Goal: Task Accomplishment & Management: Manage account settings

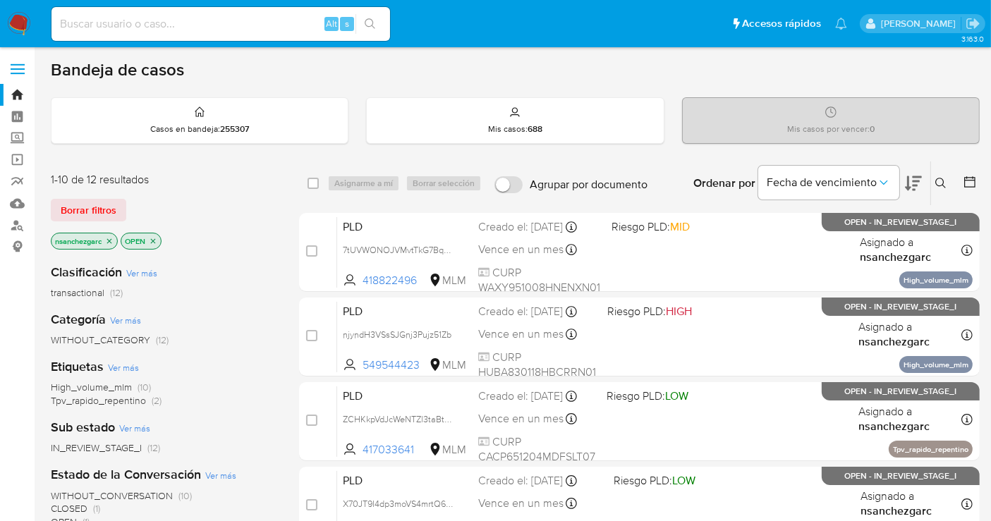
click at [938, 188] on icon at bounding box center [941, 183] width 11 height 11
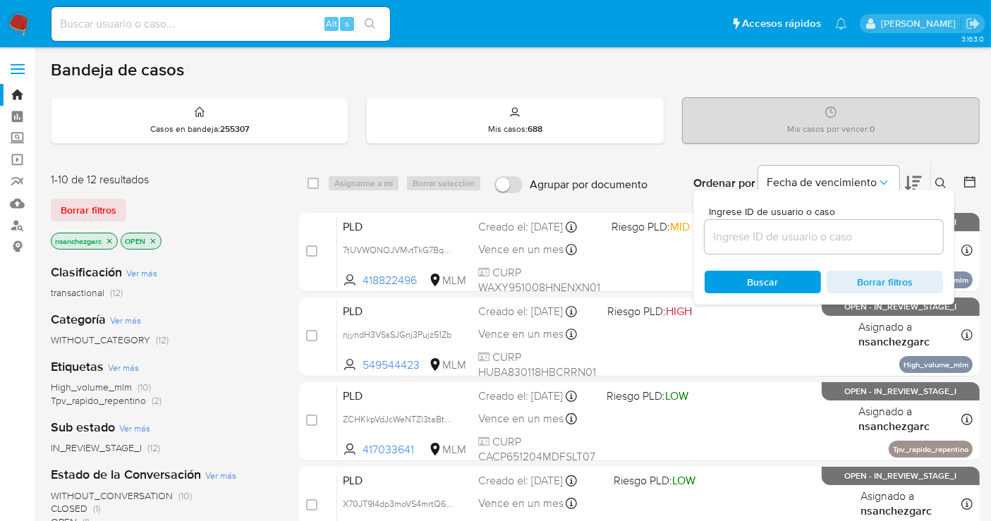
click at [800, 235] on input at bounding box center [824, 237] width 238 height 18
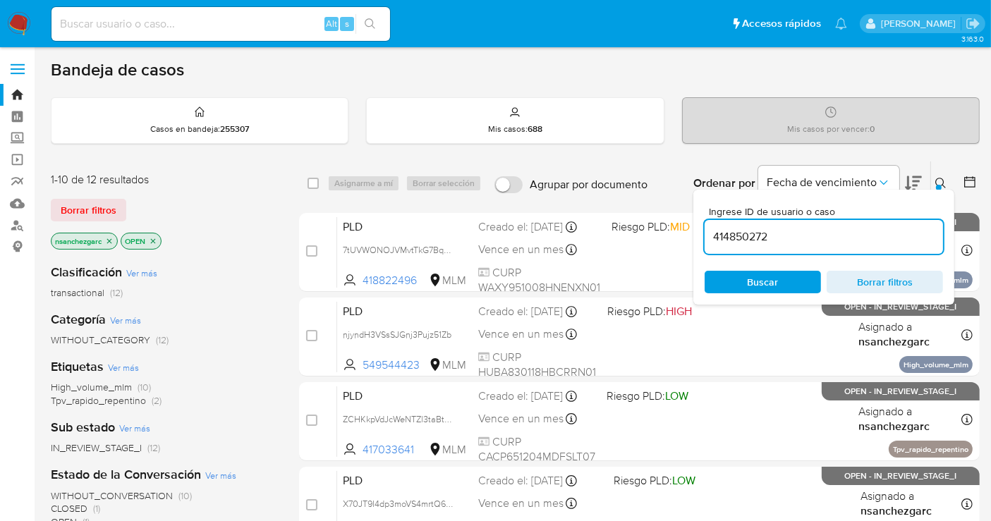
type input "414850272"
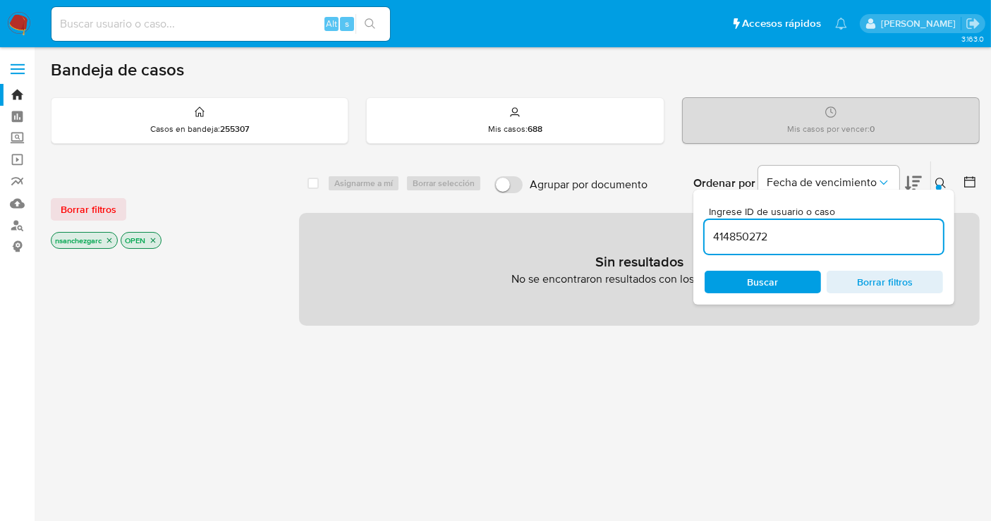
click at [112, 236] on icon "close-filter" at bounding box center [109, 240] width 8 height 8
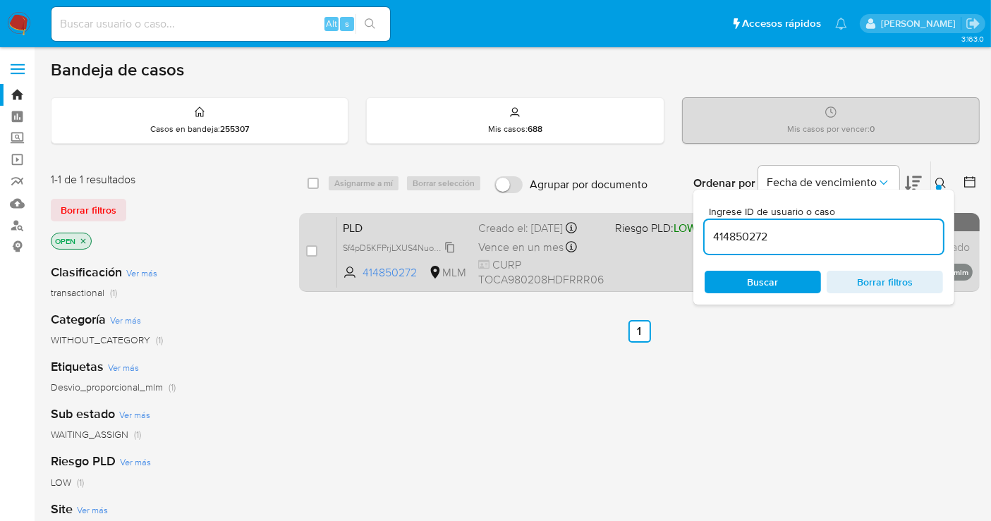
click at [455, 249] on span "Sf4pD5KFPrjLXUS4NuoN4al2" at bounding box center [400, 247] width 114 height 16
click at [452, 243] on span "Sf4pD5KFPrjLXUS4NuoN4al2" at bounding box center [400, 247] width 114 height 16
click at [315, 248] on input "checkbox" at bounding box center [311, 251] width 11 height 11
checkbox input "true"
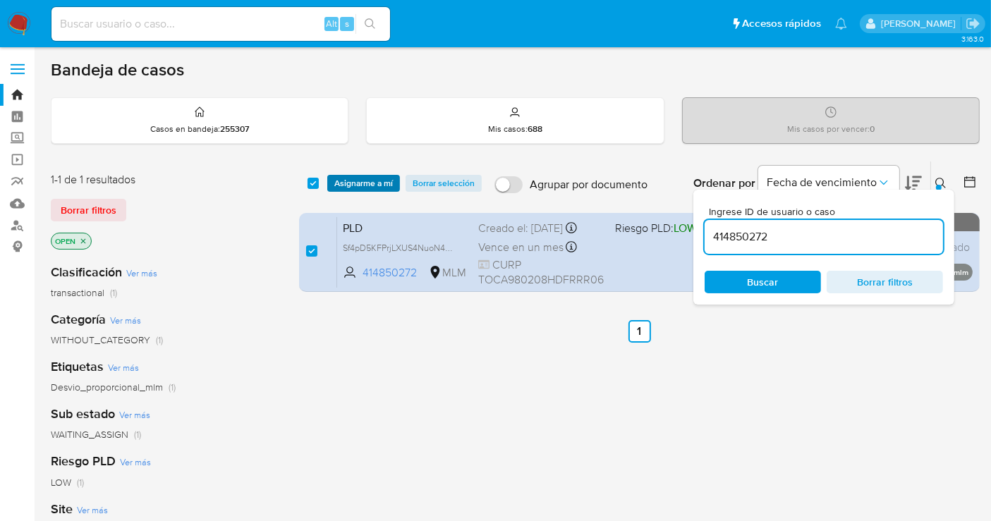
click at [349, 179] on span "Asignarme a mí" at bounding box center [363, 183] width 59 height 14
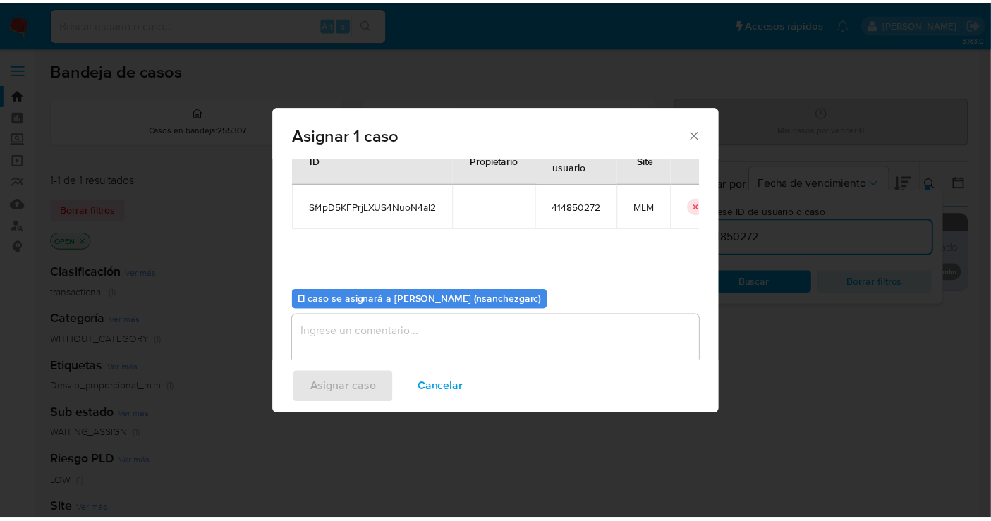
scroll to position [72, 0]
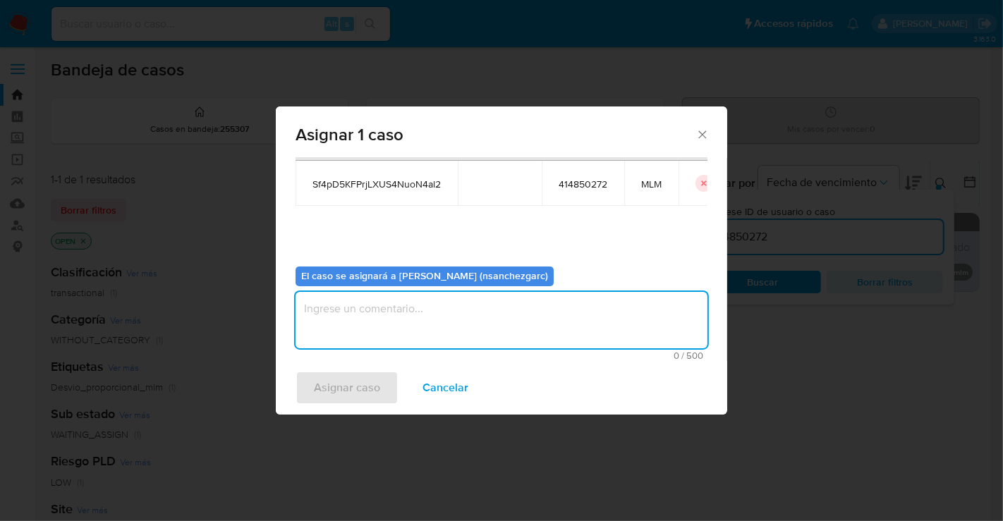
click at [321, 321] on textarea "assign-modal" at bounding box center [502, 320] width 412 height 56
type textarea "nesg"
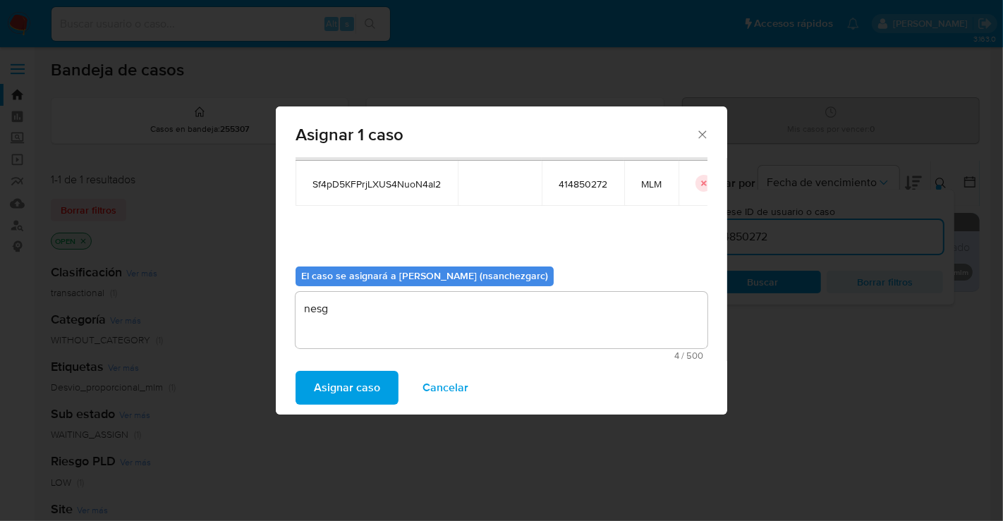
click at [334, 392] on span "Asignar caso" at bounding box center [347, 388] width 66 height 31
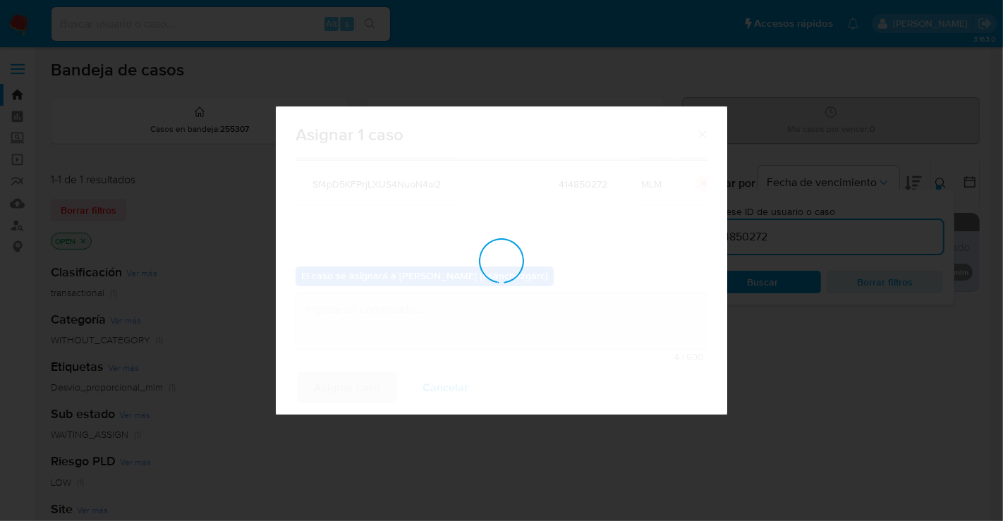
checkbox input "false"
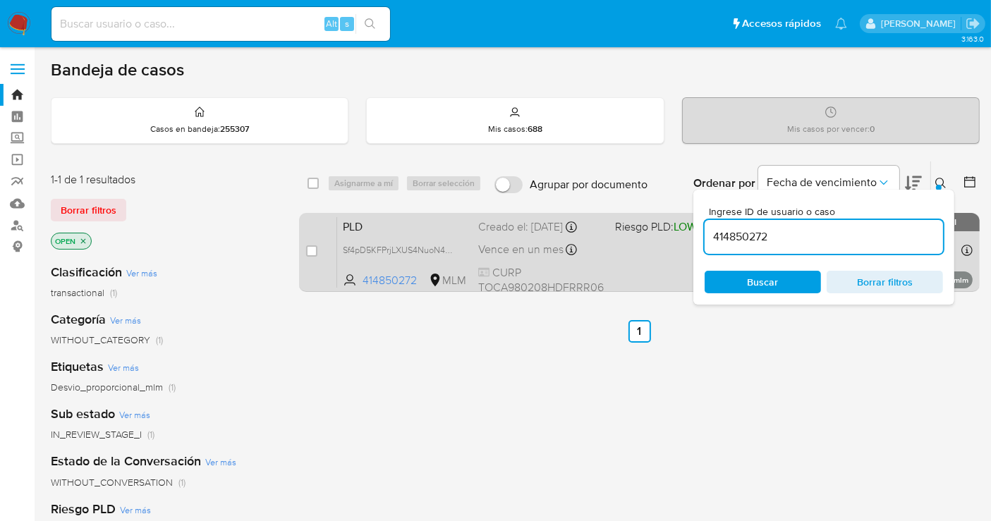
click at [512, 229] on div "Creado el: 12/09/2025 Creado el: 12/09/2025 02:13:32" at bounding box center [541, 227] width 126 height 16
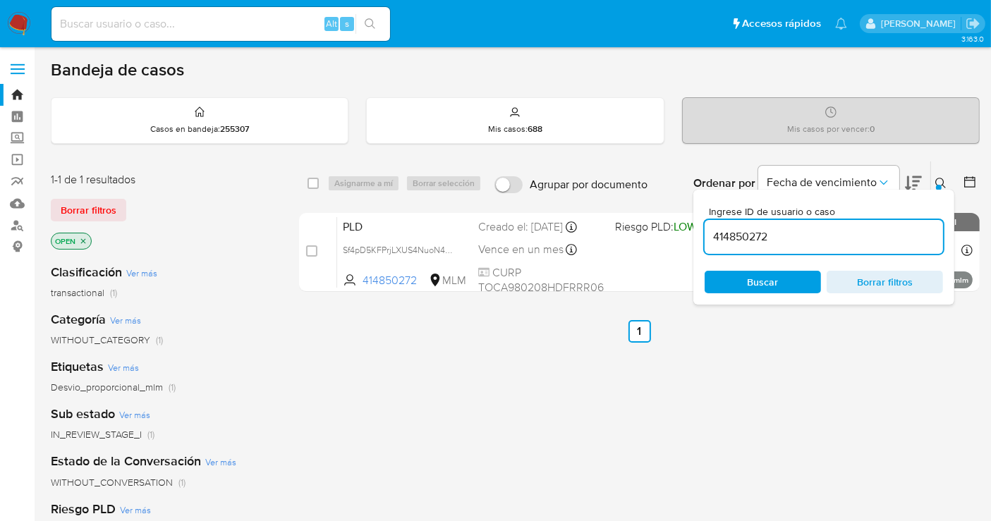
click at [13, 16] on img at bounding box center [19, 24] width 24 height 24
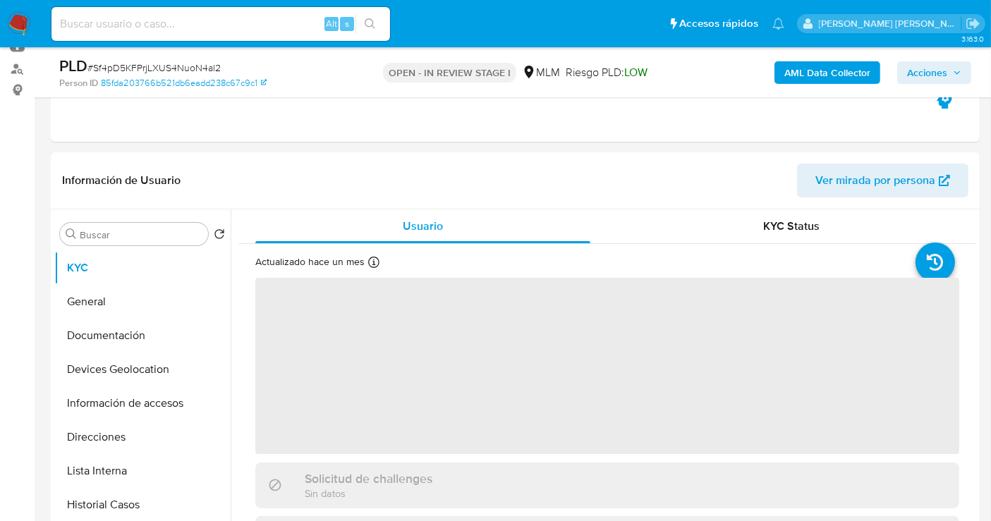
select select "10"
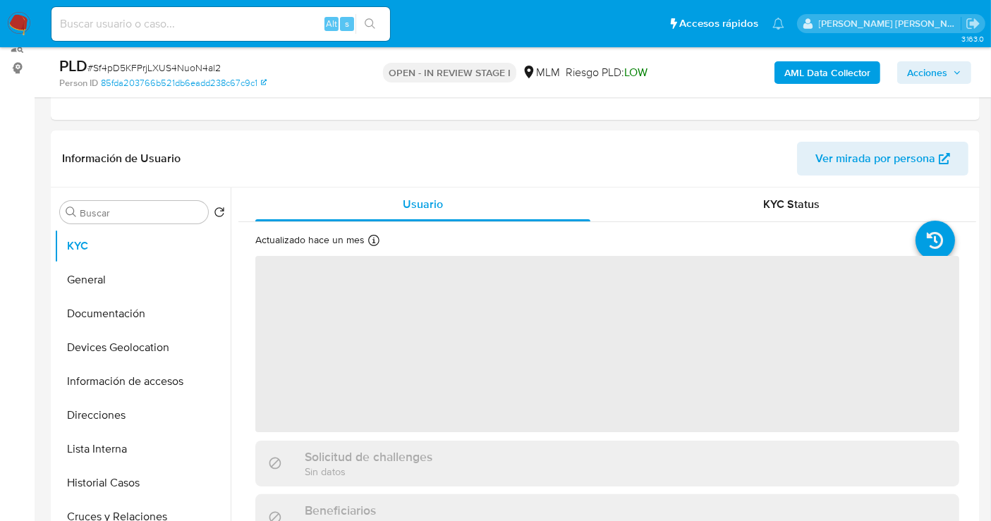
scroll to position [235, 0]
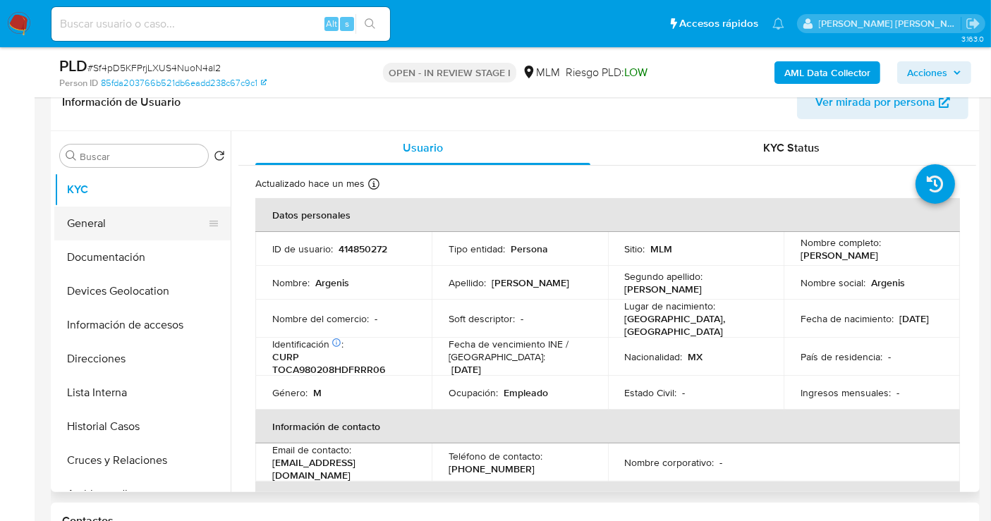
click at [94, 222] on button "General" at bounding box center [136, 224] width 165 height 34
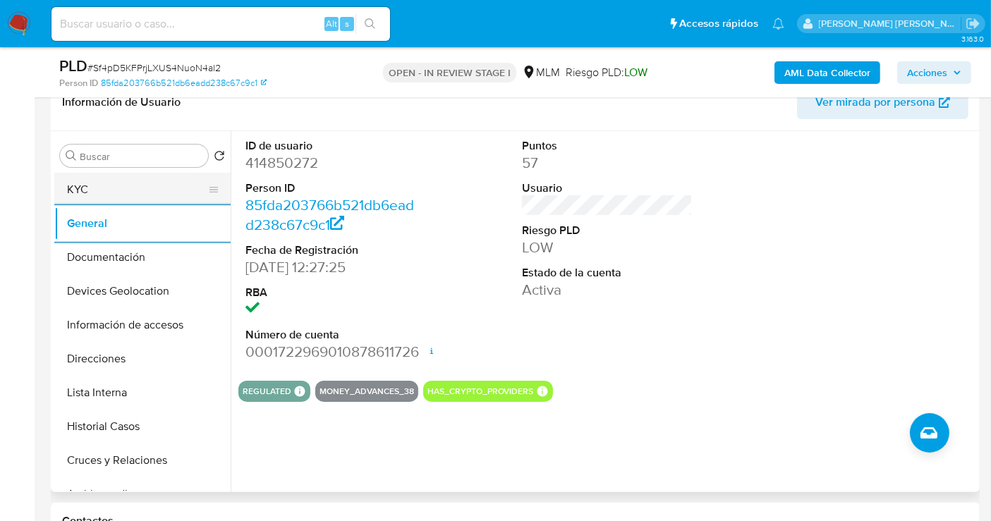
click at [90, 188] on button "KYC" at bounding box center [136, 190] width 165 height 34
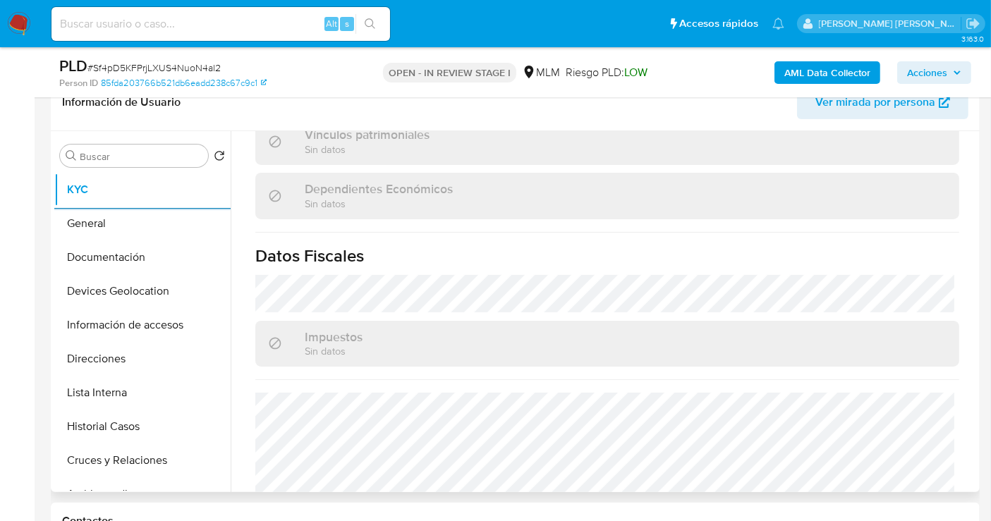
scroll to position [890, 0]
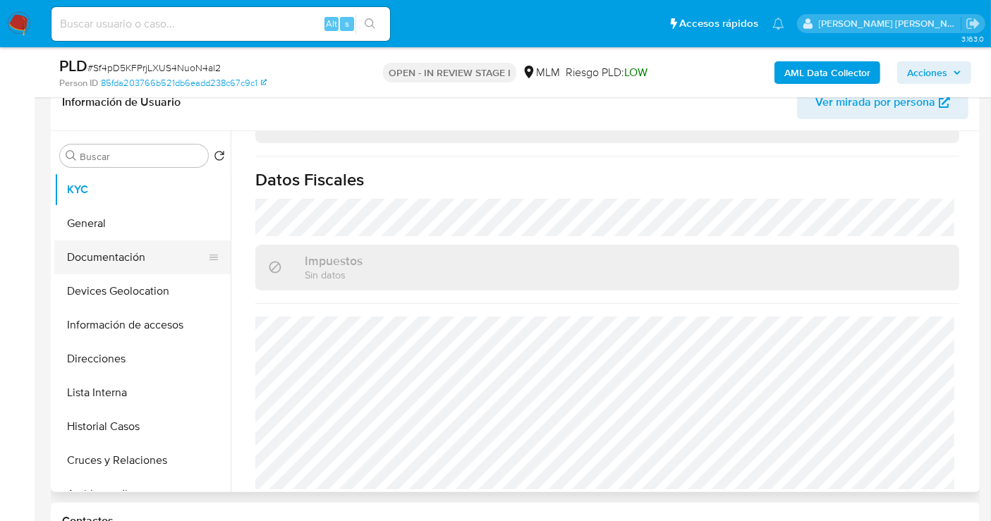
click at [128, 261] on button "Documentación" at bounding box center [136, 258] width 165 height 34
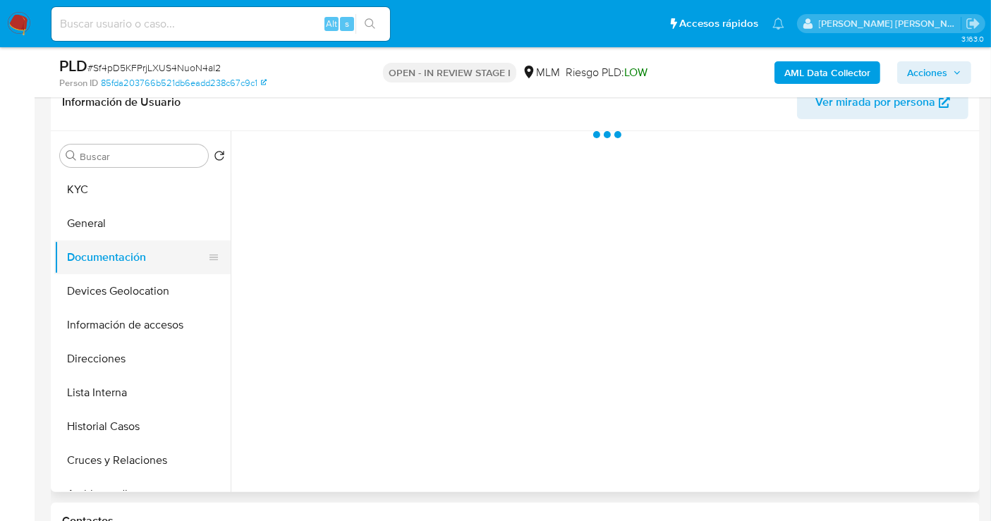
scroll to position [0, 0]
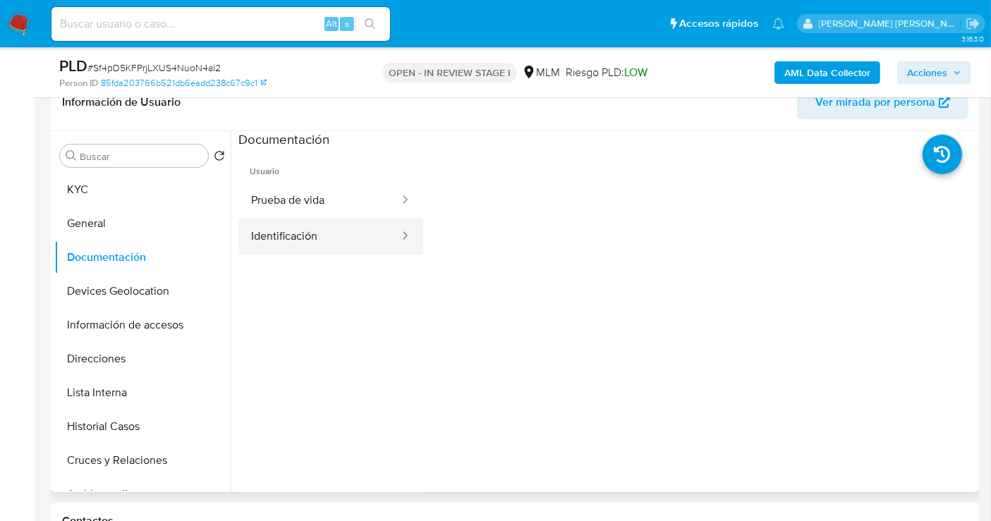
click at [292, 235] on button "Identificación" at bounding box center [319, 237] width 162 height 36
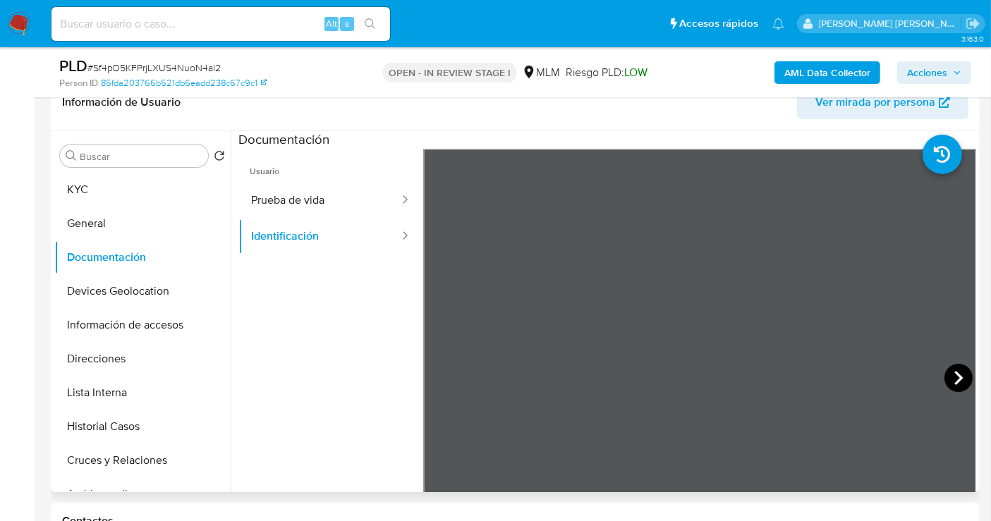
click at [953, 378] on icon at bounding box center [959, 378] width 28 height 28
click at [295, 198] on button "Prueba de vida" at bounding box center [319, 201] width 162 height 36
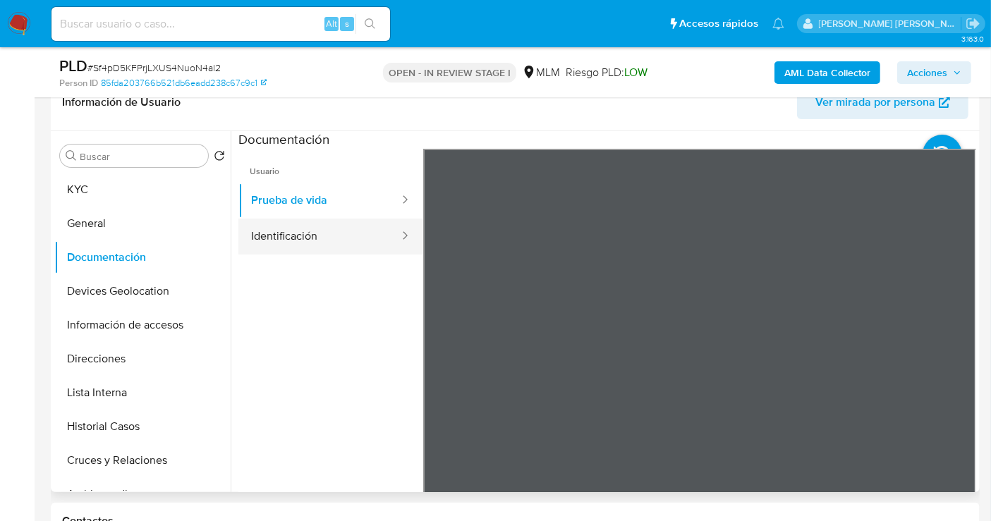
click at [304, 230] on button "Identificación" at bounding box center [319, 237] width 162 height 36
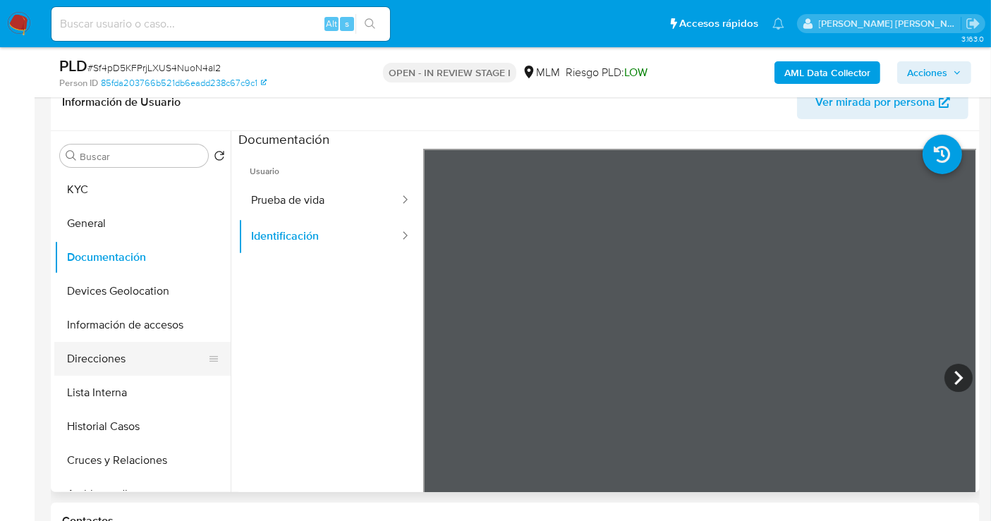
click at [95, 359] on button "Direcciones" at bounding box center [136, 359] width 165 height 34
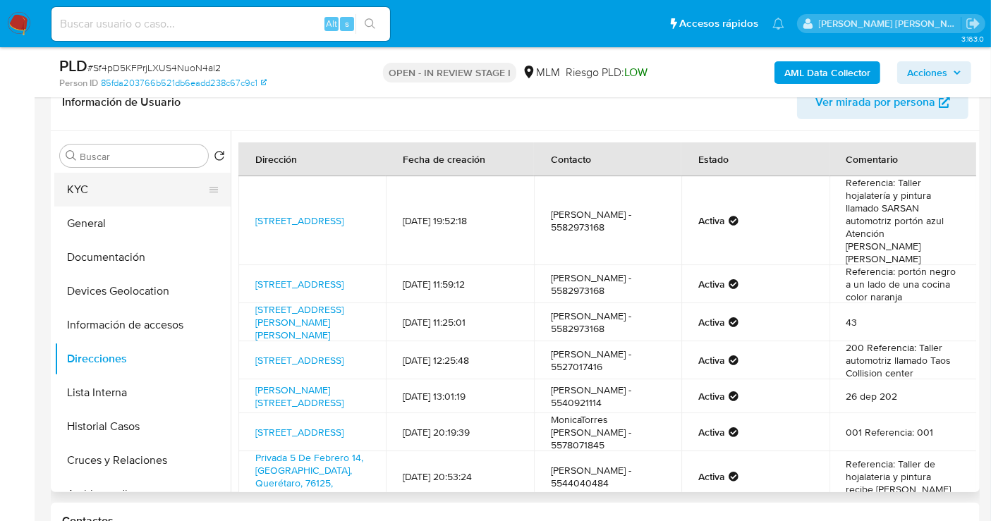
click at [97, 196] on button "KYC" at bounding box center [136, 190] width 165 height 34
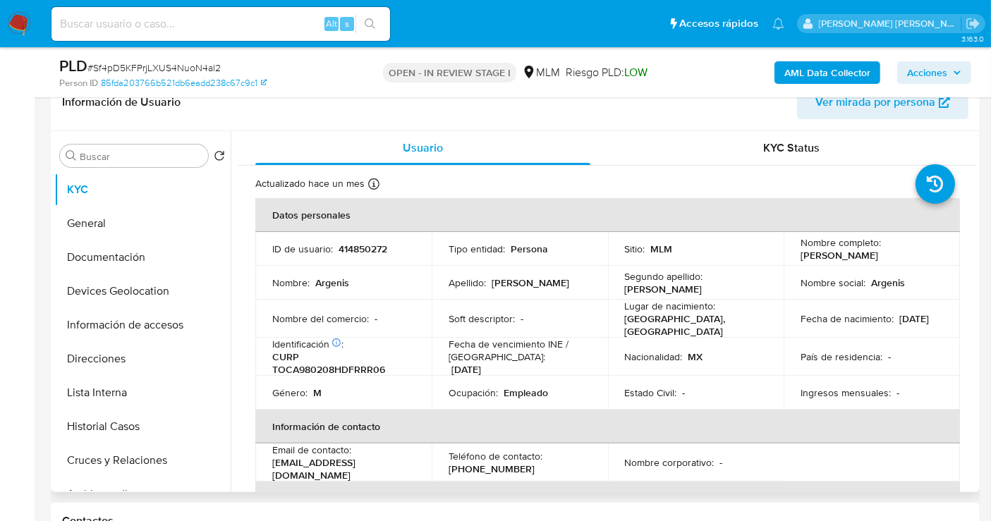
scroll to position [157, 0]
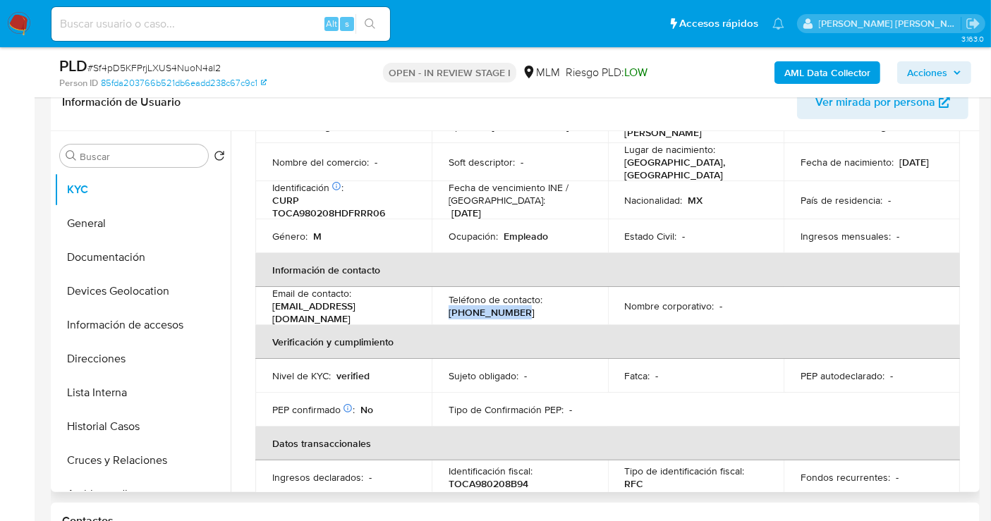
drag, startPoint x: 521, startPoint y: 311, endPoint x: 441, endPoint y: 309, distance: 80.5
click at [441, 309] on td "Teléfono de contacto : (55) 82973168" at bounding box center [520, 306] width 176 height 38
copy p "(55) 82973168"
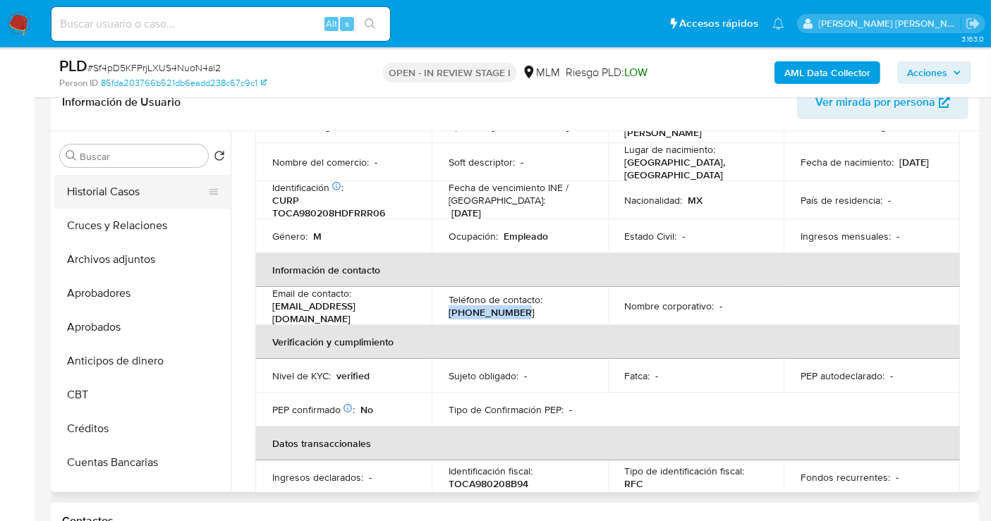
click at [126, 194] on button "Historial Casos" at bounding box center [136, 192] width 165 height 34
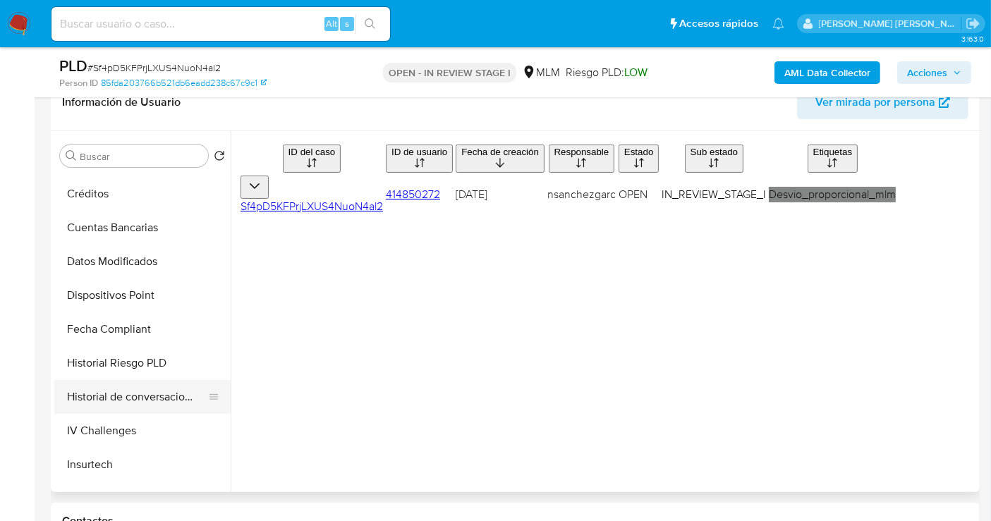
scroll to position [697, 0]
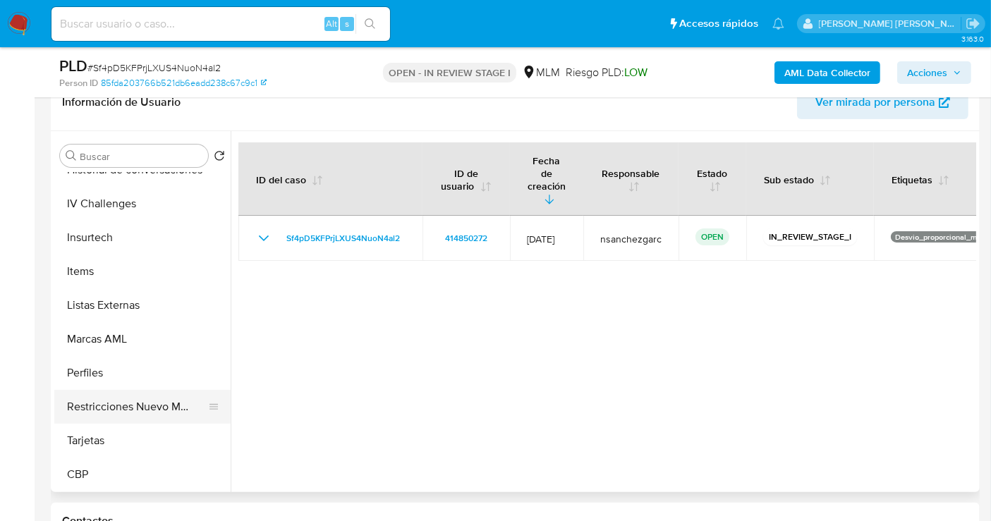
click at [119, 401] on button "Restricciones Nuevo Mundo" at bounding box center [136, 407] width 165 height 34
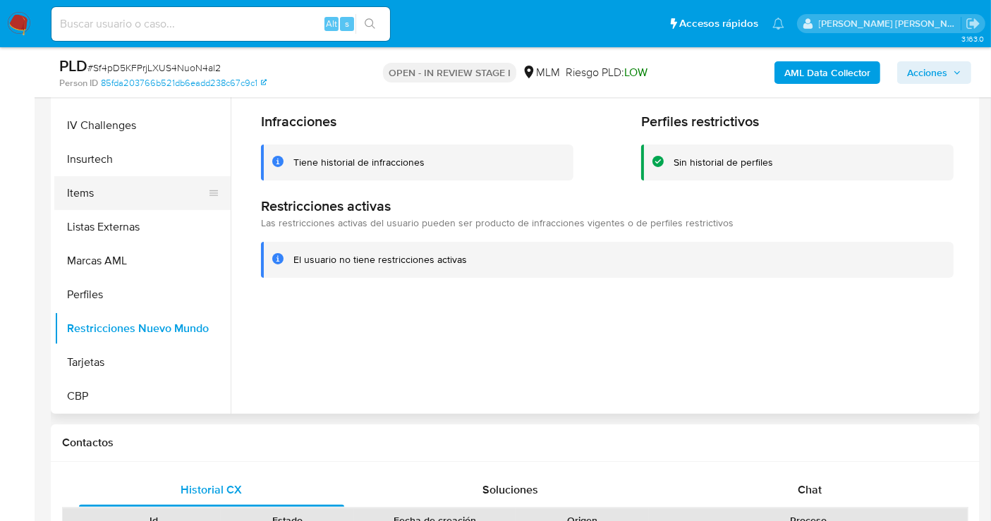
click at [95, 197] on button "Items" at bounding box center [136, 193] width 165 height 34
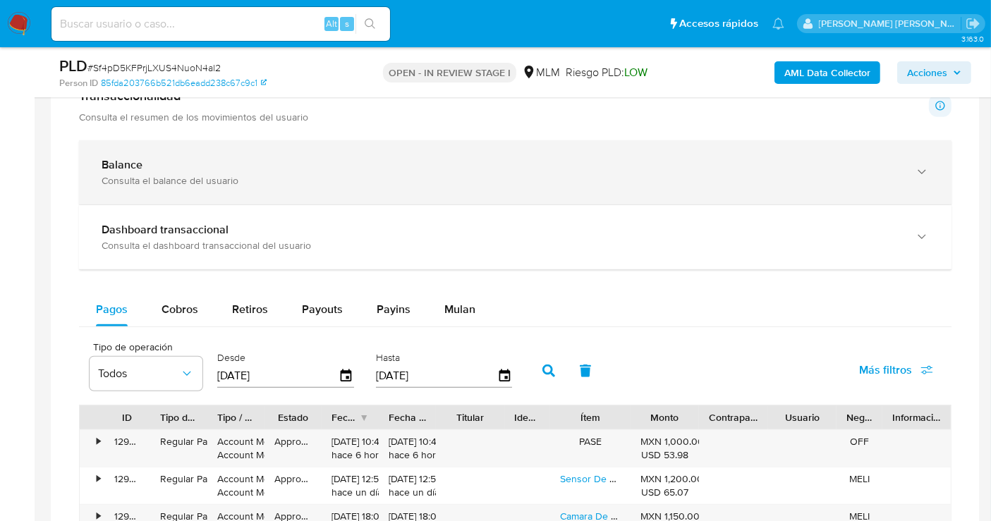
scroll to position [941, 0]
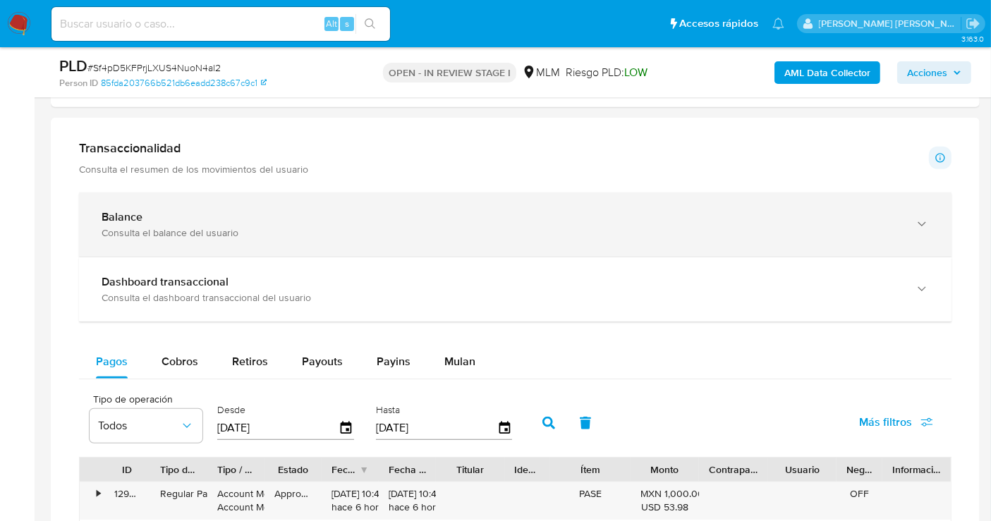
click at [193, 215] on div "Balance" at bounding box center [501, 217] width 799 height 14
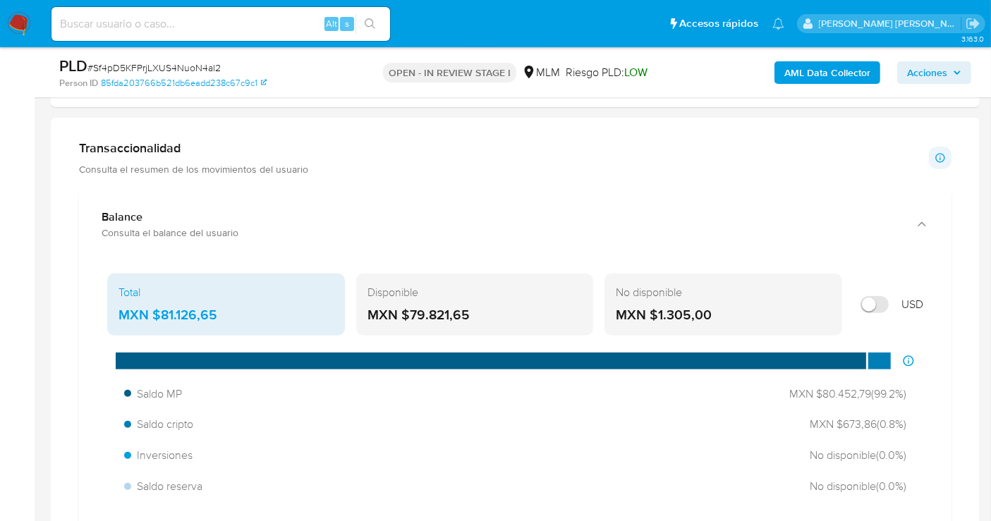
click at [198, 307] on div "MXN $81.126,65" at bounding box center [226, 315] width 215 height 18
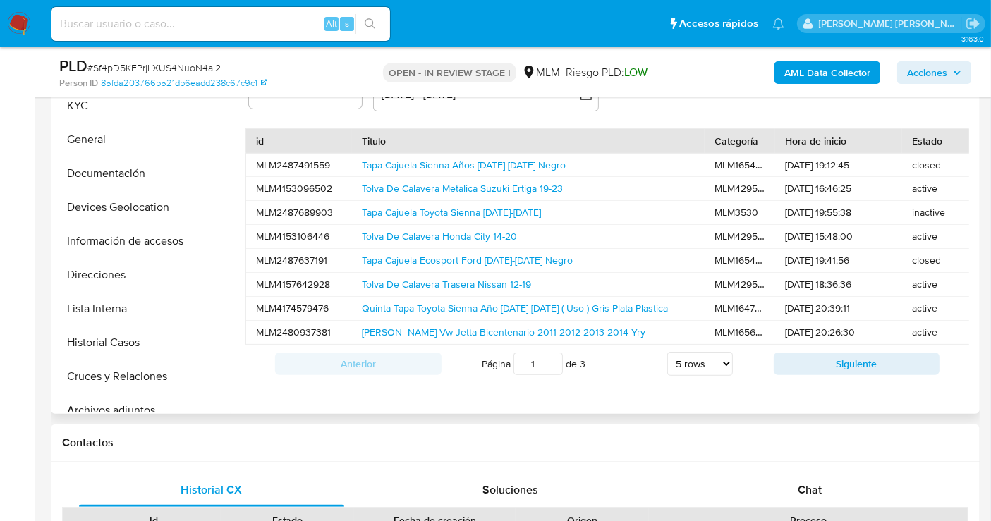
scroll to position [0, 0]
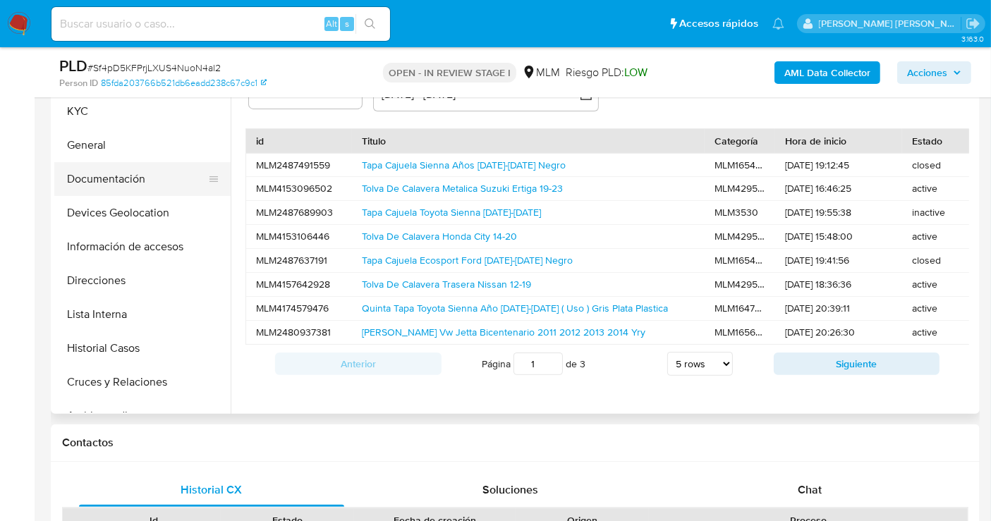
click at [112, 177] on button "Documentación" at bounding box center [136, 179] width 165 height 34
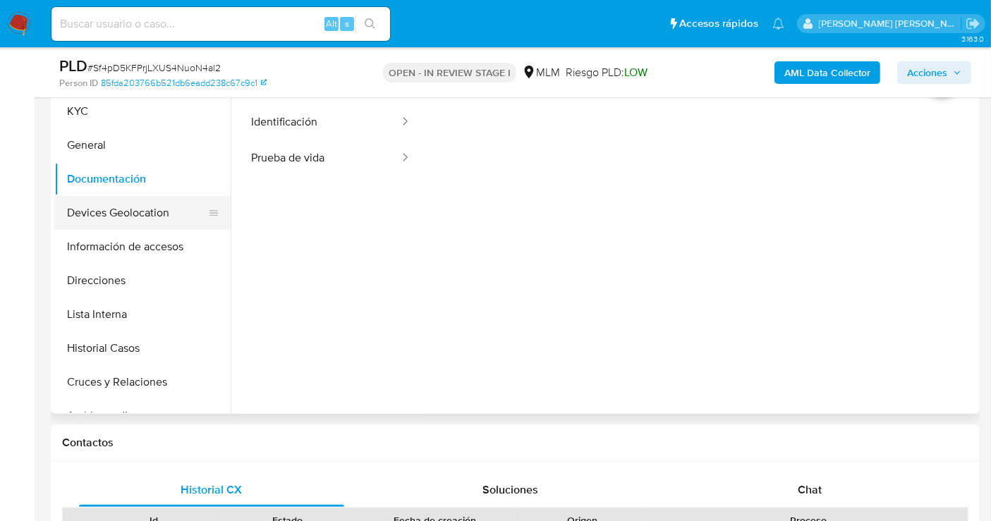
click at [108, 210] on button "Devices Geolocation" at bounding box center [136, 213] width 165 height 34
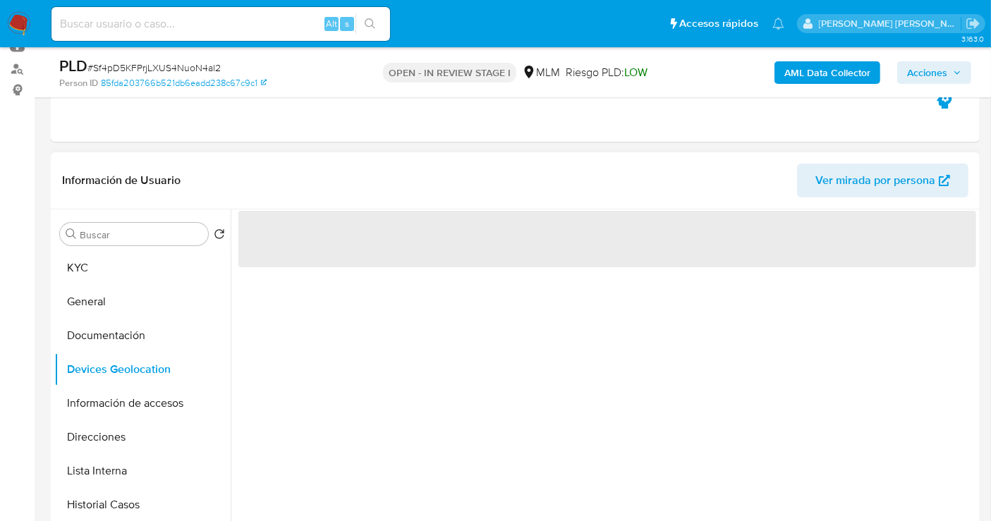
scroll to position [235, 0]
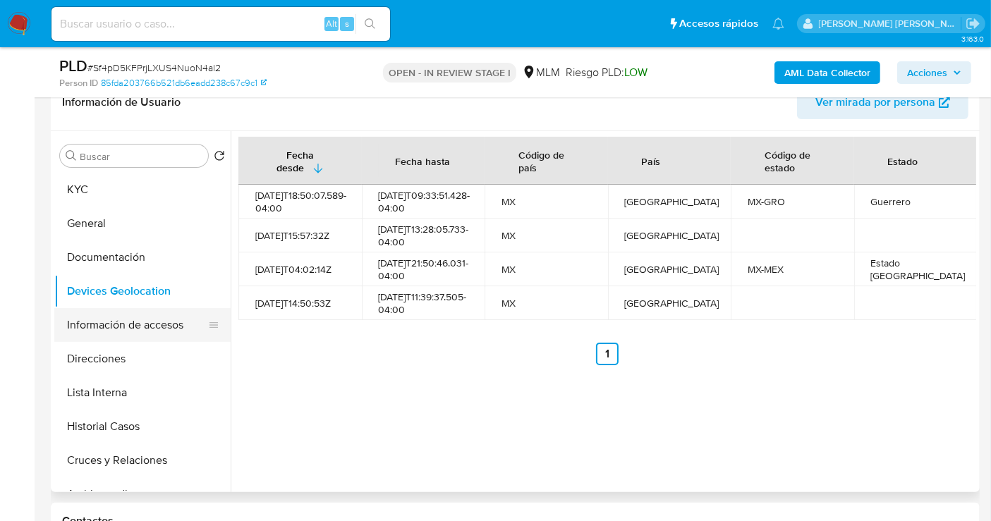
click at [119, 332] on button "Información de accesos" at bounding box center [136, 325] width 165 height 34
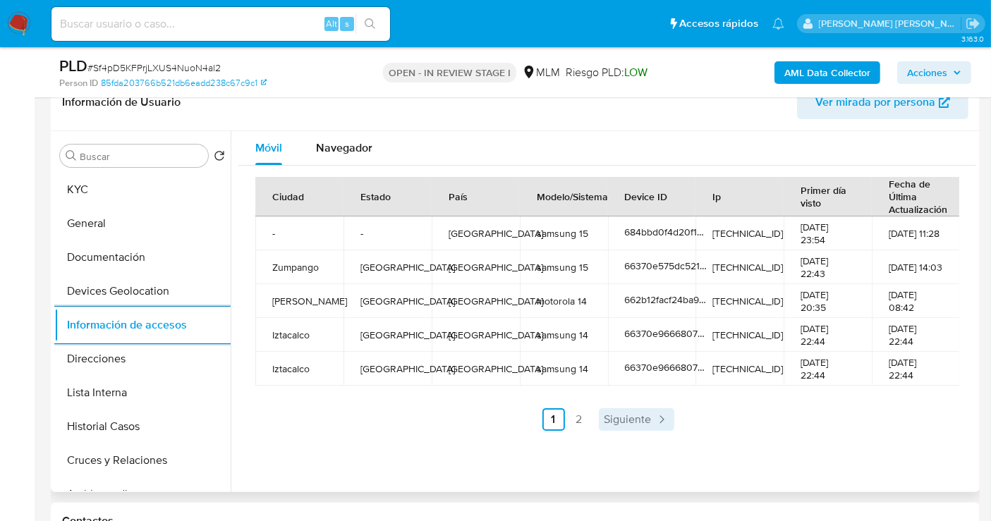
click at [618, 420] on span "Siguiente" at bounding box center [628, 419] width 47 height 11
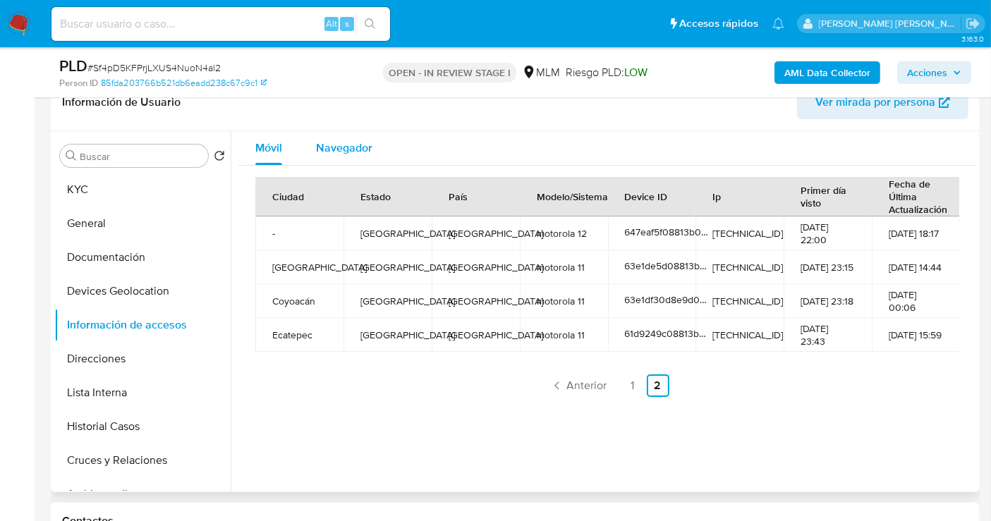
click at [333, 152] on span "Navegador" at bounding box center [344, 148] width 56 height 16
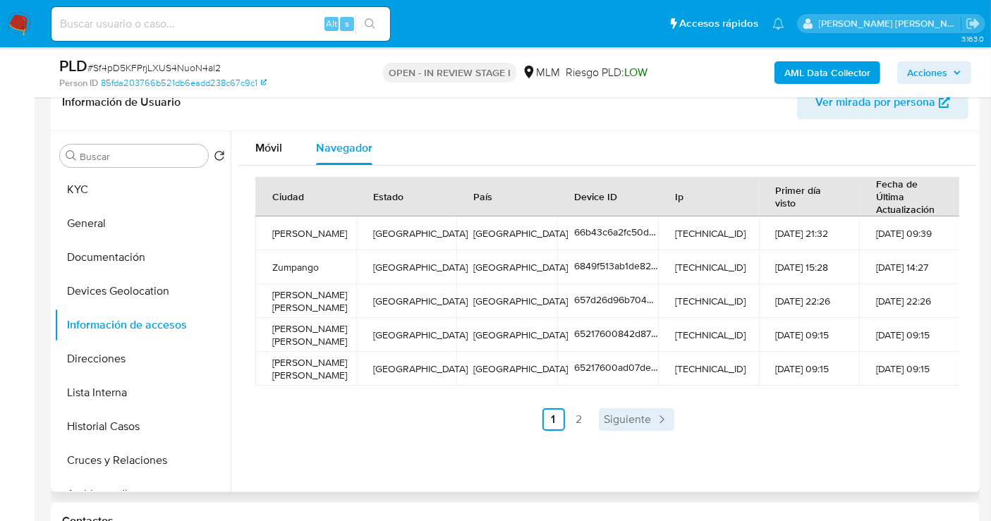
click at [632, 418] on span "Siguiente" at bounding box center [628, 419] width 47 height 11
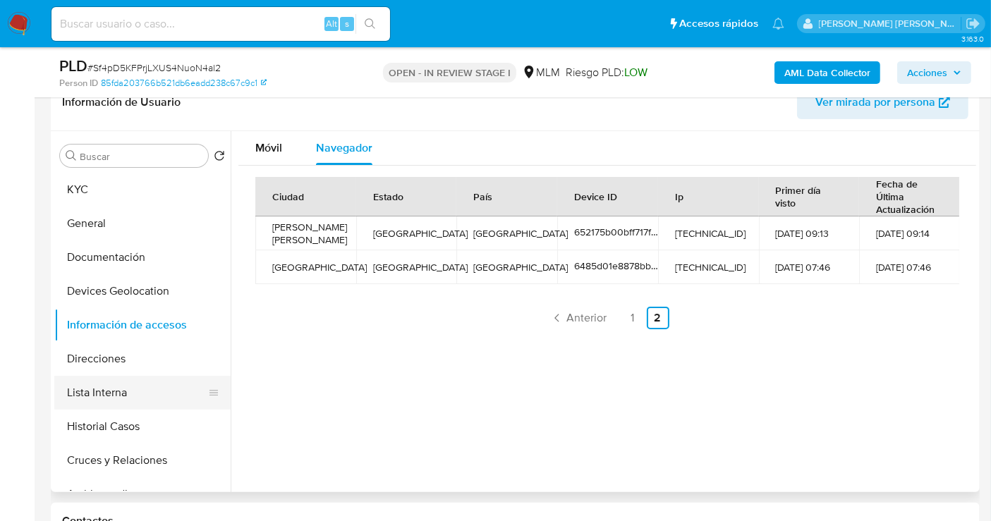
click at [112, 388] on button "Lista Interna" at bounding box center [136, 393] width 165 height 34
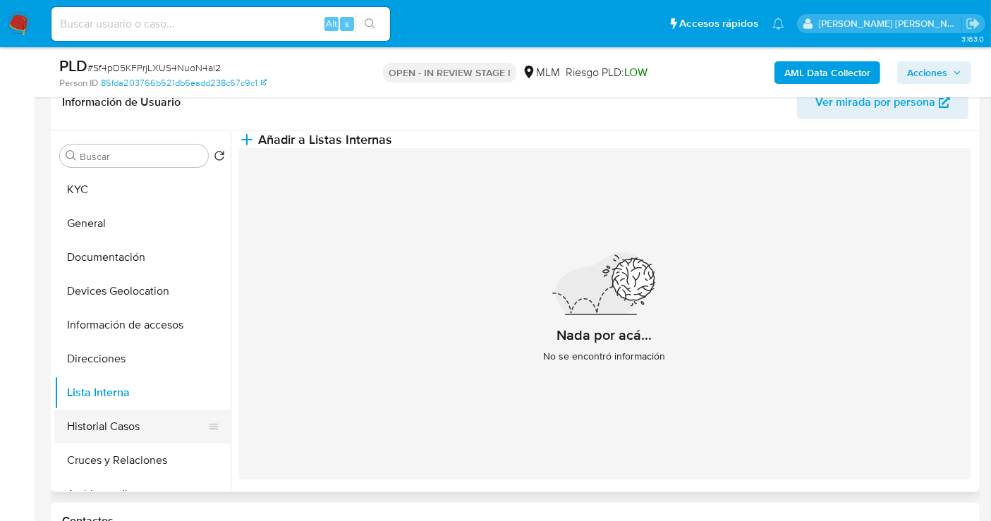
click at [110, 428] on button "Historial Casos" at bounding box center [136, 427] width 165 height 34
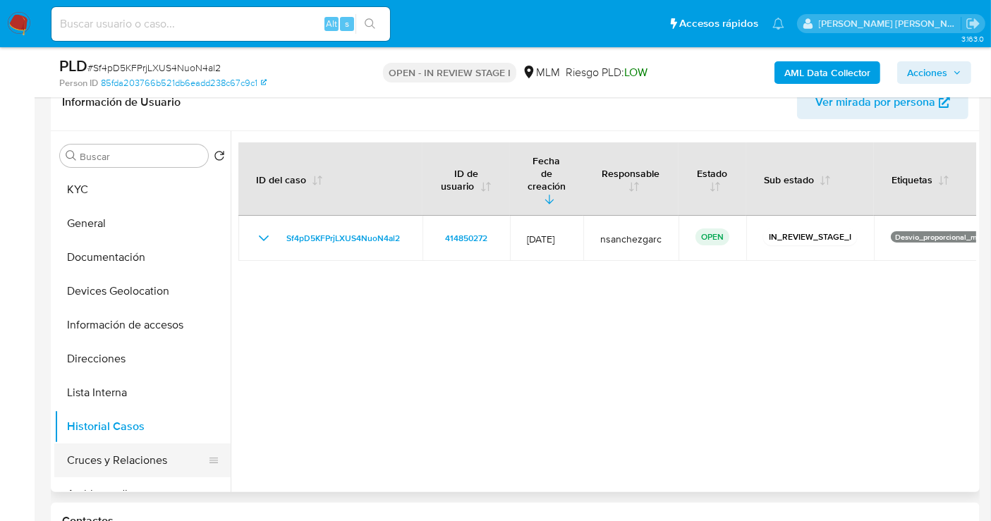
click at [155, 448] on button "Cruces y Relaciones" at bounding box center [136, 461] width 165 height 34
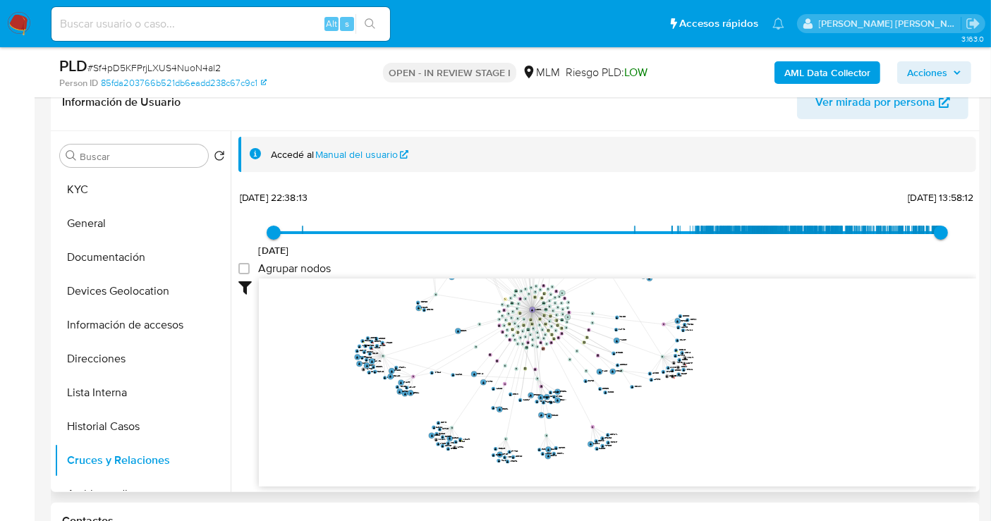
drag, startPoint x: 946, startPoint y: 346, endPoint x: 852, endPoint y: 258, distance: 128.8
click at [852, 258] on div "6/4/2015 6/4/2015, 22:38:13 14/10/2025, 13:58:12 Agrupar nodos Filtros Confianz…" at bounding box center [607, 362] width 738 height 351
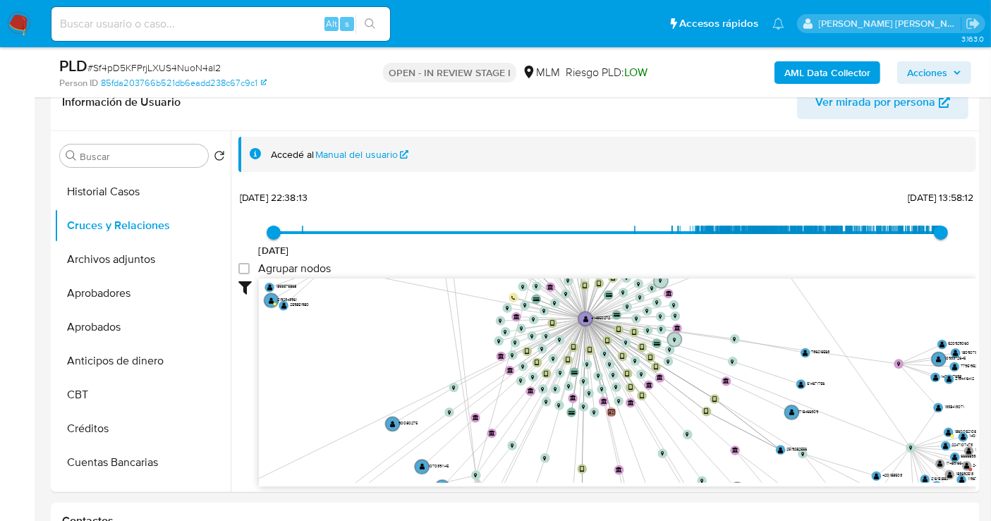
scroll to position [52, 0]
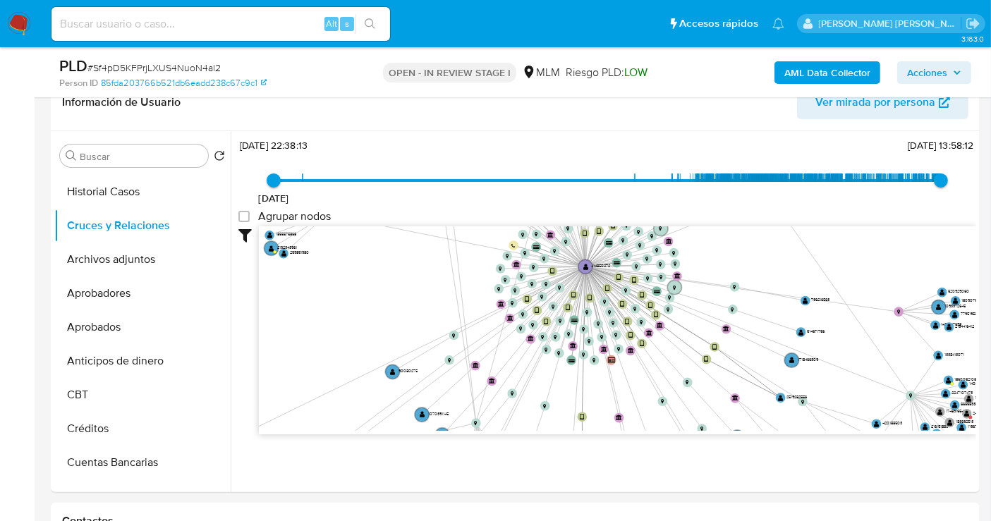
drag, startPoint x: 632, startPoint y: 361, endPoint x: 1003, endPoint y: 497, distance: 395.1
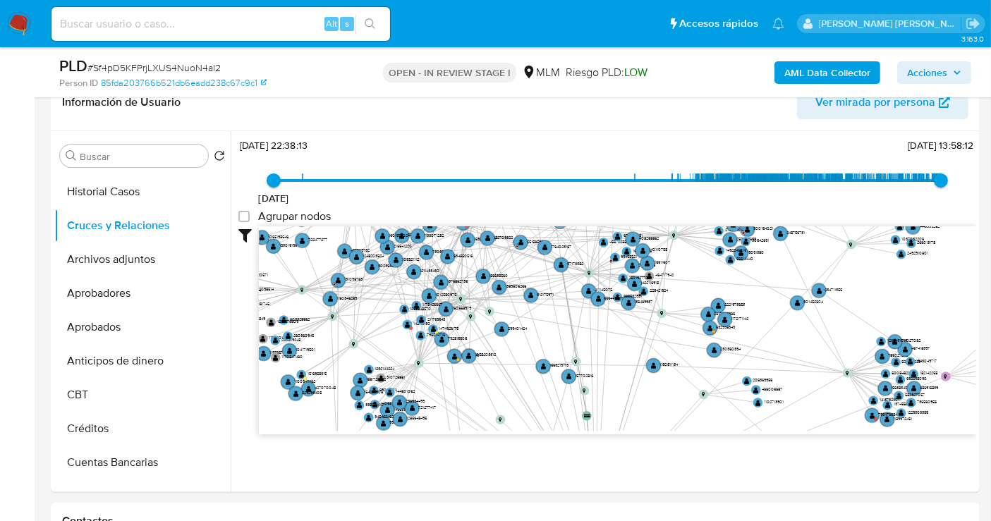
drag, startPoint x: 392, startPoint y: 294, endPoint x: 400, endPoint y: 495, distance: 202.0
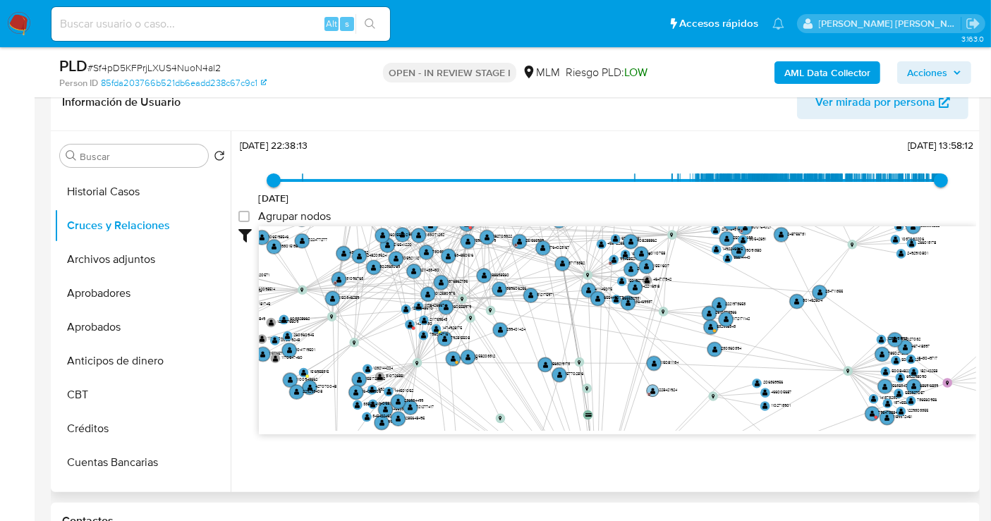
drag, startPoint x: 662, startPoint y: 289, endPoint x: 671, endPoint y: 388, distance: 99.9
click at [671, 388] on text "228421924" at bounding box center [668, 390] width 19 height 6
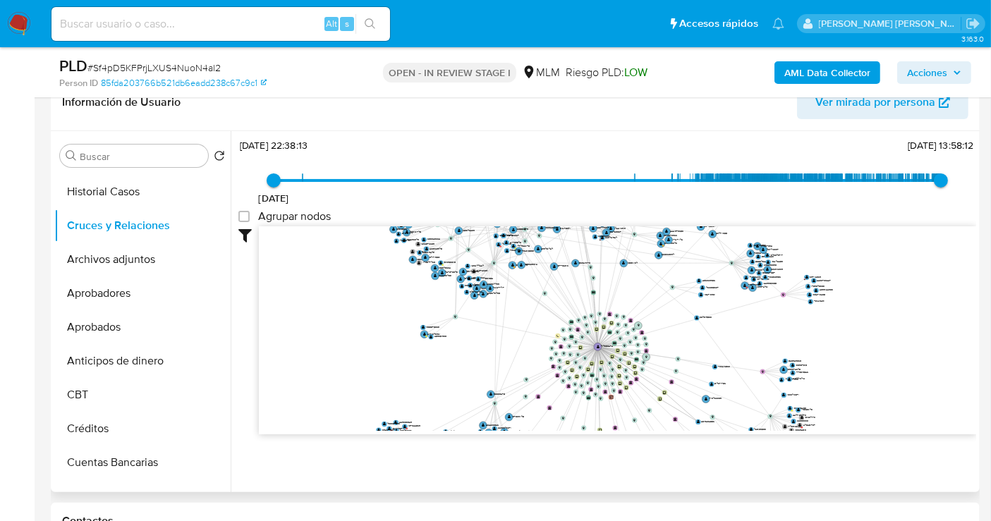
drag, startPoint x: 442, startPoint y: 241, endPoint x: 300, endPoint y: 164, distance: 162.3
click at [300, 164] on div "6/4/2015 6/4/2015, 22:38:13 14/10/2025, 13:58:12 Agrupar nodos Filtros Confianz…" at bounding box center [607, 310] width 738 height 351
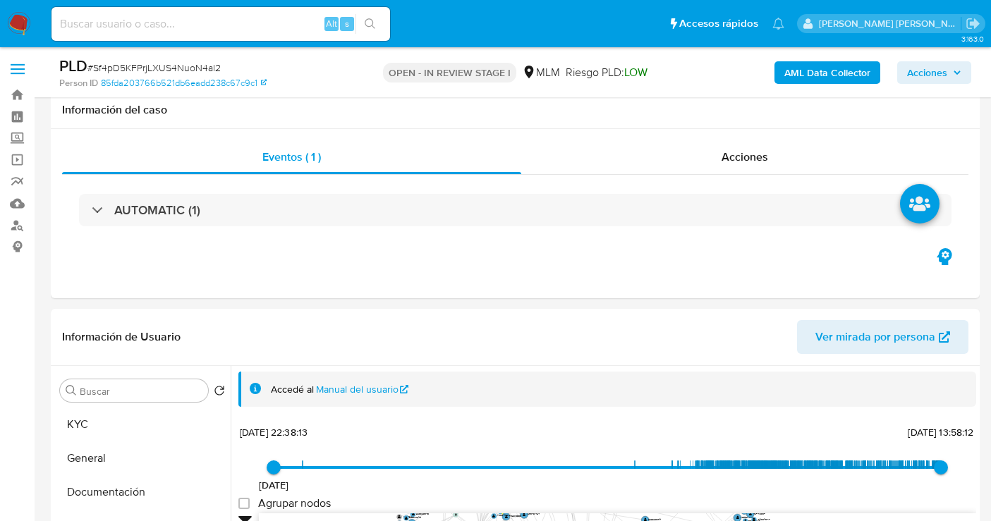
select select "10"
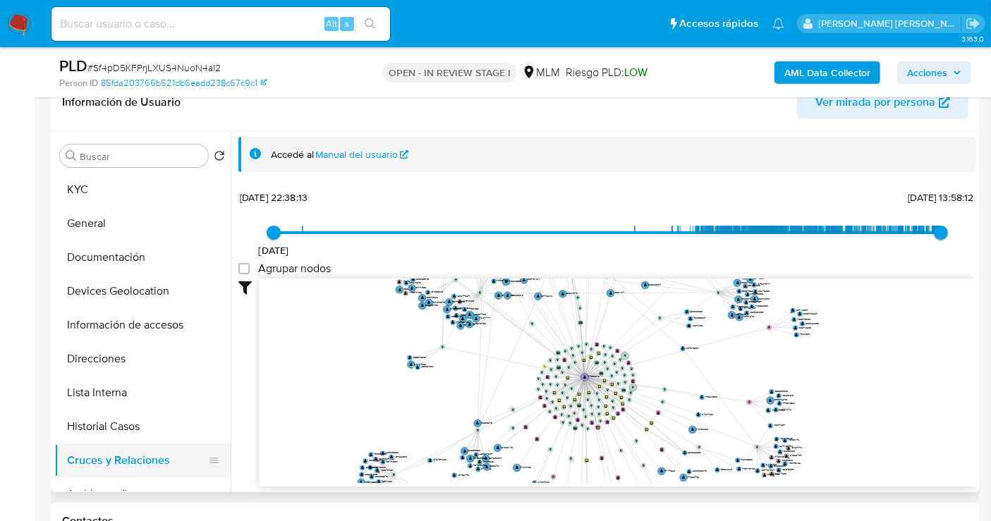
scroll to position [52, 0]
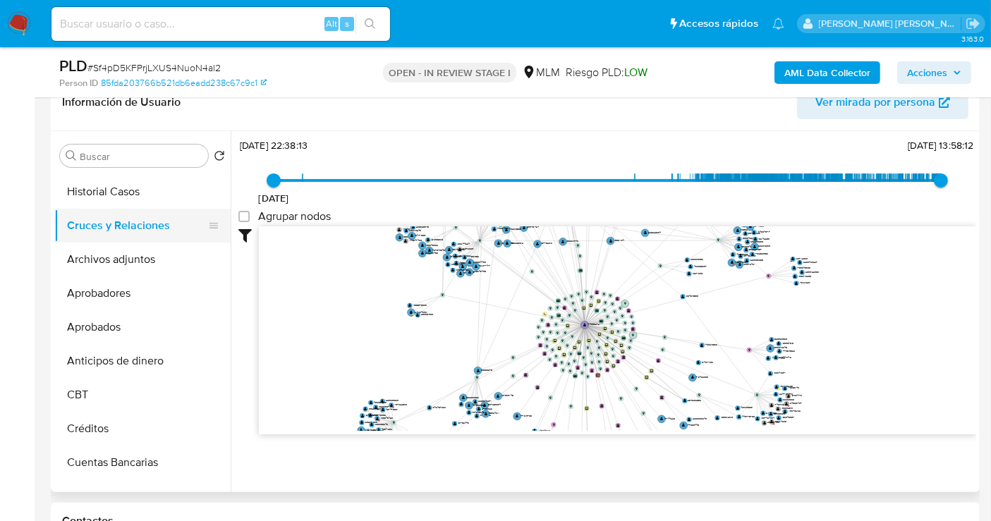
click at [135, 223] on button "Cruces y Relaciones" at bounding box center [136, 226] width 165 height 34
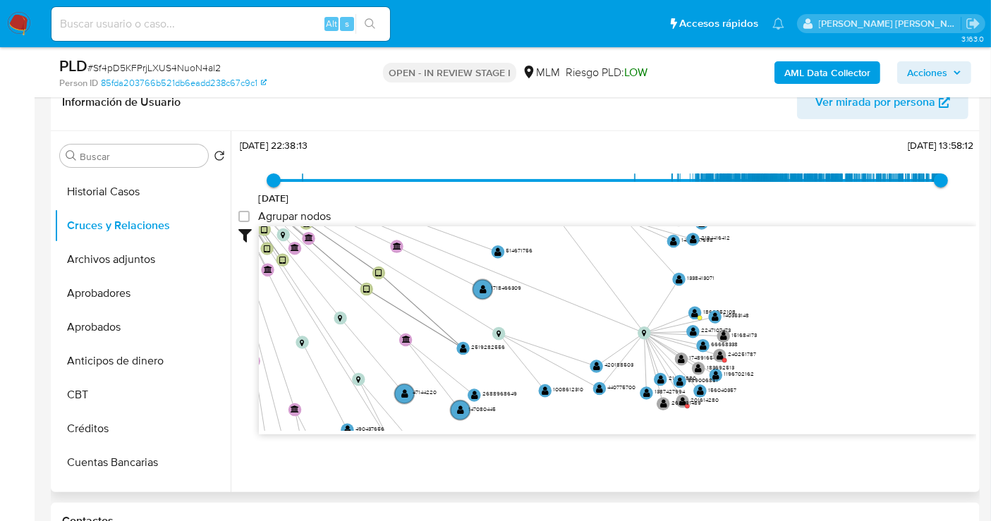
drag, startPoint x: 816, startPoint y: 399, endPoint x: 798, endPoint y: 315, distance: 85.8
click at [798, 315] on icon "device-63e1df30d8e9d000195844cd  device-63bb69e608813b001961c80b  device-61b7…" at bounding box center [618, 329] width 718 height 205
click at [729, 351] on text "240251787" at bounding box center [742, 354] width 28 height 8
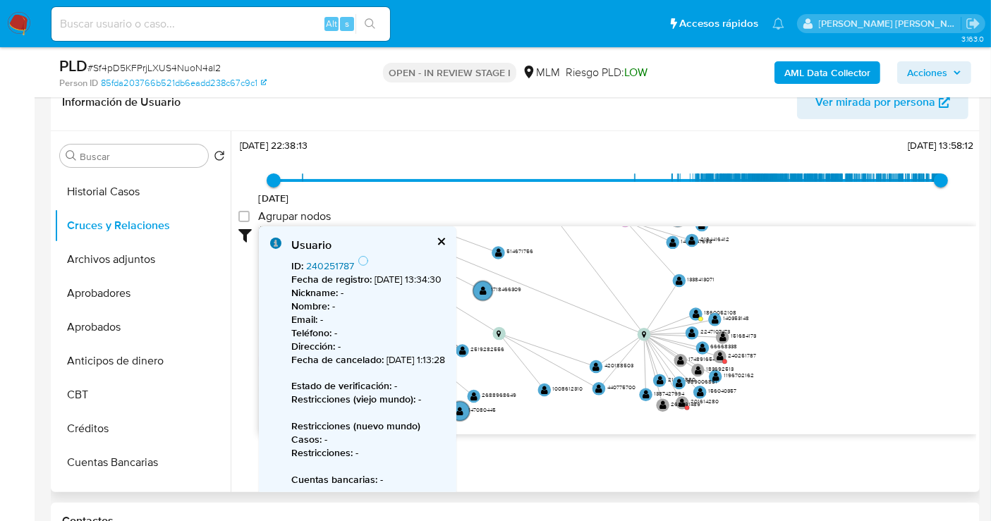
click at [330, 267] on link "240251787" at bounding box center [330, 266] width 48 height 14
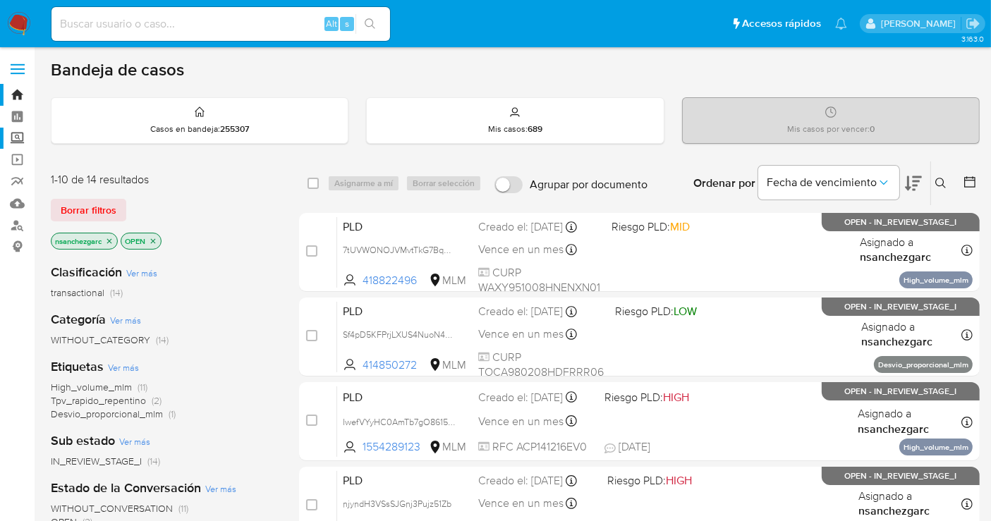
click at [18, 137] on label "Screening" at bounding box center [84, 139] width 168 height 22
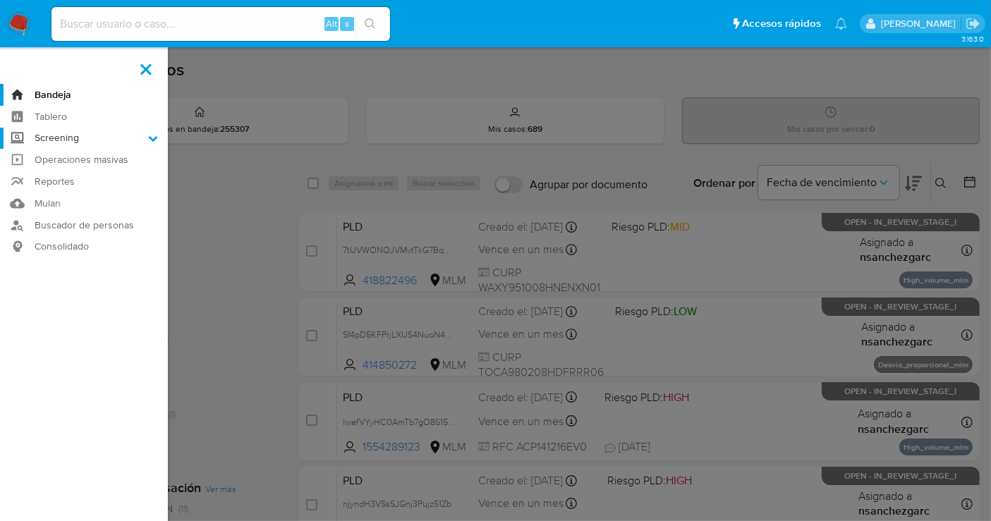
click at [0, 0] on input "Screening" at bounding box center [0, 0] width 0 height 0
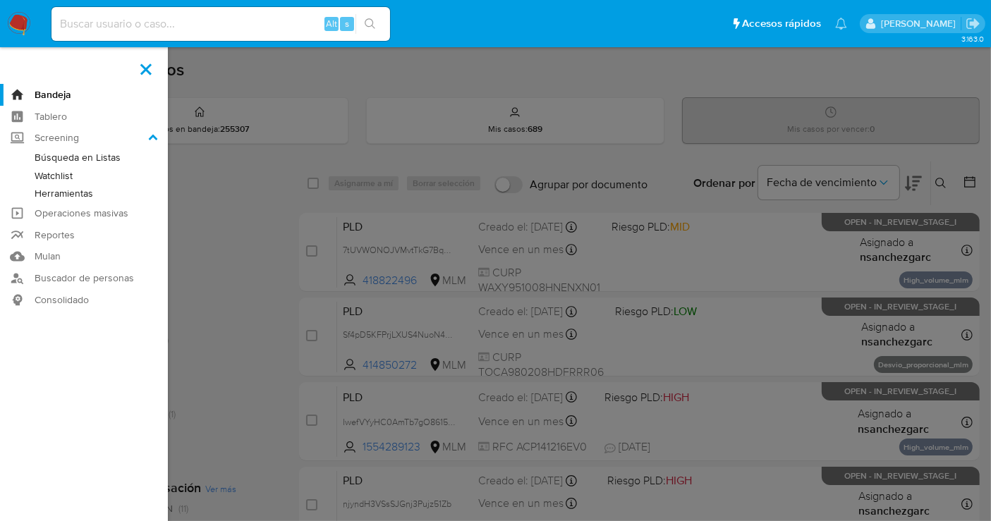
click at [68, 195] on link "Herramientas" at bounding box center [84, 194] width 168 height 18
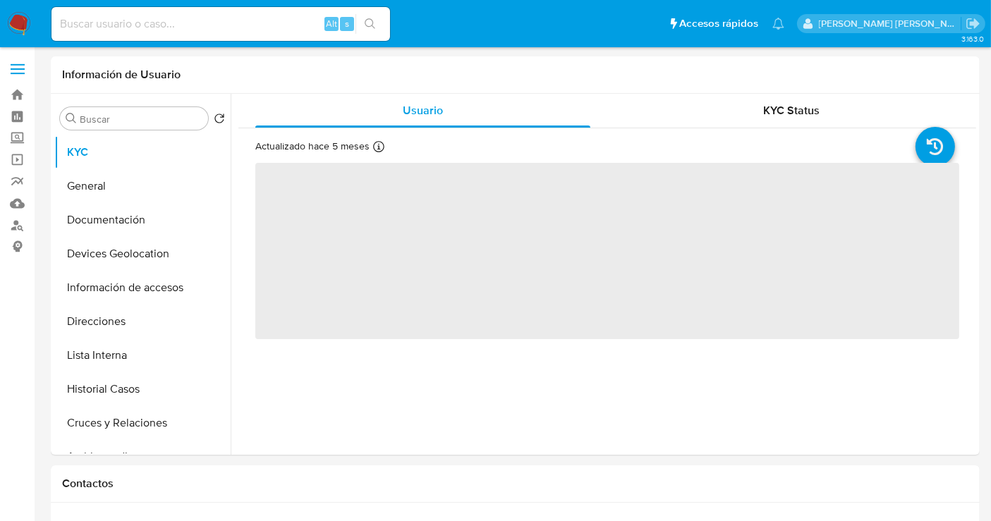
select select "10"
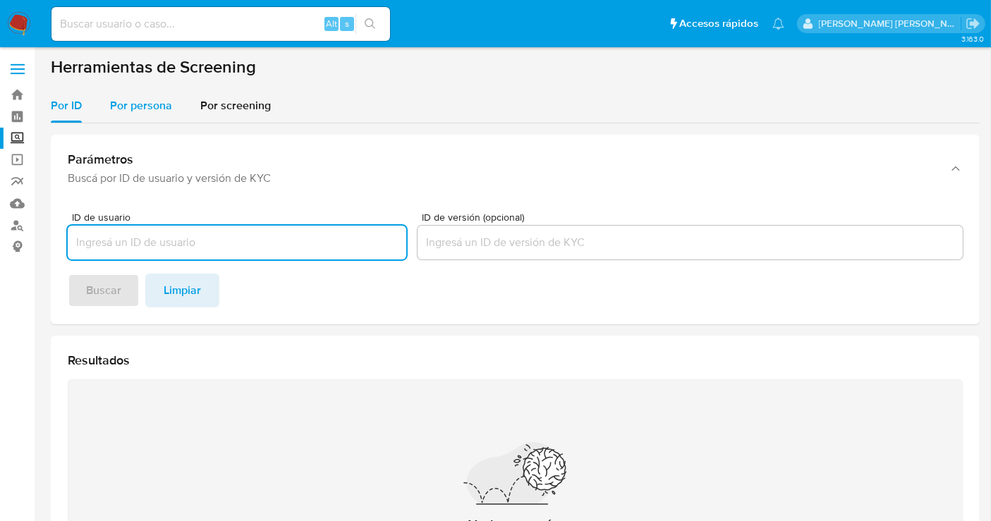
click at [137, 111] on span "Por persona" at bounding box center [141, 105] width 62 height 16
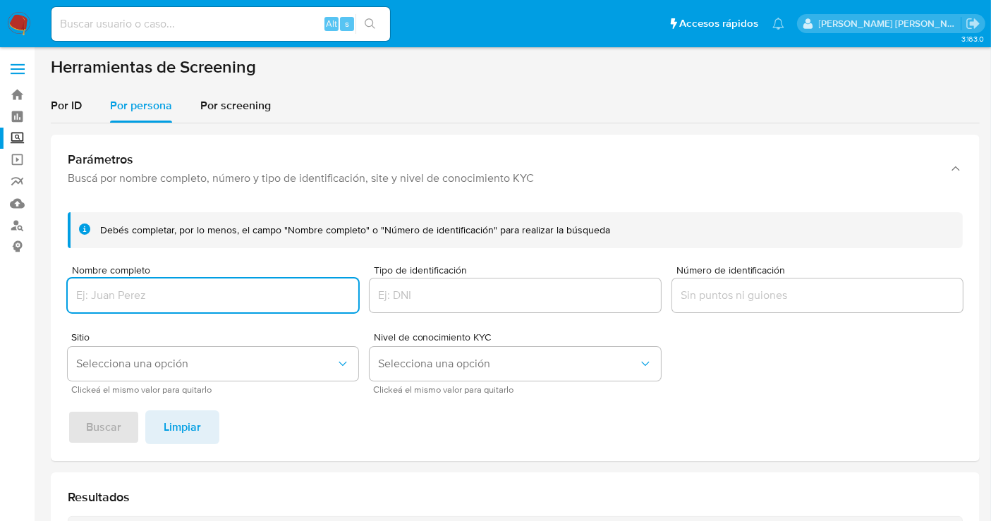
click at [123, 297] on input "Nombre completo" at bounding box center [213, 295] width 291 height 18
type input "[PERSON_NAME] [PERSON_NAME]"
click at [125, 418] on button "Buscar" at bounding box center [104, 428] width 72 height 34
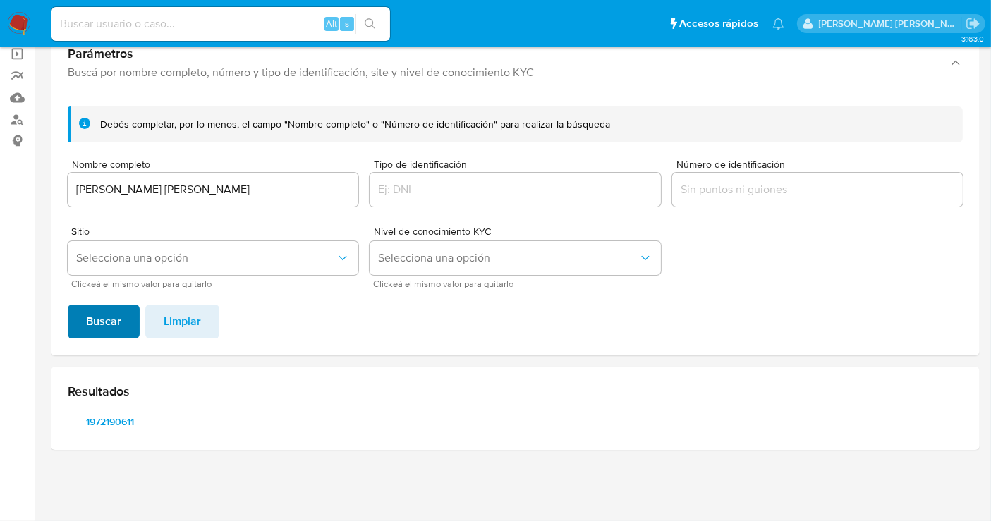
scroll to position [104, 0]
click at [108, 426] on span "1972190611" at bounding box center [110, 423] width 65 height 20
click at [18, 19] on img at bounding box center [19, 24] width 24 height 24
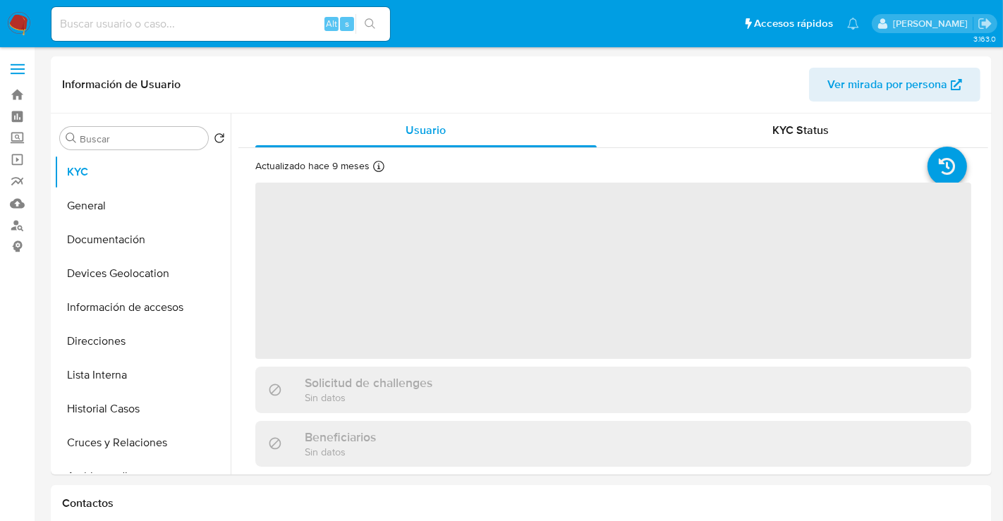
select select "10"
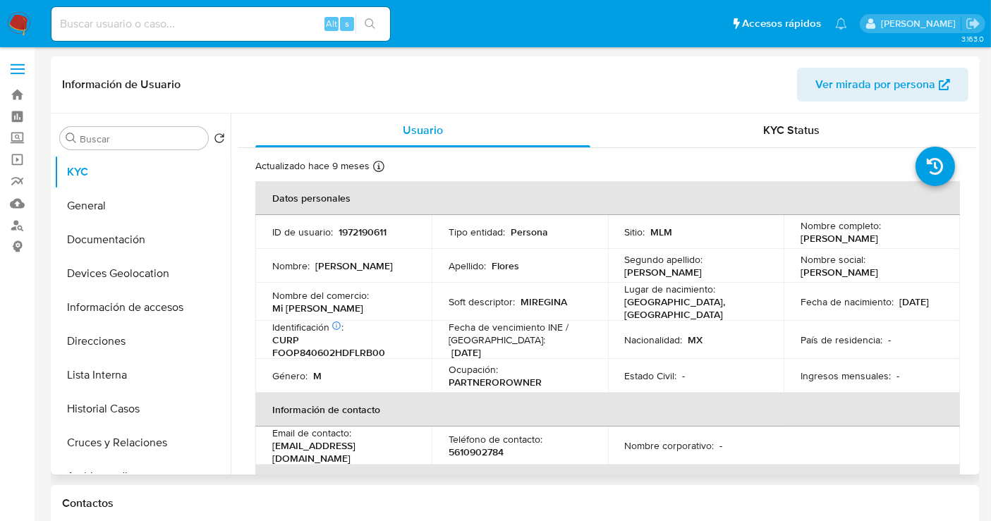
click at [363, 233] on p "1972190611" at bounding box center [363, 232] width 48 height 13
copy p "1972190611"
click at [102, 411] on button "Historial Casos" at bounding box center [136, 409] width 165 height 34
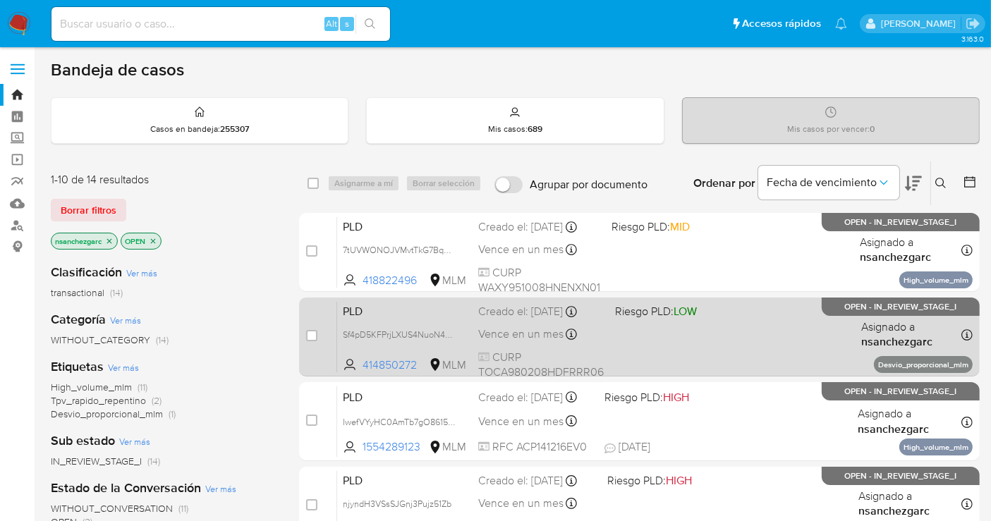
click at [494, 338] on span "Vence en un mes" at bounding box center [520, 335] width 85 height 16
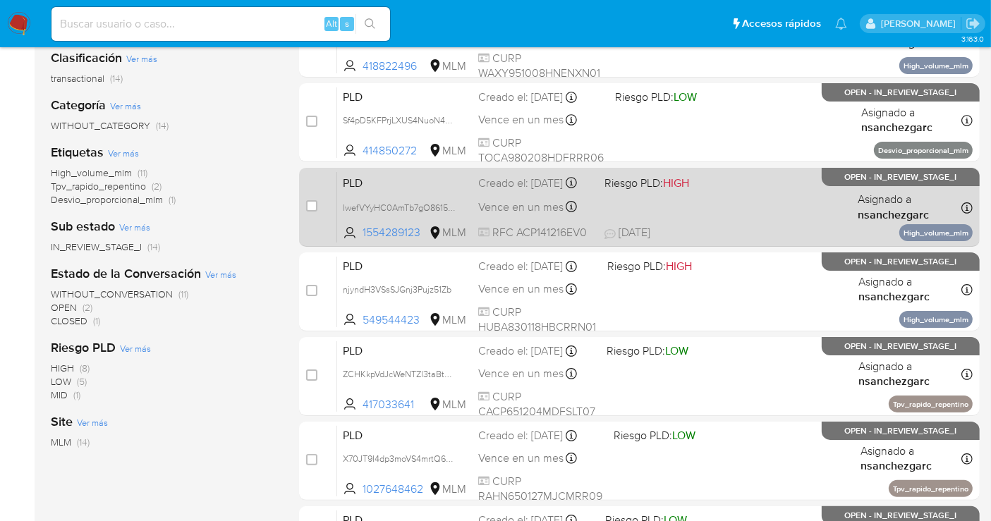
scroll to position [235, 0]
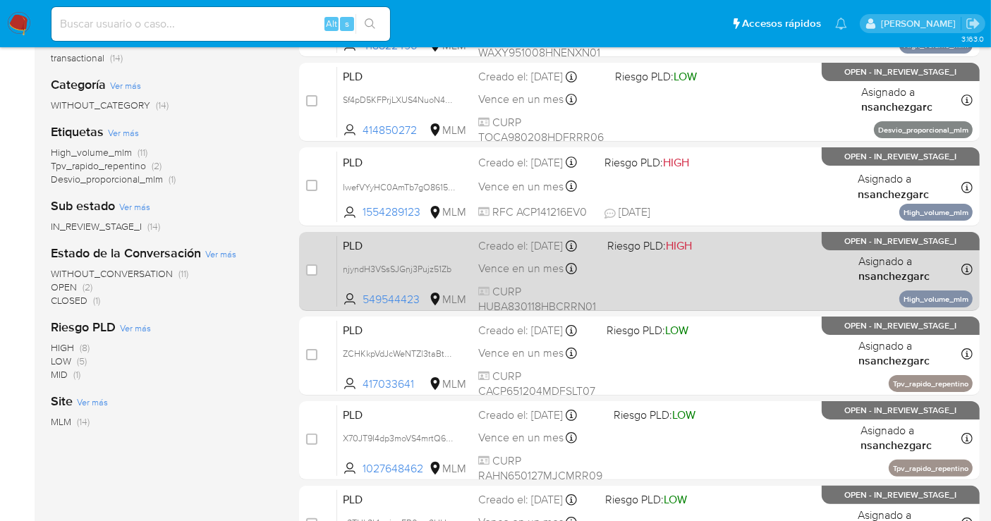
click at [482, 272] on div "PLD njyndH3VSsSJGnj3Pujz51Zb 549544423 MLM Riesgo PLD: HIGH Creado el: [DATE] C…" at bounding box center [655, 271] width 636 height 71
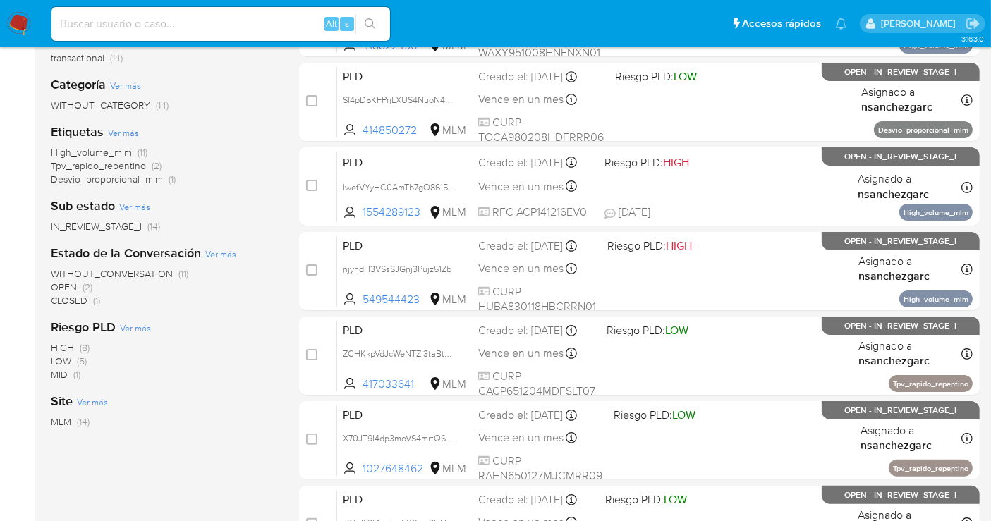
click at [16, 21] on img at bounding box center [19, 24] width 24 height 24
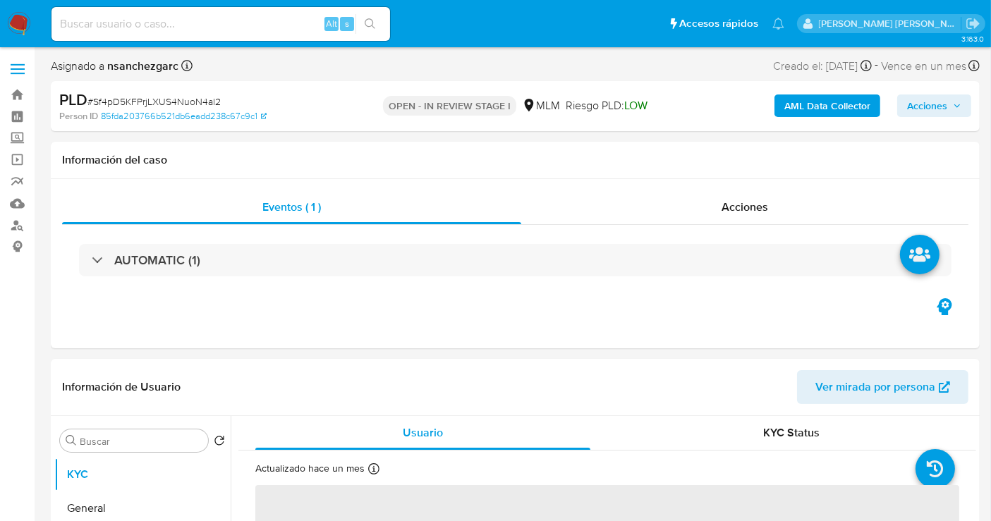
select select "10"
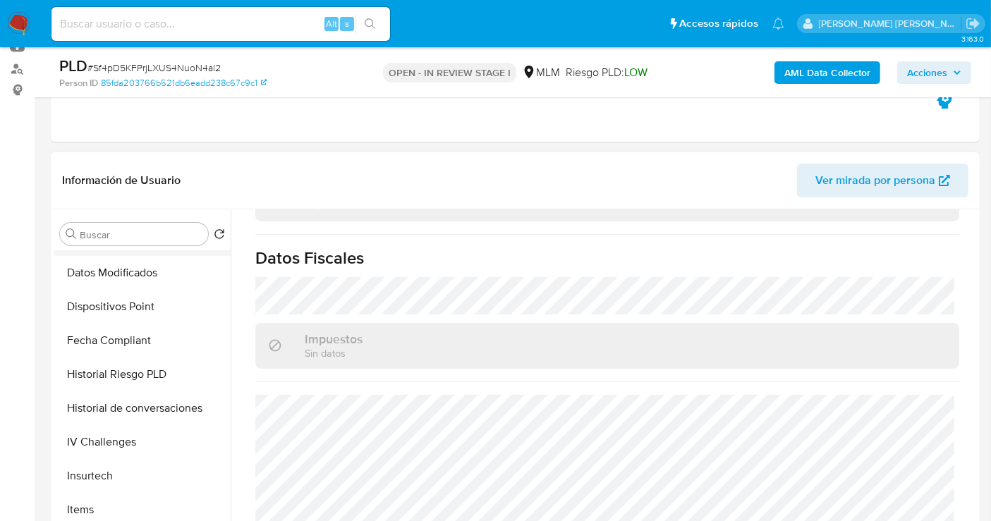
scroll to position [697, 0]
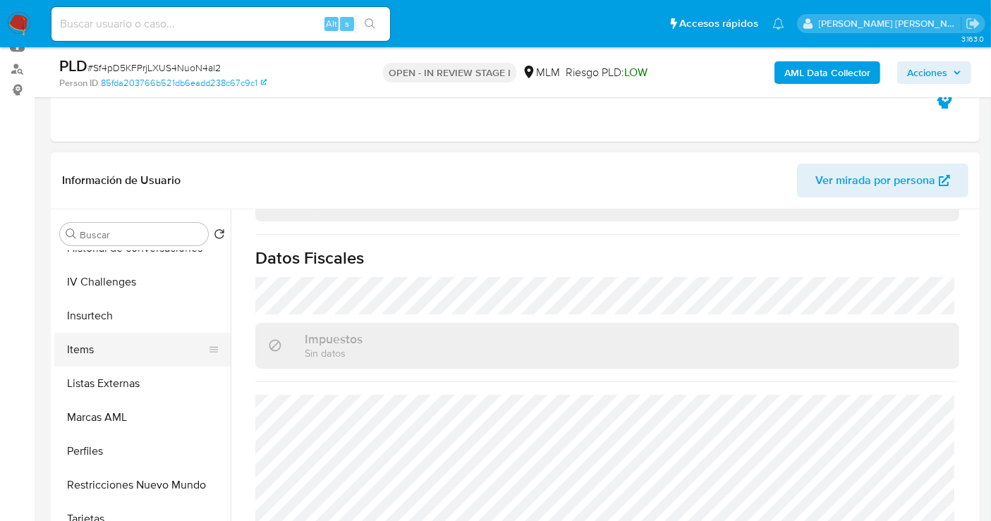
click at [87, 349] on button "Items" at bounding box center [136, 350] width 165 height 34
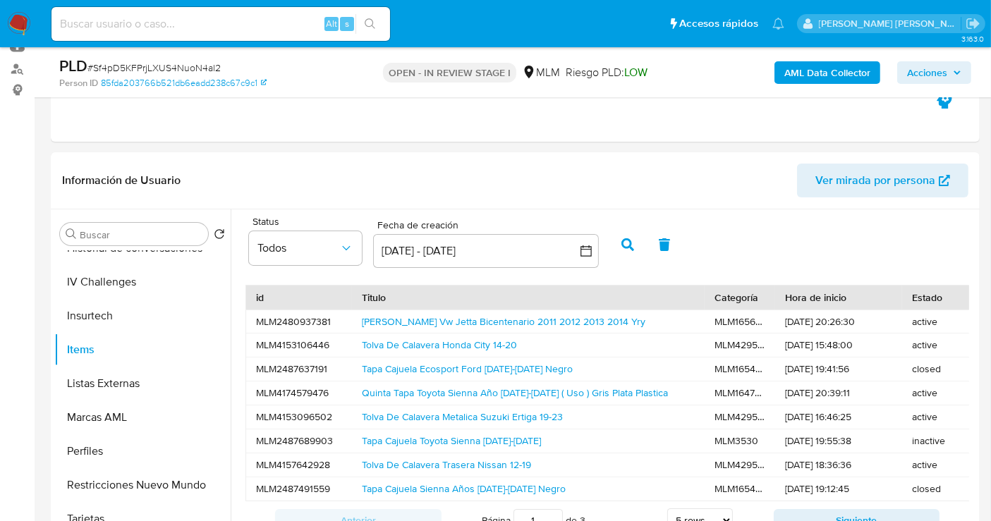
scroll to position [235, 0]
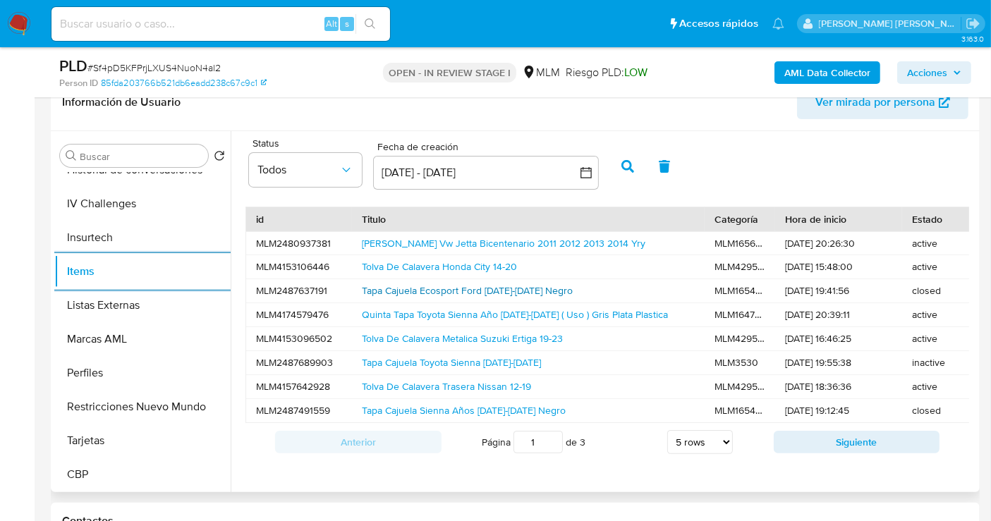
click at [458, 295] on link "Tapa Cajuela Ecosport Ford 2013-2022 Negro" at bounding box center [467, 291] width 211 height 14
click at [864, 104] on span "Ver mirada por persona" at bounding box center [876, 102] width 120 height 34
click at [407, 245] on link "Marco Radiador Vw Jetta Bicentenario 2011 2012 2013 2014 Yry" at bounding box center [504, 243] width 284 height 14
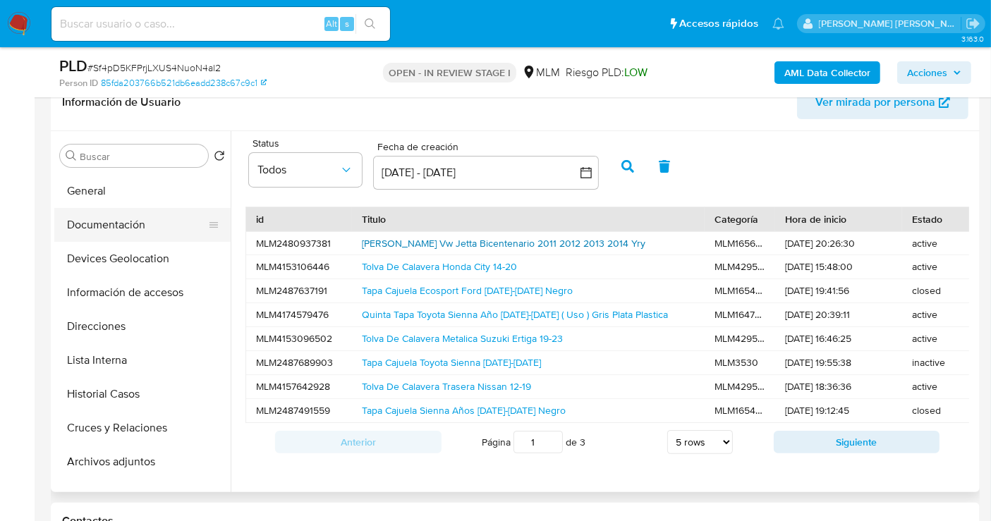
scroll to position [0, 0]
click at [102, 214] on button "General" at bounding box center [136, 224] width 165 height 34
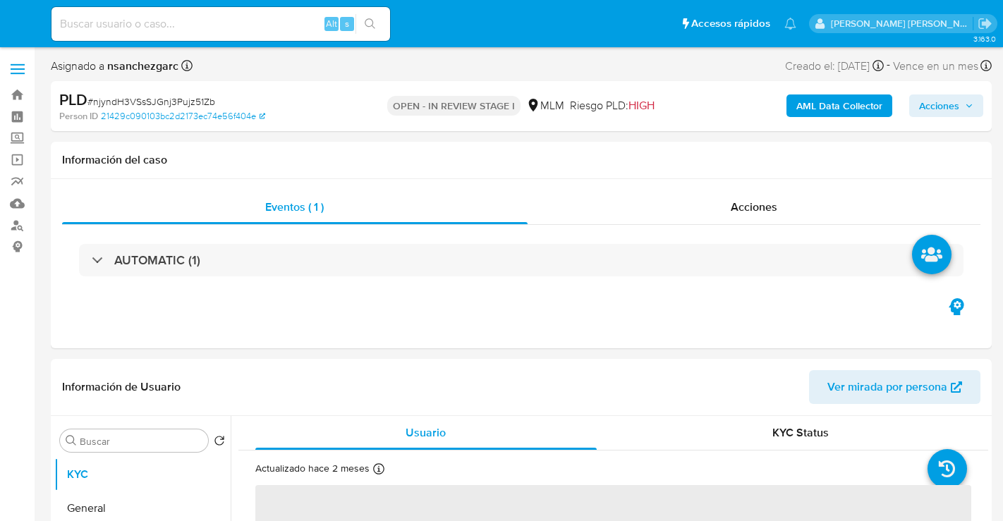
select select "10"
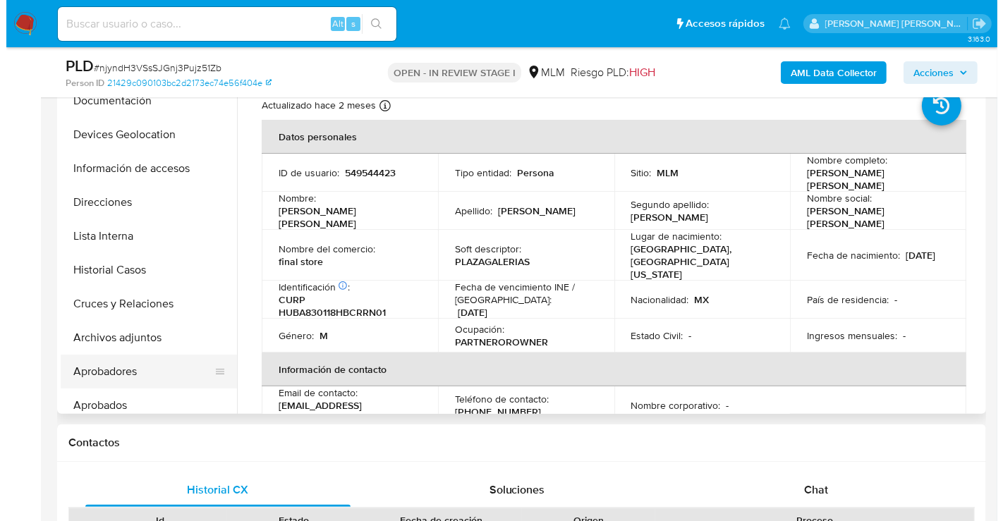
scroll to position [157, 0]
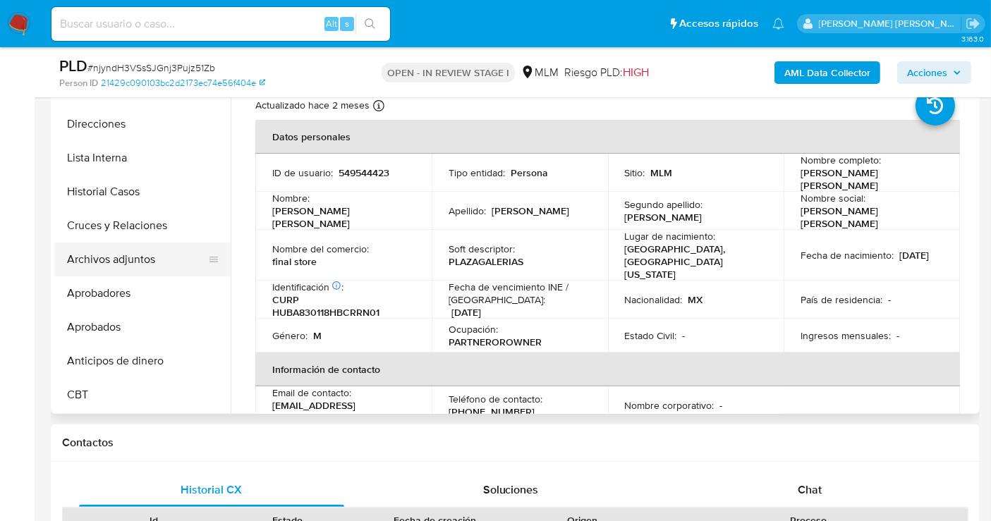
click at [111, 255] on button "Archivos adjuntos" at bounding box center [136, 260] width 165 height 34
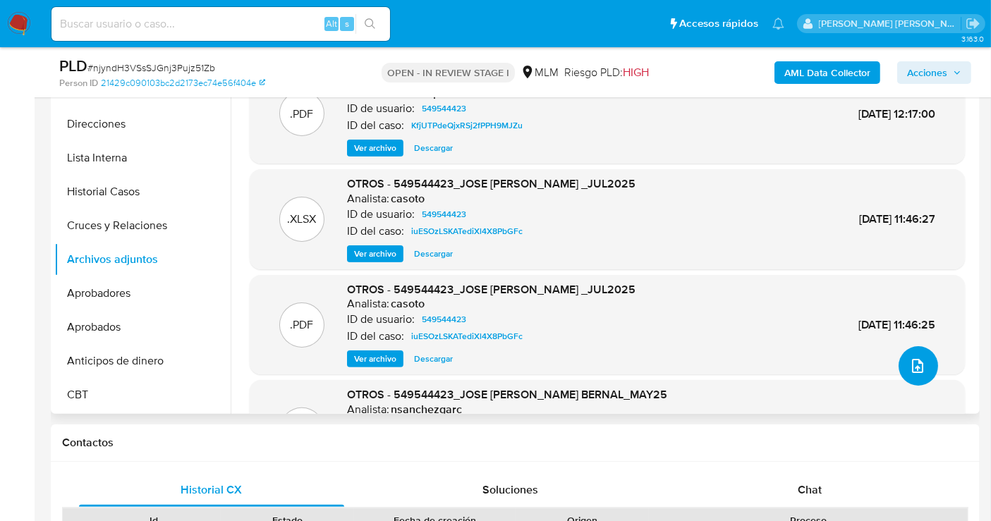
click at [915, 367] on icon "upload-file" at bounding box center [918, 366] width 17 height 17
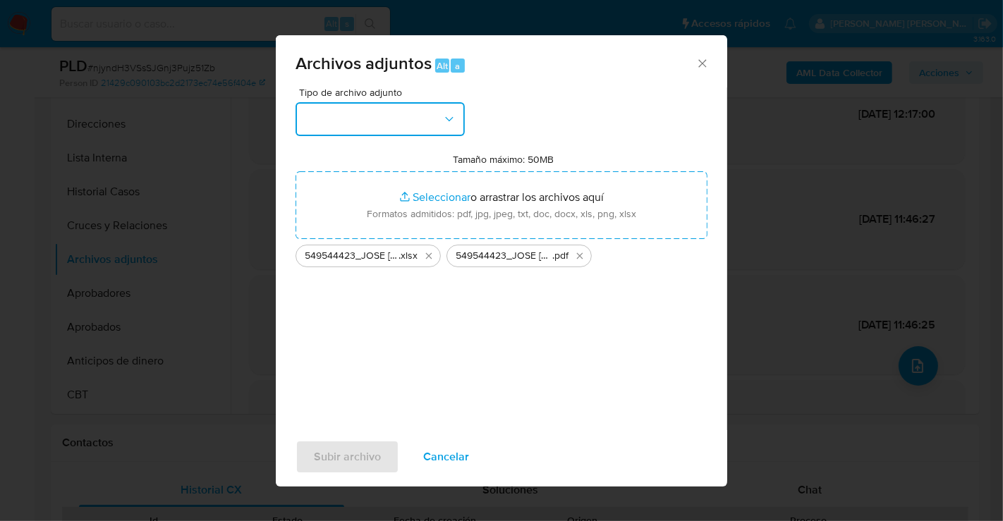
click at [391, 120] on button "button" at bounding box center [380, 119] width 169 height 34
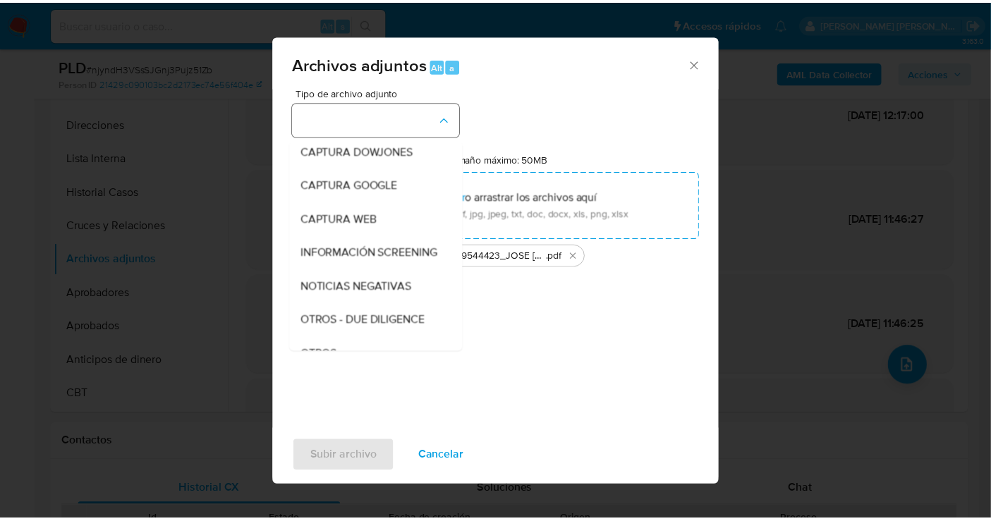
scroll to position [73, 0]
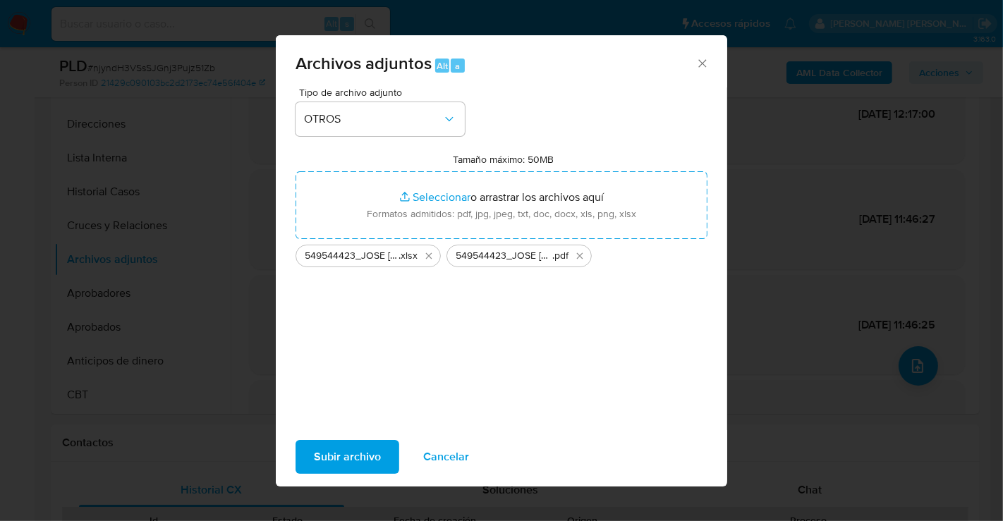
click at [358, 457] on span "Subir archivo" at bounding box center [347, 457] width 67 height 31
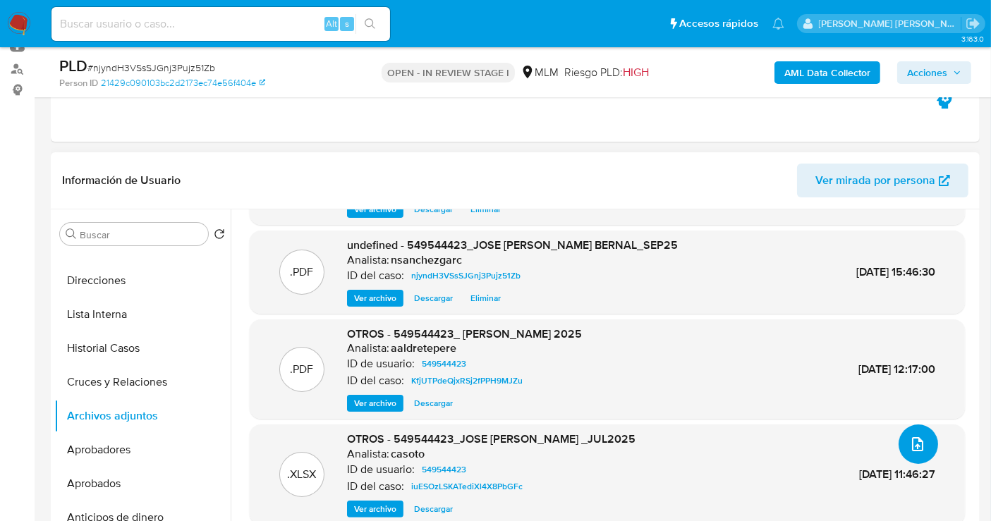
scroll to position [85, 0]
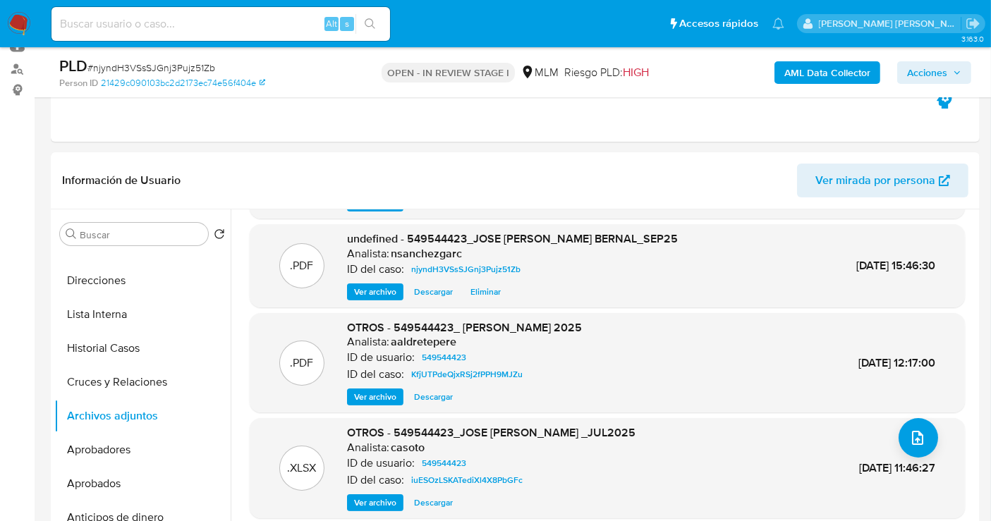
click at [930, 75] on span "Acciones" at bounding box center [927, 72] width 40 height 23
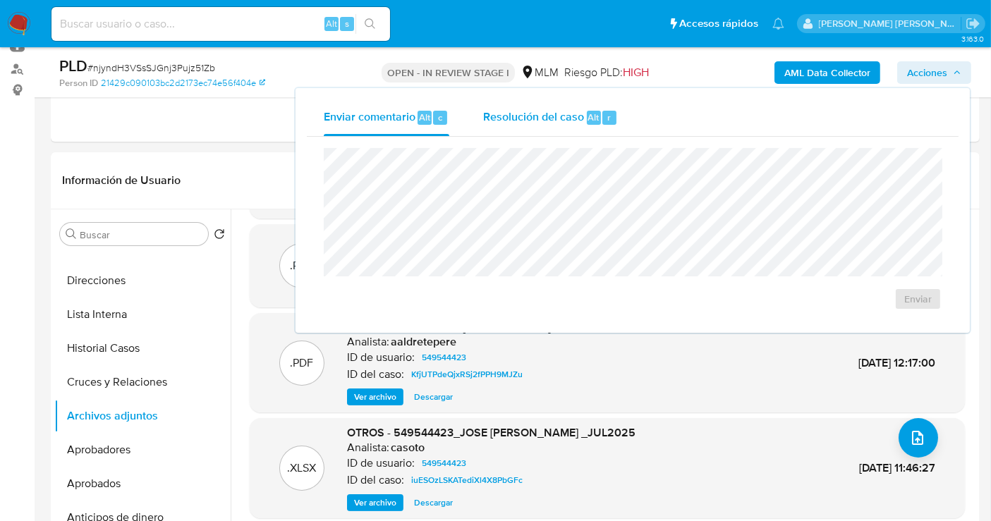
click at [531, 121] on span "Resolución del caso" at bounding box center [533, 117] width 101 height 16
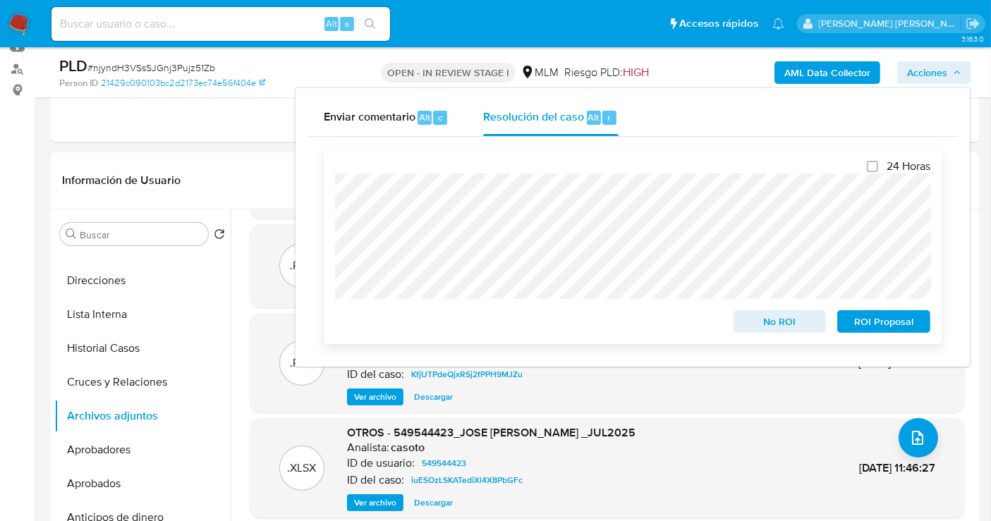
click at [897, 325] on span "ROI Proposal" at bounding box center [883, 322] width 73 height 20
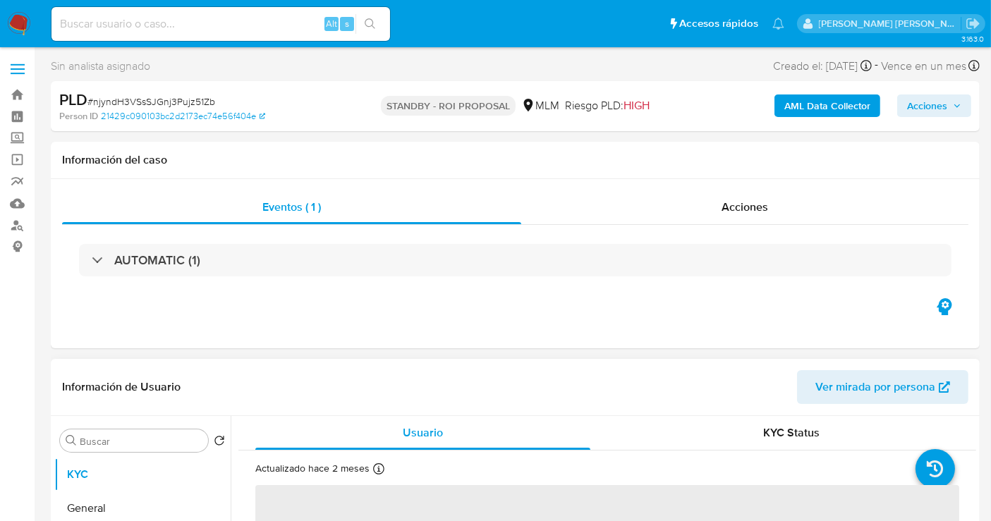
select select "10"
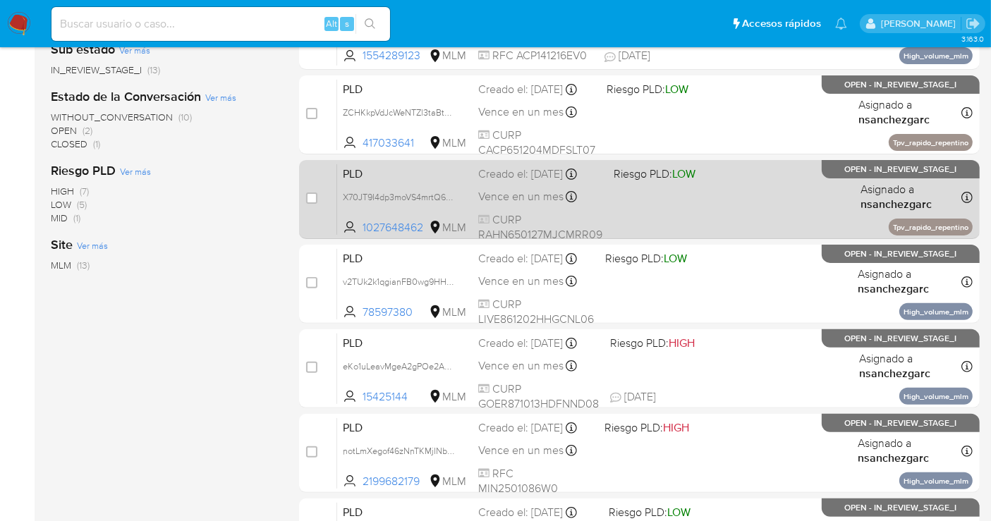
scroll to position [313, 0]
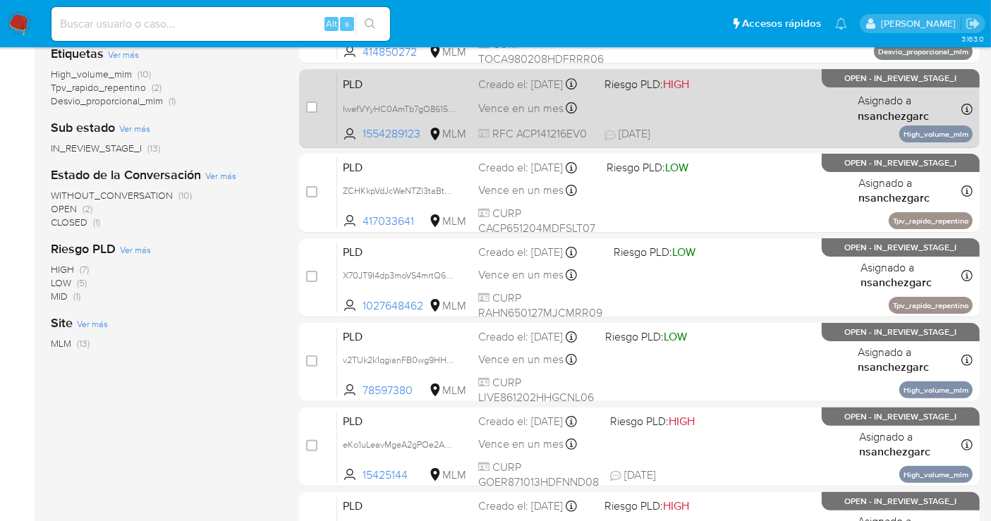
click at [520, 92] on div "Creado el: [DATE] Creado el: [DATE] 02:09:20" at bounding box center [535, 85] width 115 height 16
click at [522, 92] on div "Creado el: [DATE] Creado el: [DATE] 02:09:20" at bounding box center [535, 85] width 115 height 16
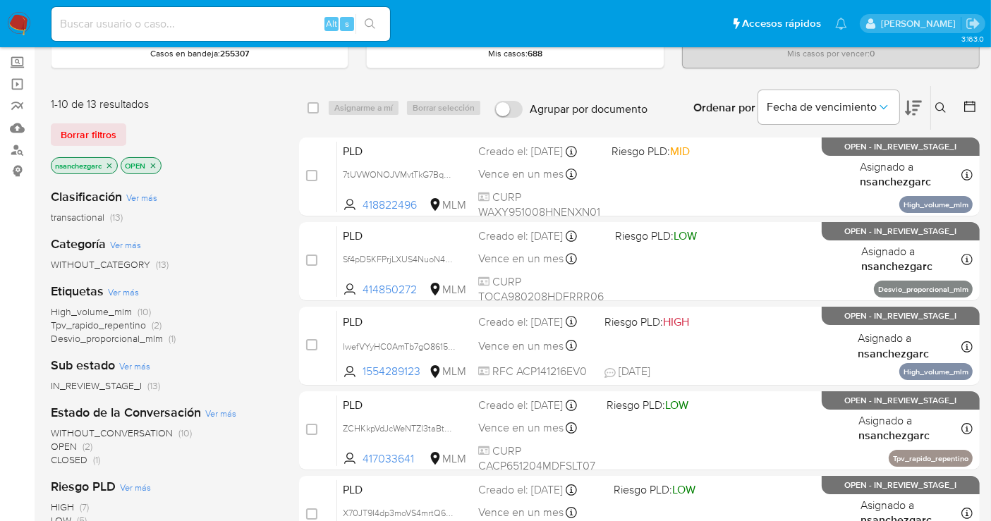
scroll to position [0, 0]
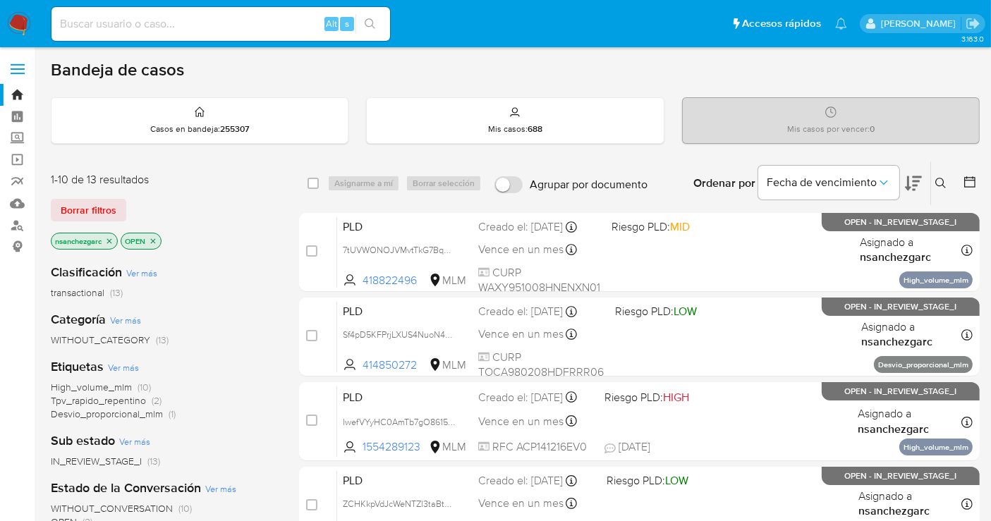
click at [110, 238] on icon "close-filter" at bounding box center [109, 240] width 5 height 5
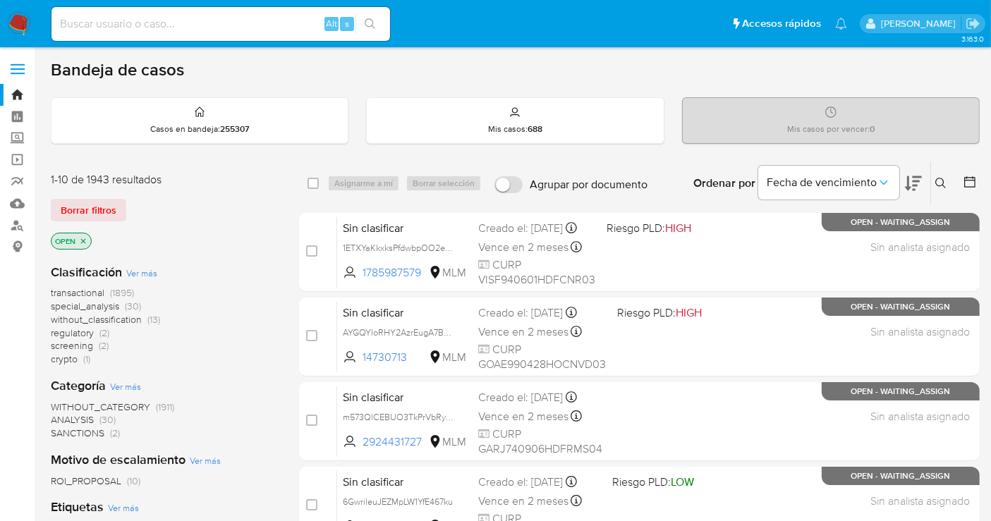
click at [141, 318] on span "without_classification (13)" at bounding box center [105, 319] width 109 height 13
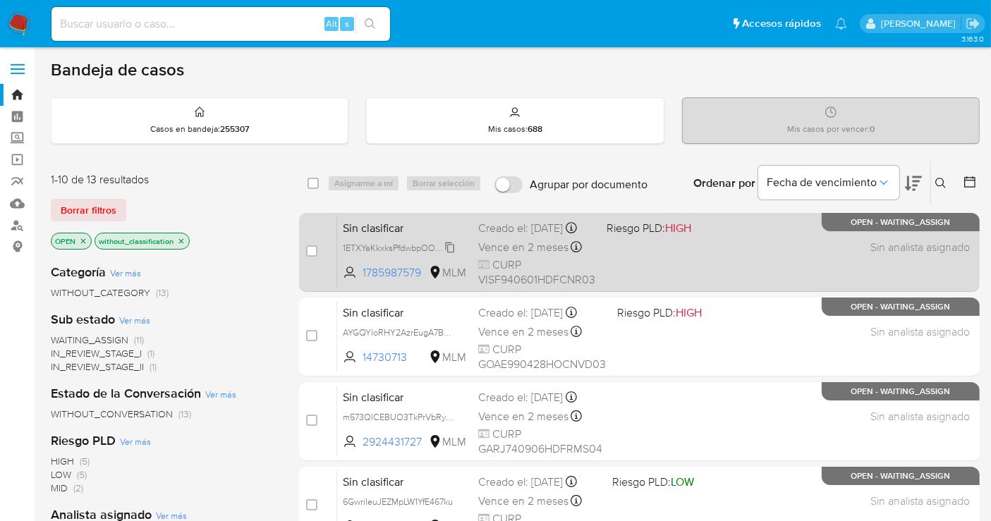
click at [454, 255] on span "1ETXYaKkxksPfdwbpOO2edIx" at bounding box center [400, 247] width 114 height 16
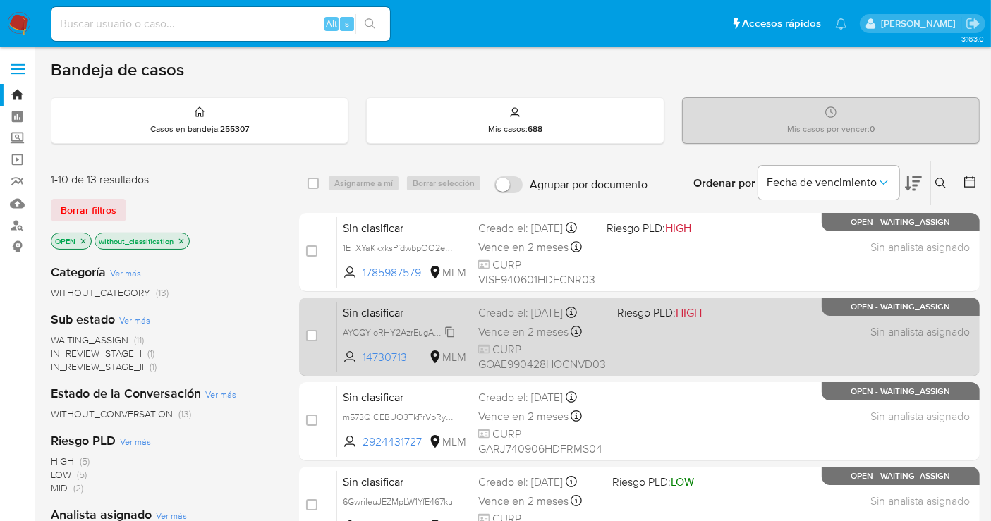
click at [452, 335] on span "AYGQYloRHY2AzrEugA7BQvGz" at bounding box center [404, 332] width 123 height 16
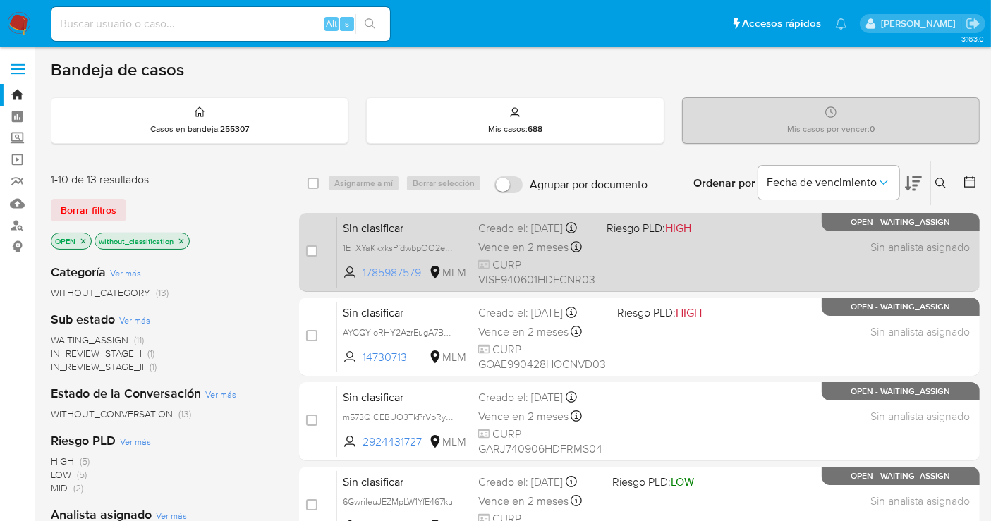
drag, startPoint x: 423, startPoint y: 279, endPoint x: 361, endPoint y: 281, distance: 62.1
click at [361, 281] on span "1785987579 MLM" at bounding box center [405, 273] width 124 height 16
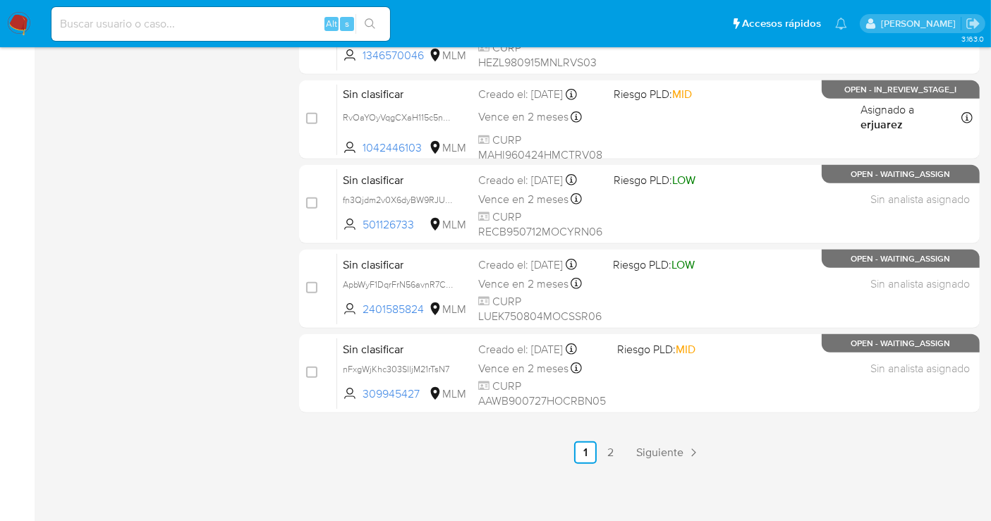
scroll to position [641, 0]
click at [653, 450] on span "Siguiente" at bounding box center [659, 452] width 47 height 11
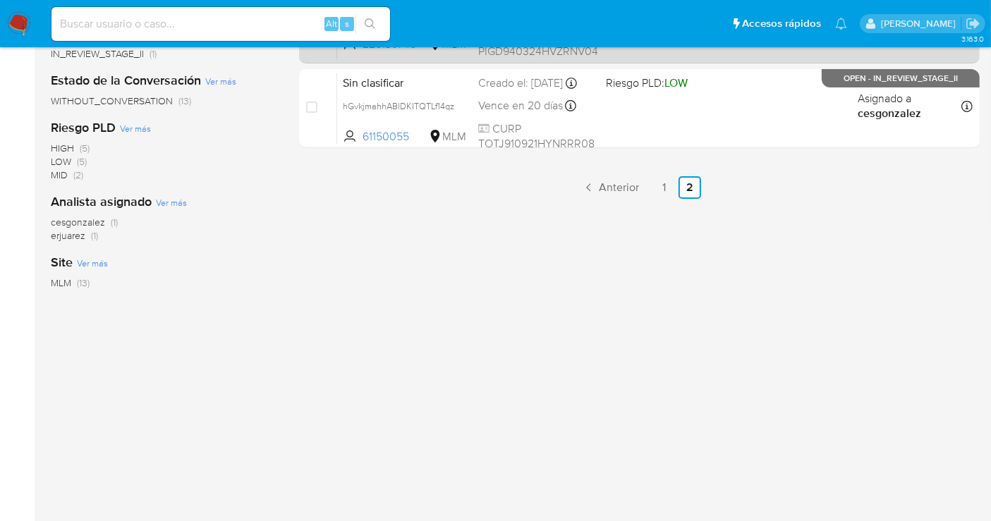
scroll to position [78, 0]
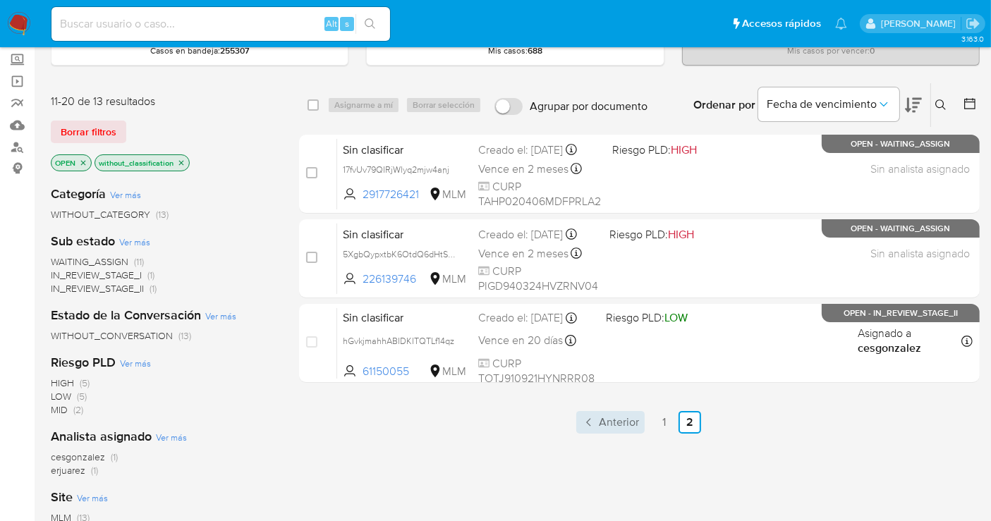
click at [633, 418] on span "Anterior" at bounding box center [619, 422] width 40 height 11
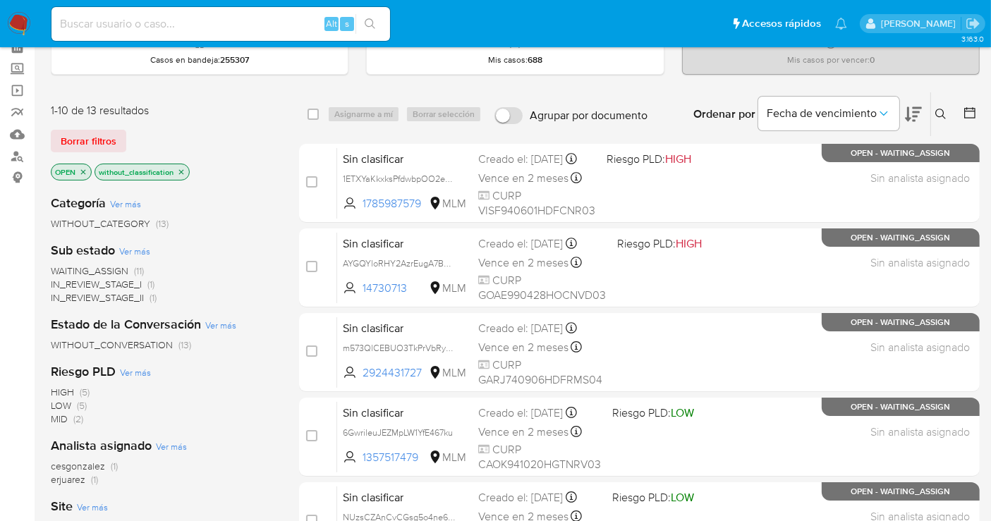
scroll to position [92, 0]
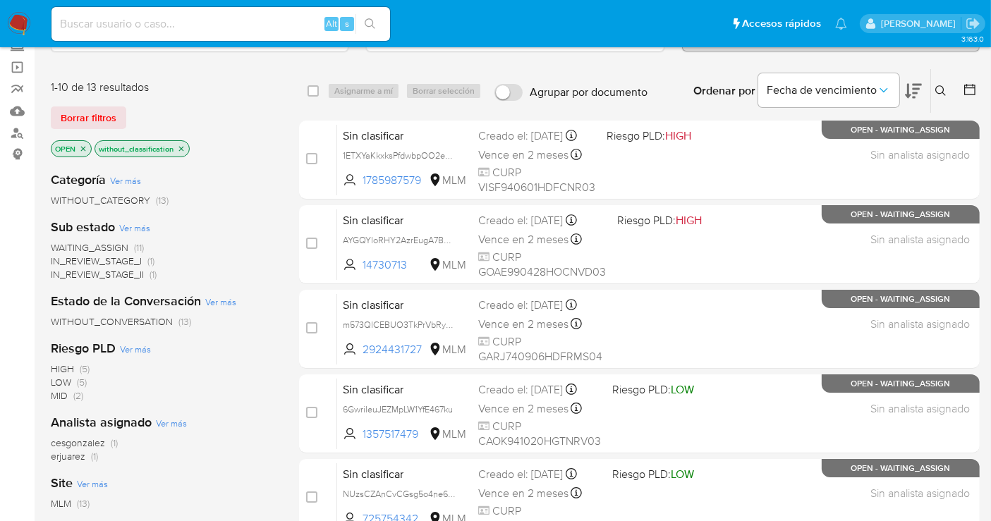
click at [26, 30] on img at bounding box center [19, 24] width 24 height 24
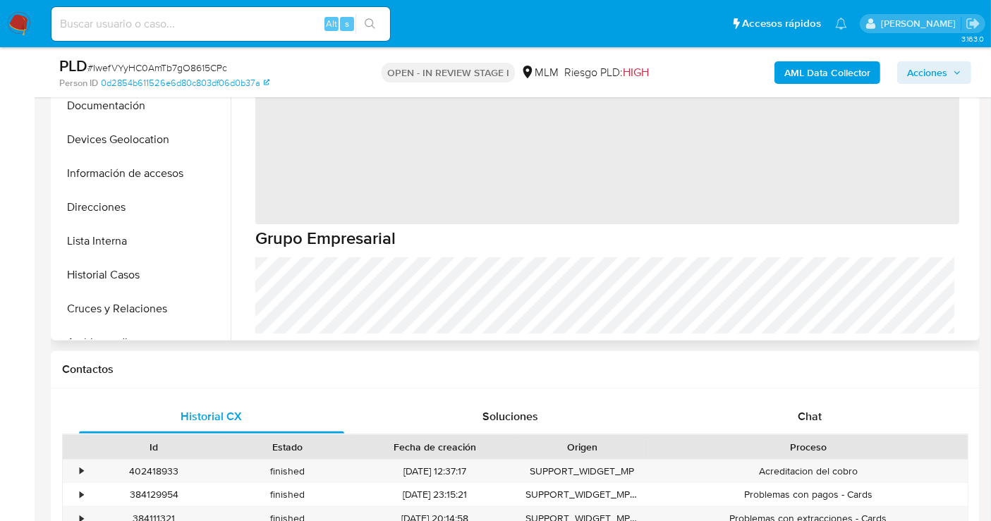
scroll to position [392, 0]
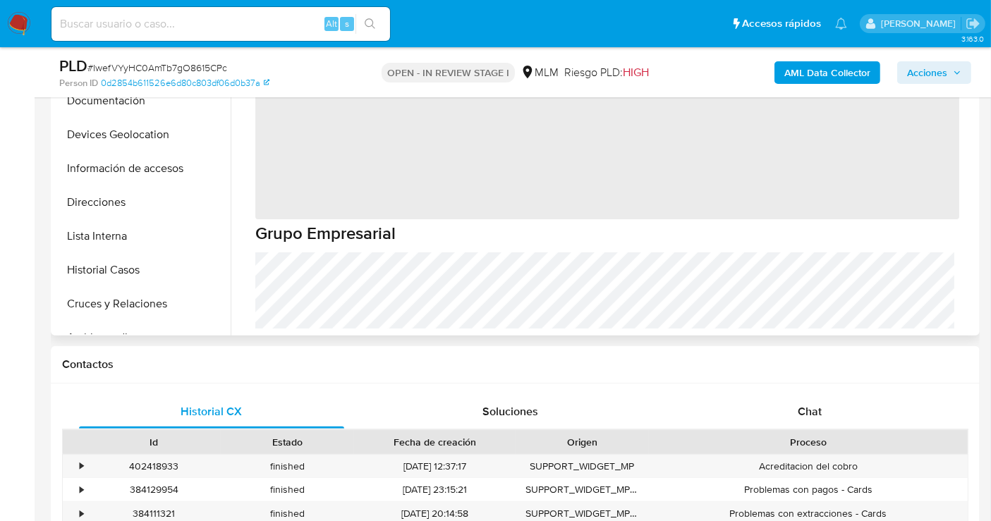
select select "10"
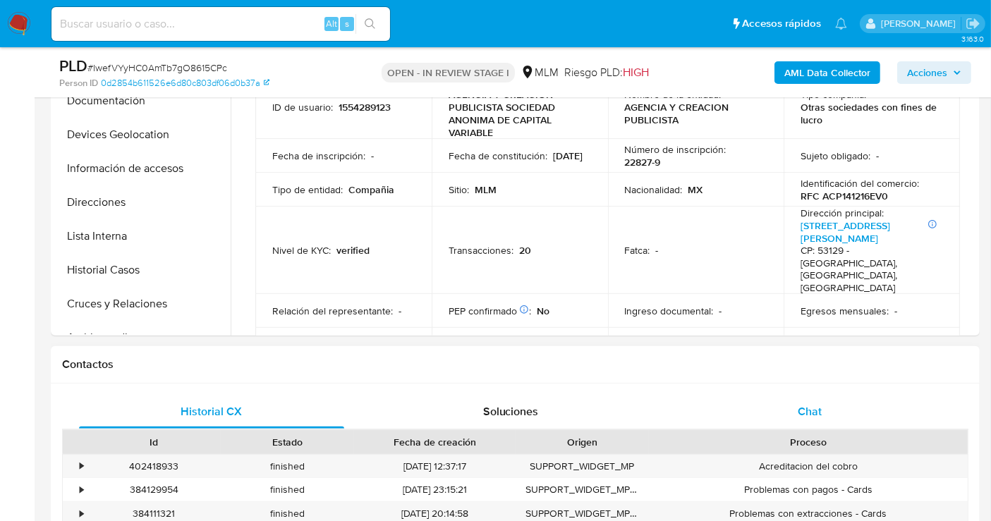
click at [812, 404] on span "Chat" at bounding box center [810, 412] width 24 height 16
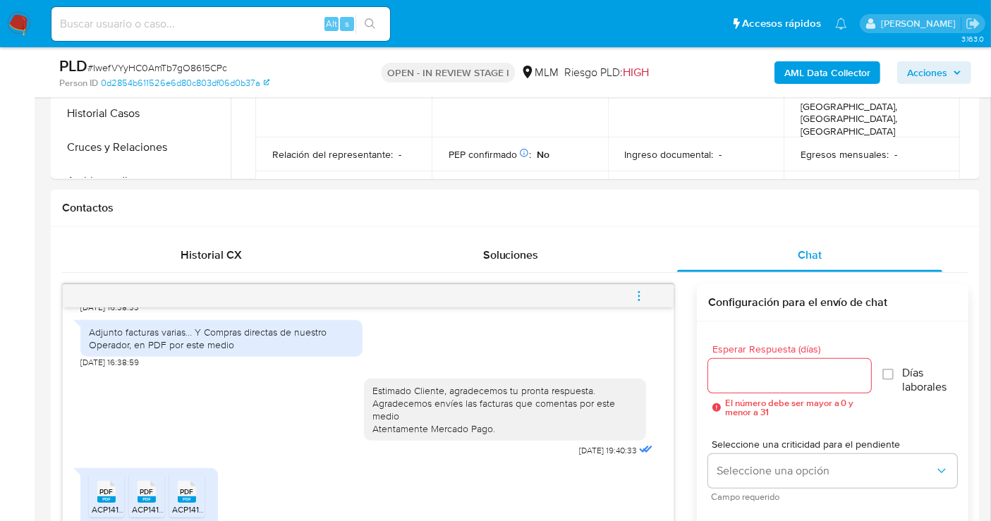
scroll to position [627, 0]
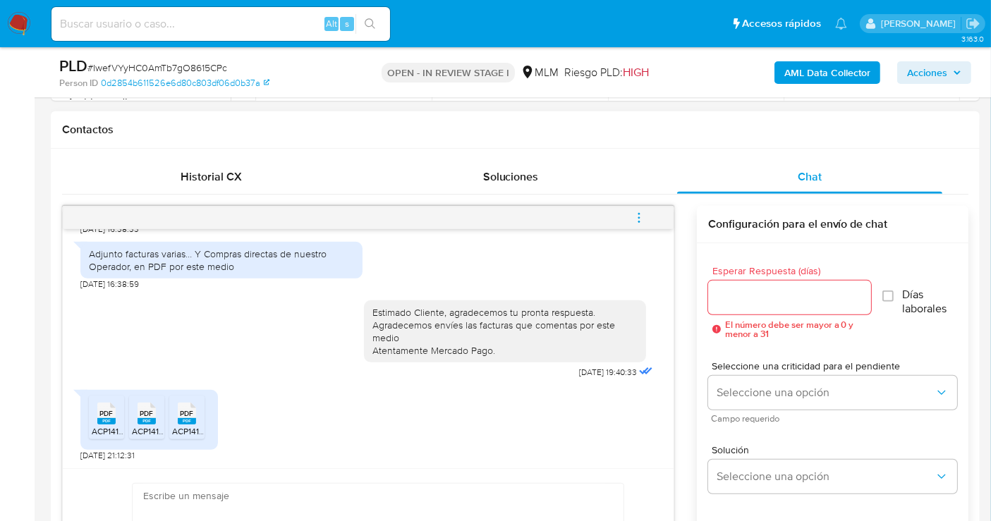
click at [116, 416] on div "PDF PDF" at bounding box center [107, 413] width 30 height 28
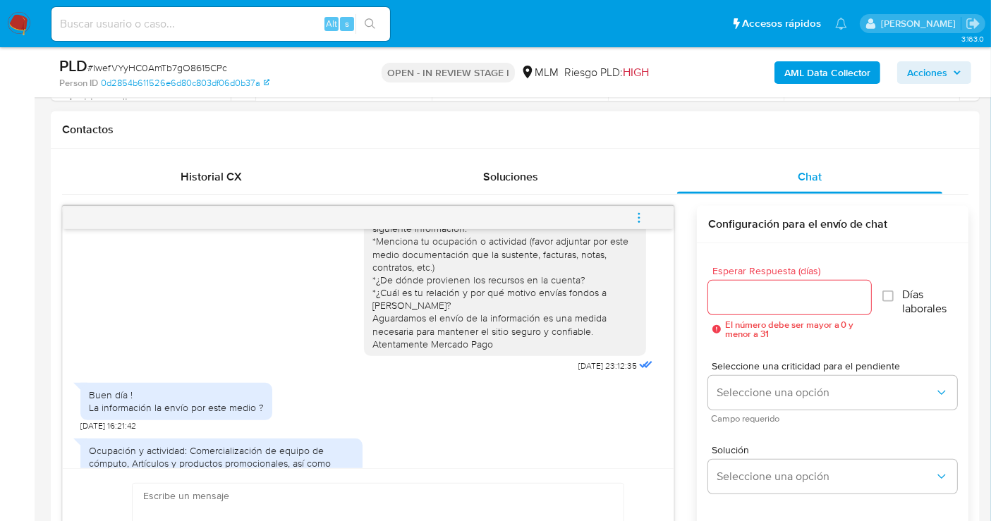
scroll to position [157, 0]
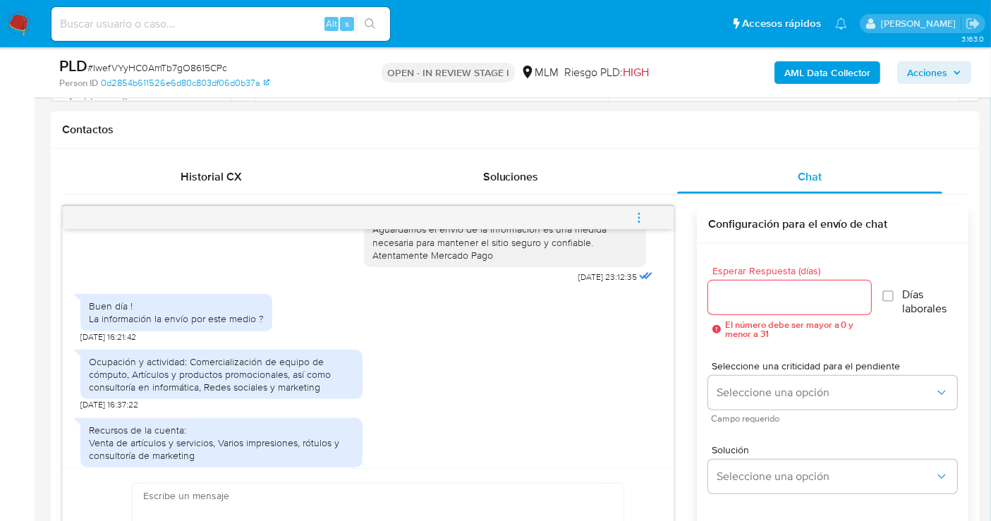
click at [188, 362] on div "Ocupación y actividad: Comercialización de equipo de cómputo, Artículos y produ…" at bounding box center [221, 375] width 265 height 39
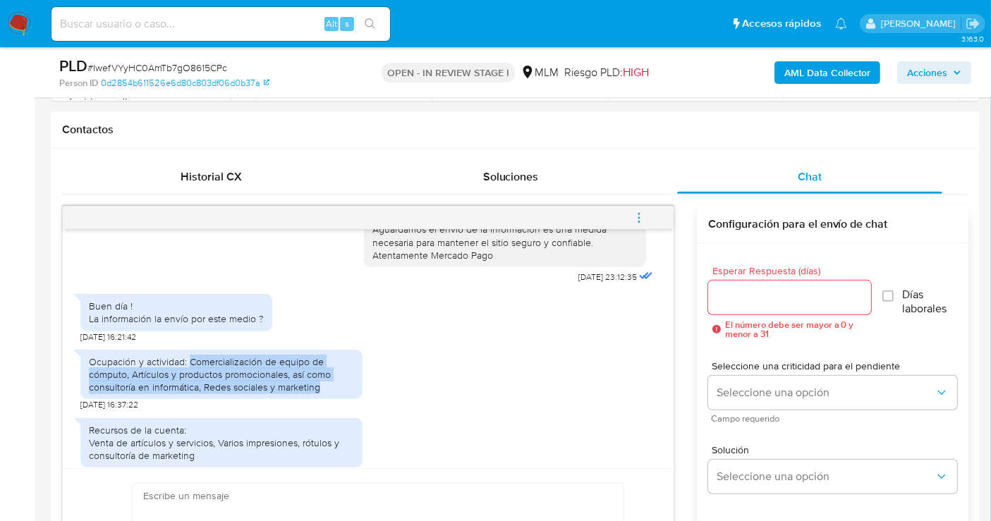
drag, startPoint x: 189, startPoint y: 361, endPoint x: 317, endPoint y: 389, distance: 130.8
click at [317, 389] on div "Ocupación y actividad: Comercialización de equipo de cómputo, Artículos y produ…" at bounding box center [221, 375] width 265 height 39
copy div "Comercialización de equipo de cómputo, Artículos y productos promocionales, así…"
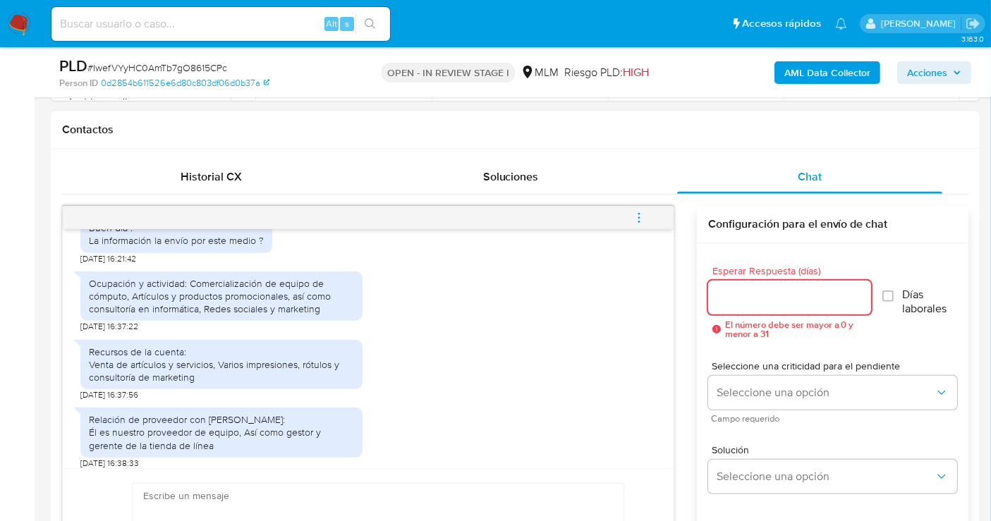
click at [756, 301] on input "Esperar Respuesta (días)" at bounding box center [789, 298] width 163 height 18
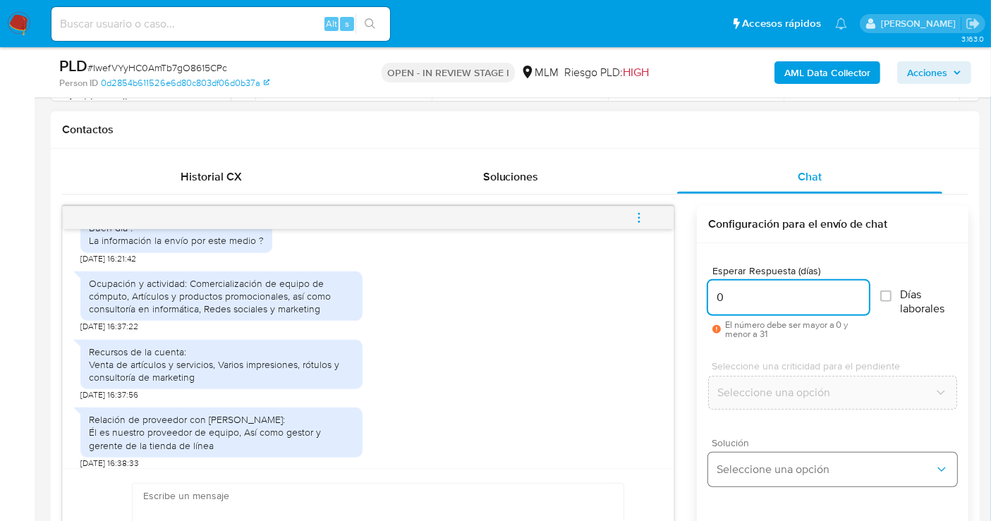
type input "0"
click at [745, 474] on span "Seleccione una opción" at bounding box center [826, 470] width 218 height 14
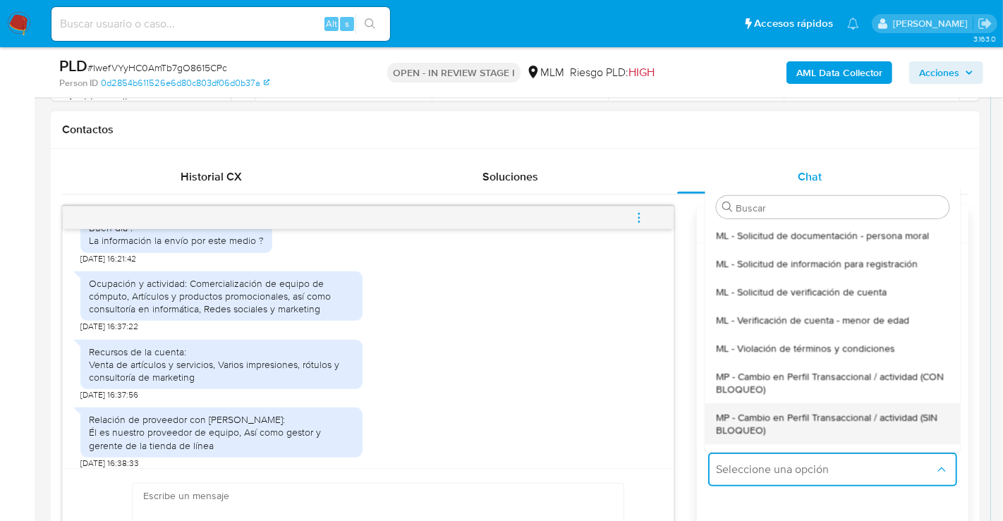
click at [743, 421] on span "MP - Cambio en Perfil Transaccional / actividad (SIN BLOQUEO)" at bounding box center [832, 423] width 233 height 25
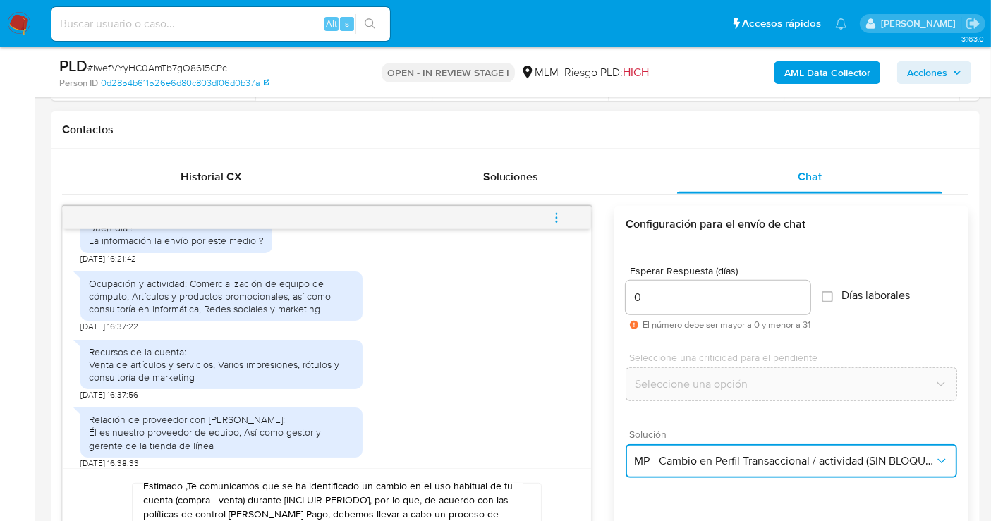
scroll to position [24, 0]
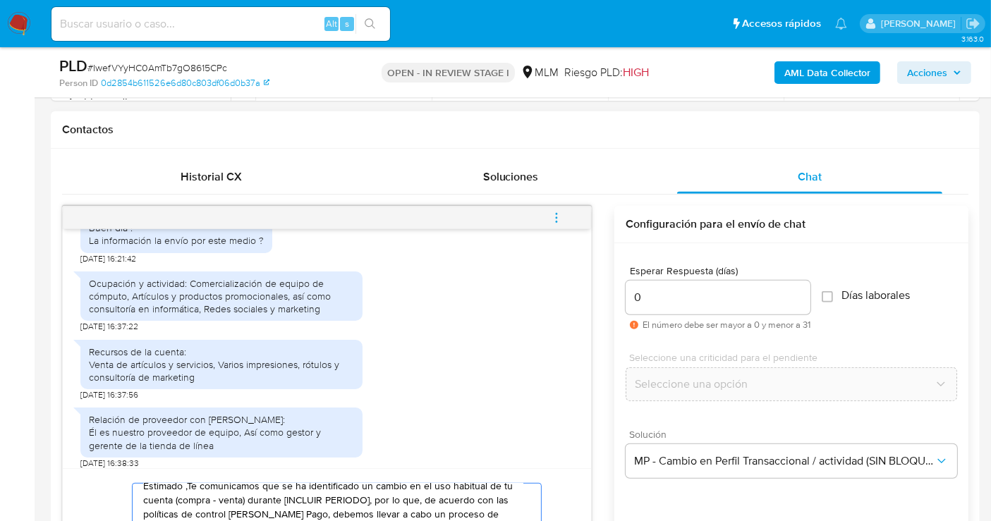
paste textarea "Cliente, agradecemos tu pronta respuesta. Lamentamos cualquier malestar ocasion…"
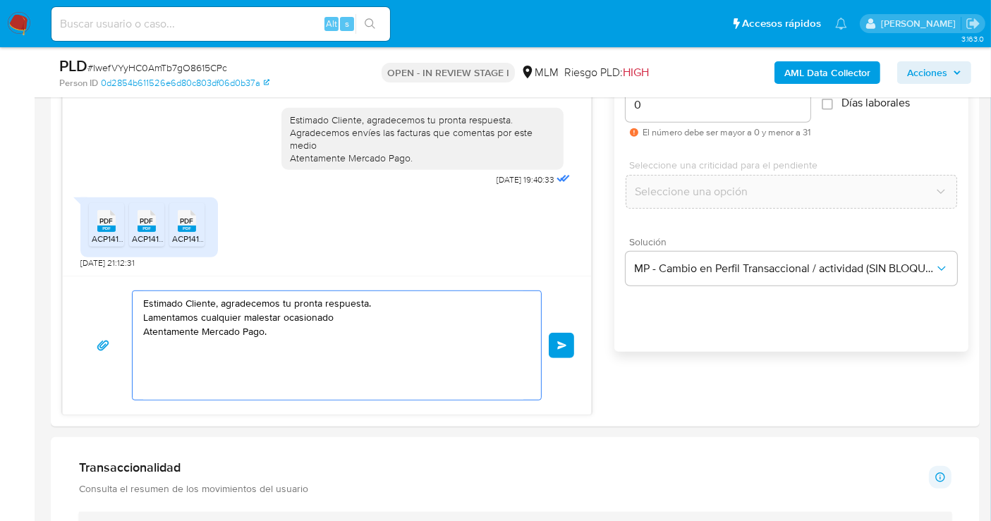
scroll to position [948, 0]
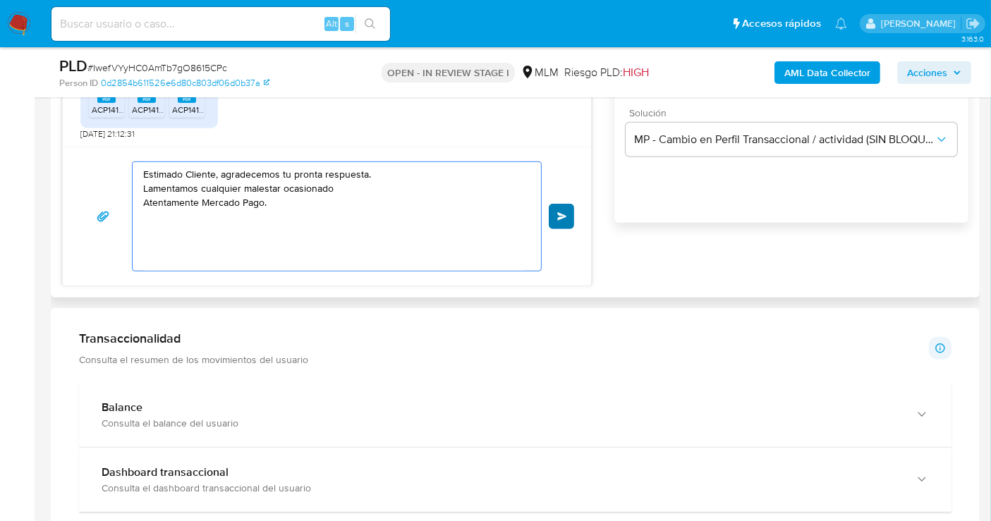
type textarea "Estimado Cliente, agradecemos tu pronta respuesta. Lamentamos cualquier malesta…"
click at [560, 219] on span "Enviar" at bounding box center [562, 216] width 10 height 8
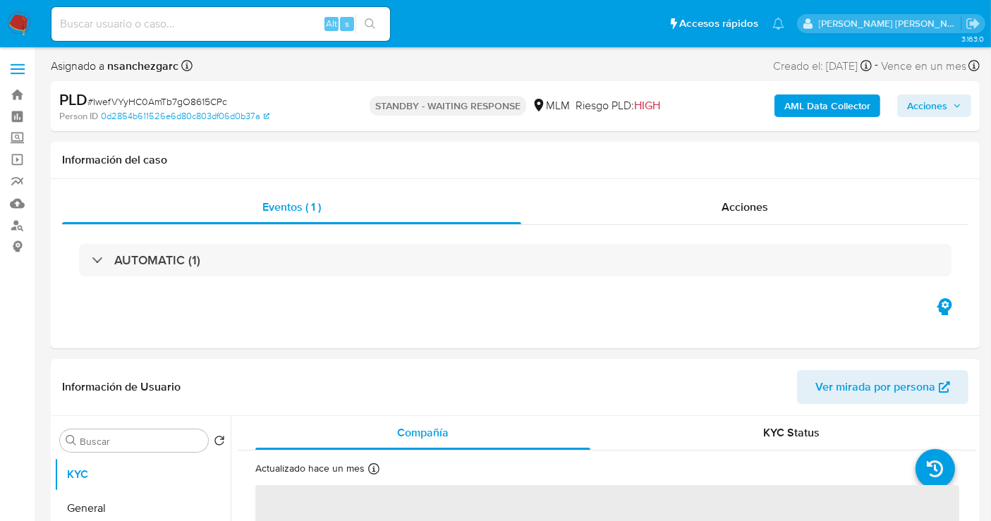
select select "10"
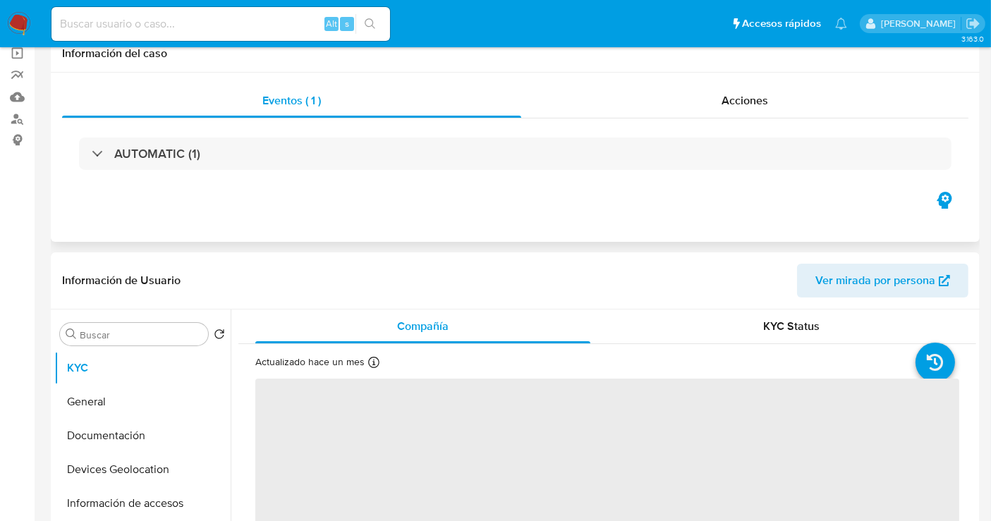
scroll to position [235, 0]
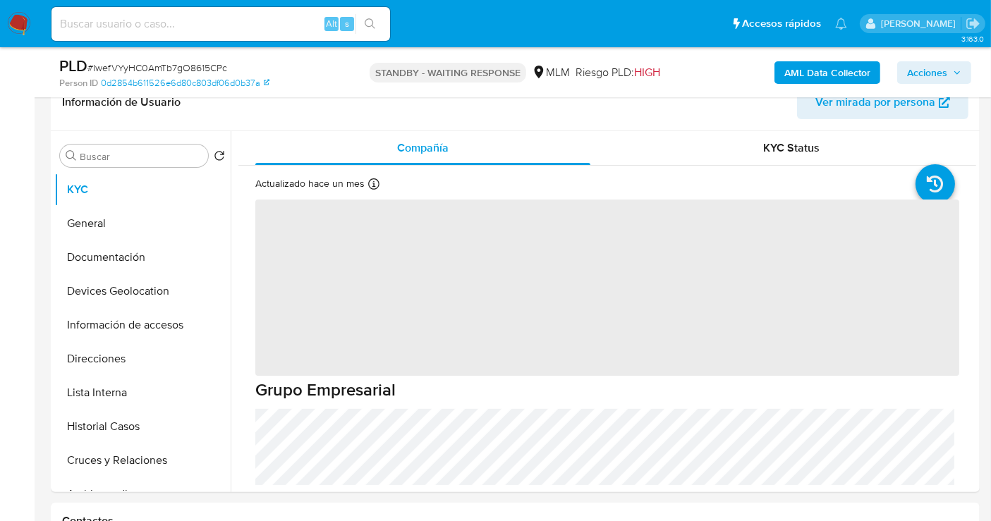
select select "10"
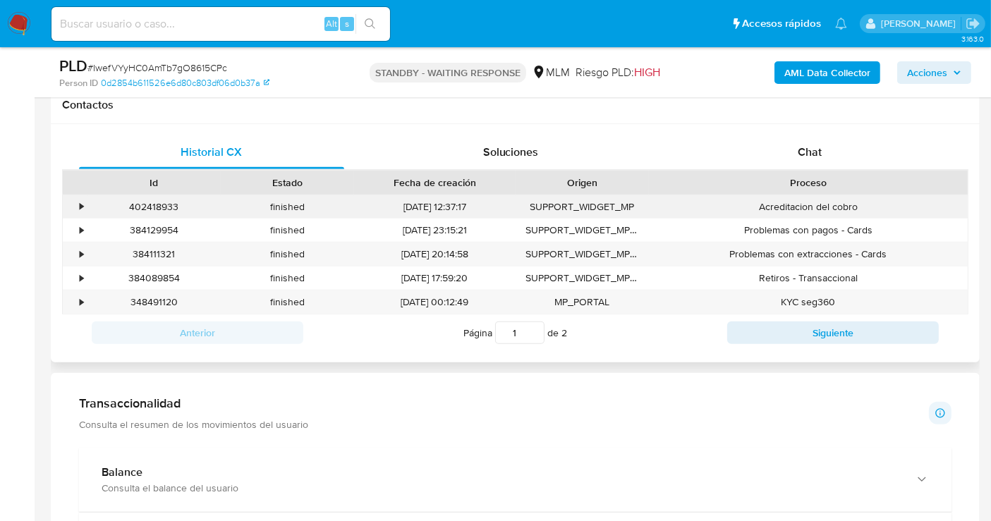
scroll to position [627, 0]
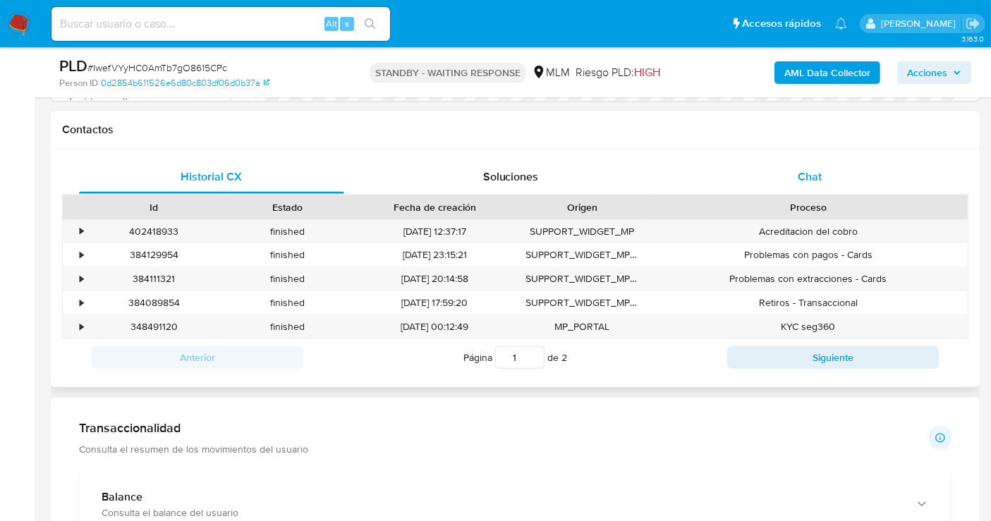
click at [810, 174] on span "Chat" at bounding box center [810, 177] width 24 height 16
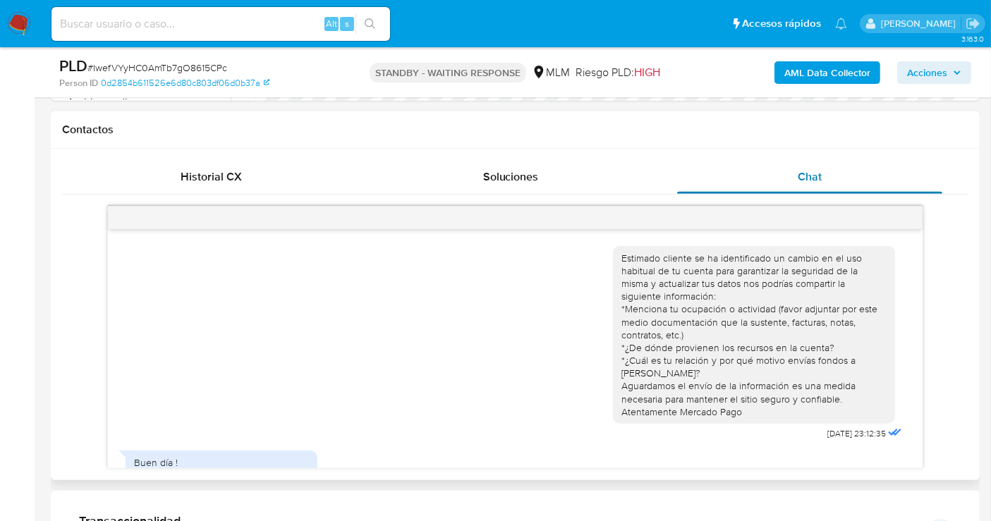
scroll to position [549, 0]
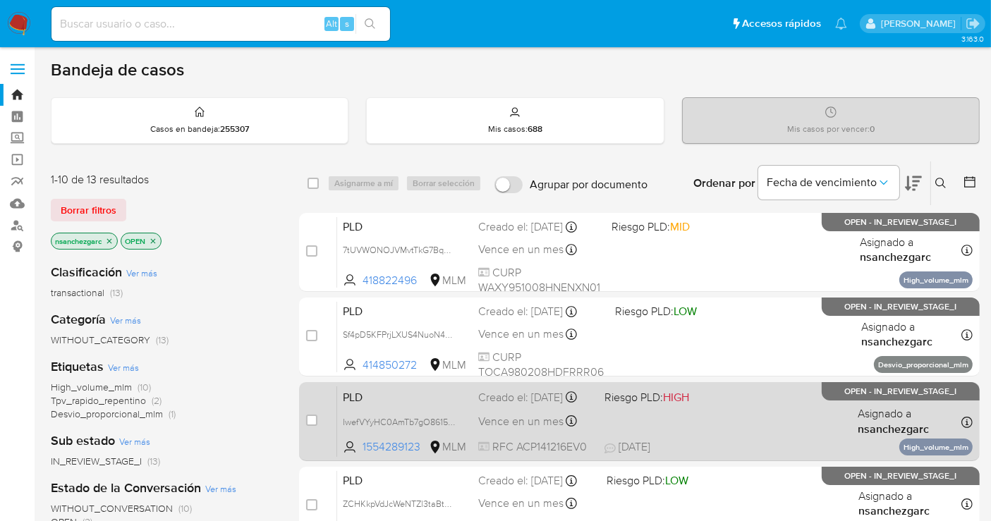
click at [548, 406] on div "Creado el: [DATE] Creado el: [DATE] 02:09:20" at bounding box center [535, 398] width 115 height 16
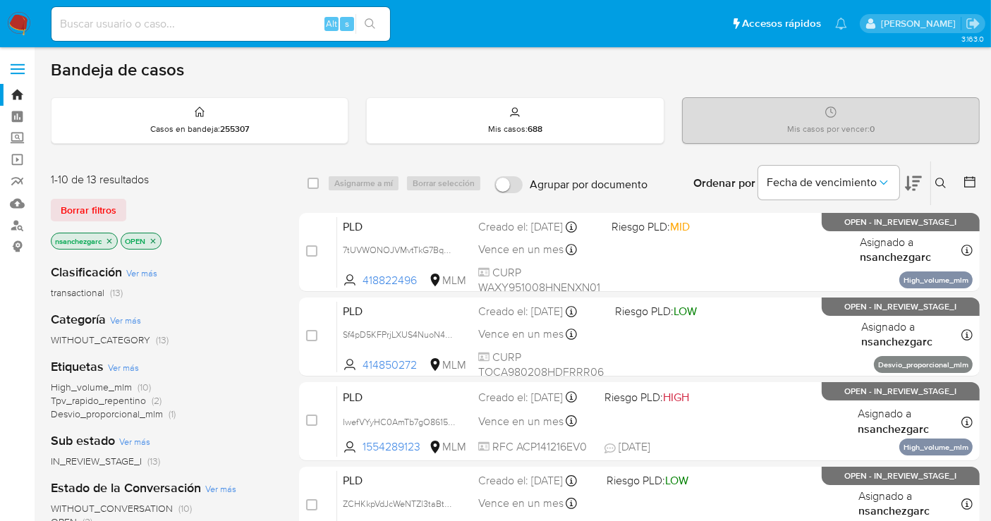
click at [18, 20] on img at bounding box center [19, 24] width 24 height 24
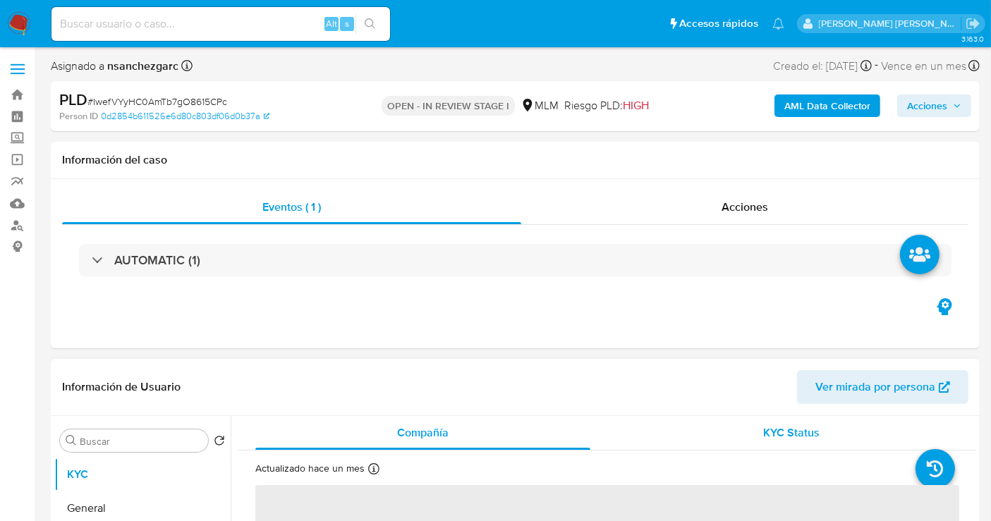
select select "10"
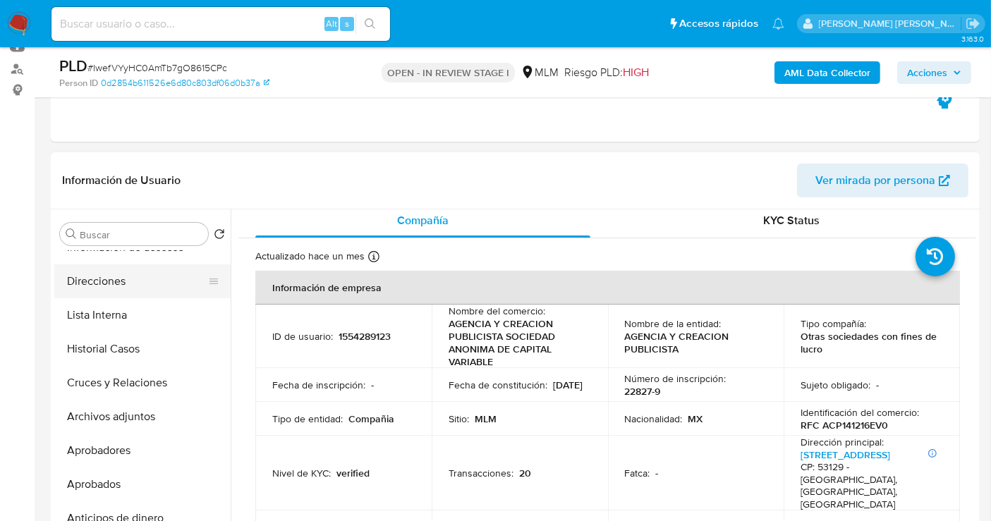
scroll to position [157, 0]
click at [102, 411] on button "Archivos adjuntos" at bounding box center [136, 416] width 165 height 34
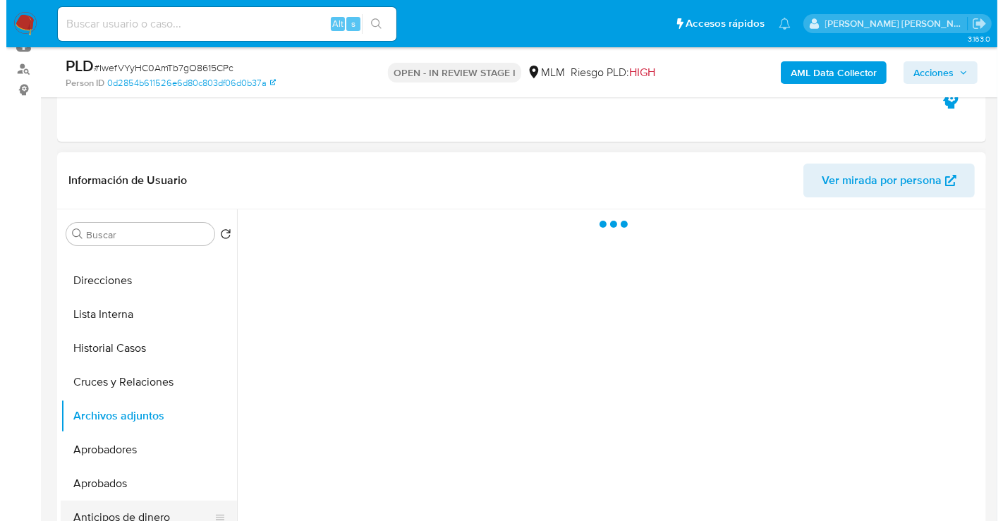
scroll to position [0, 0]
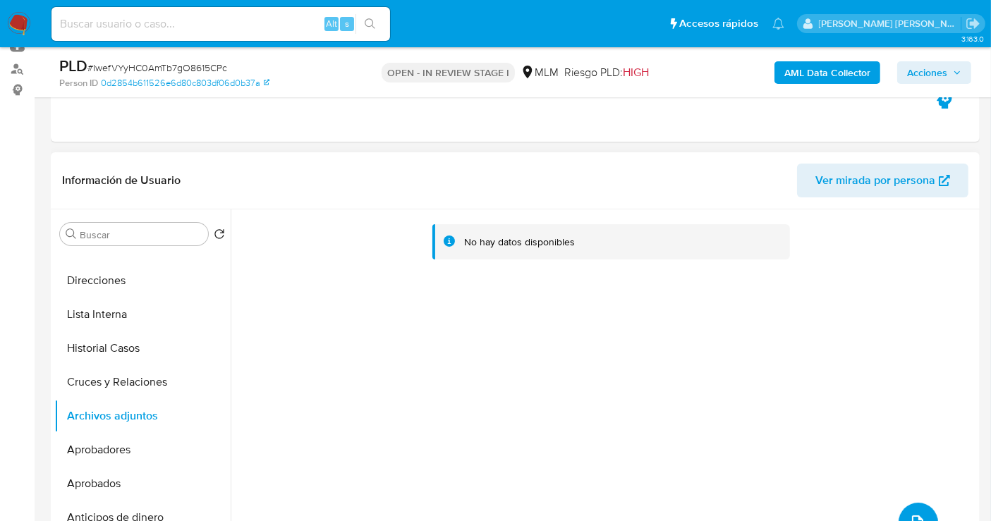
click at [917, 511] on button "upload-file" at bounding box center [919, 523] width 40 height 40
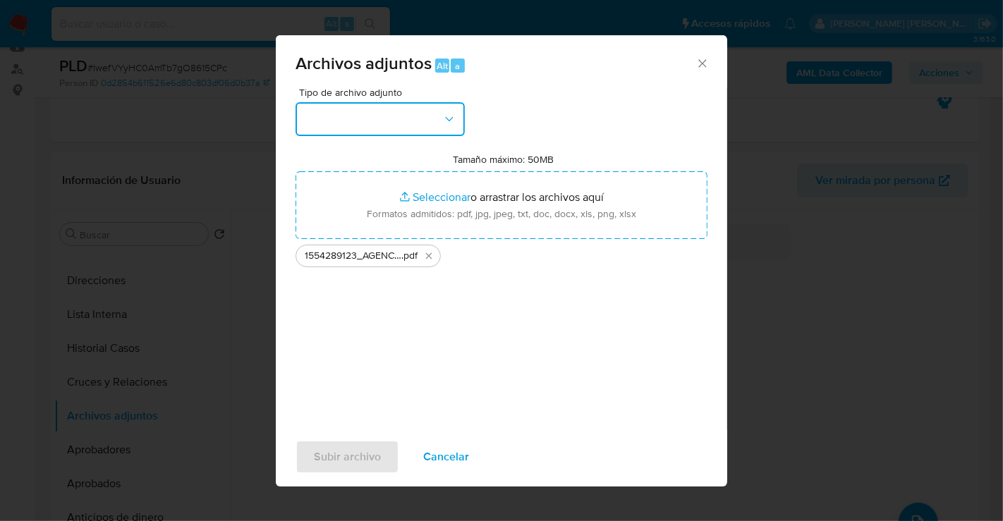
click at [375, 119] on button "button" at bounding box center [380, 119] width 169 height 34
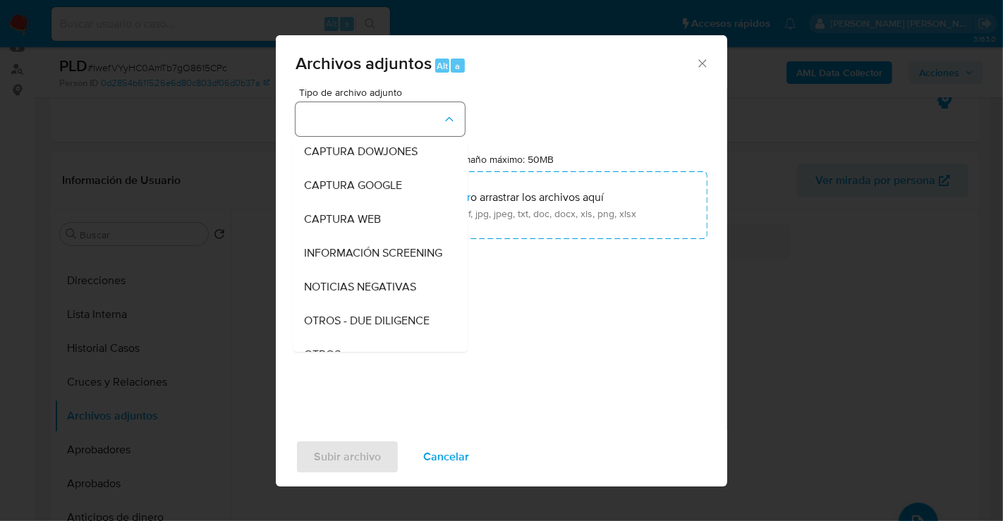
scroll to position [73, 0]
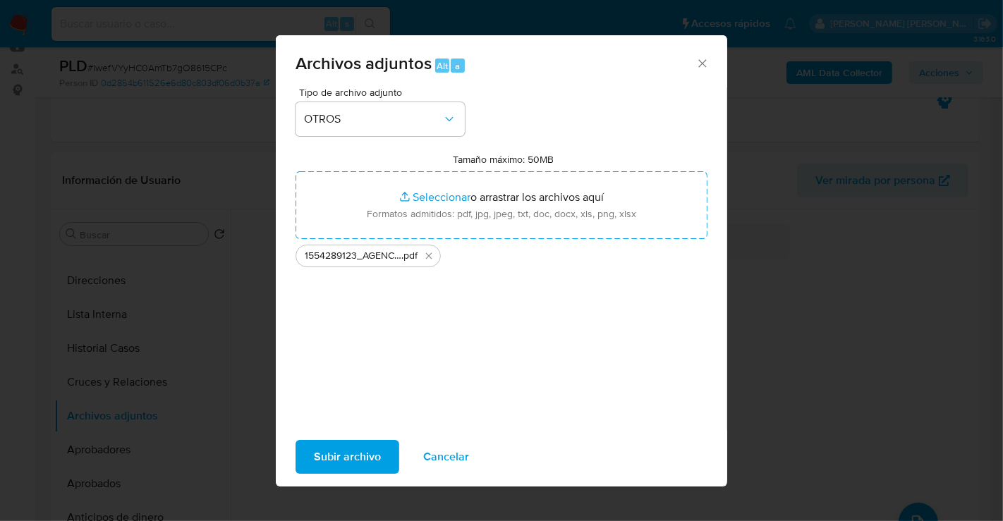
click at [366, 450] on span "Subir archivo" at bounding box center [347, 457] width 67 height 31
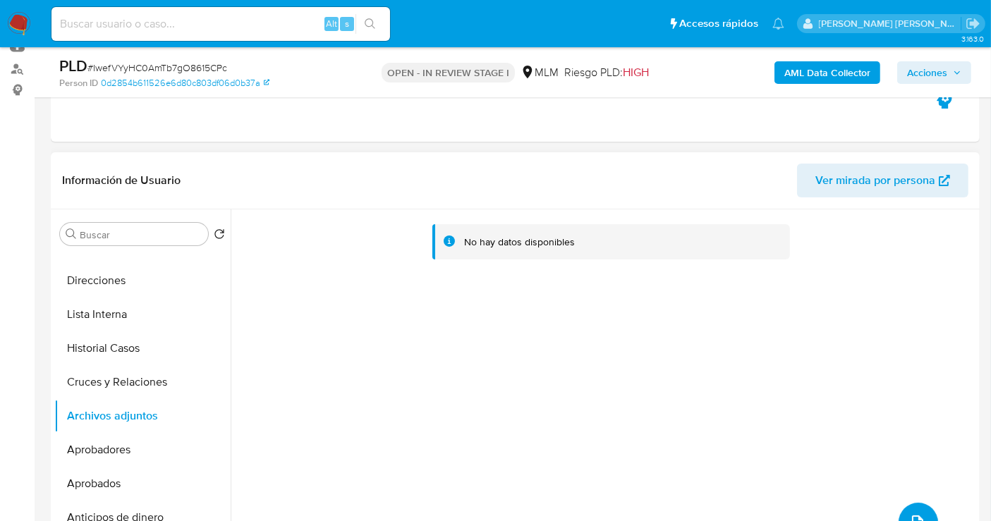
click at [910, 514] on span "upload-file" at bounding box center [918, 522] width 17 height 17
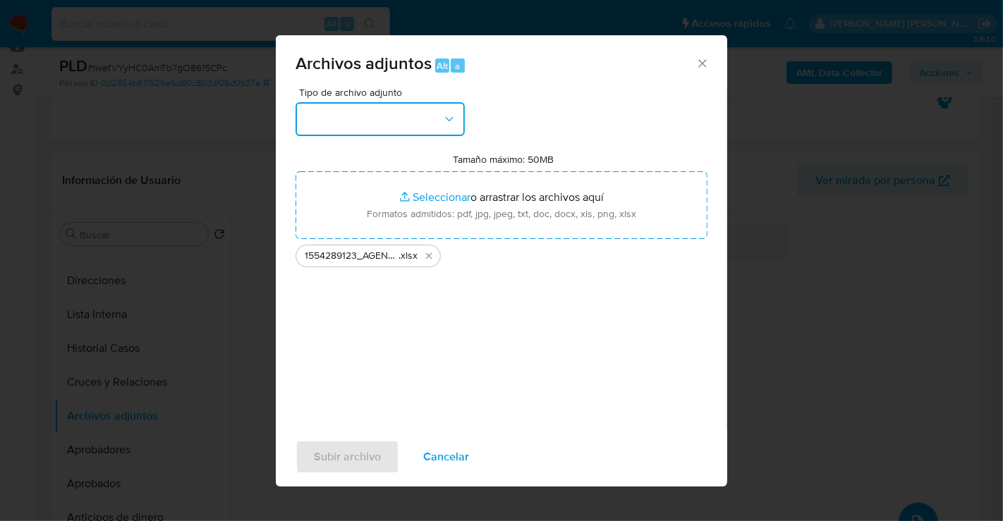
click at [355, 113] on button "button" at bounding box center [380, 119] width 169 height 34
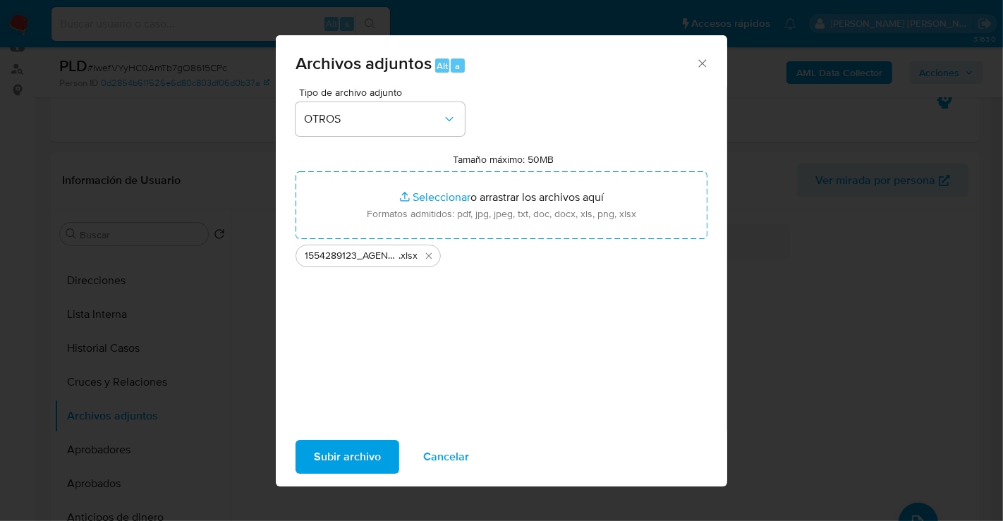
click at [365, 454] on span "Subir archivo" at bounding box center [347, 457] width 67 height 31
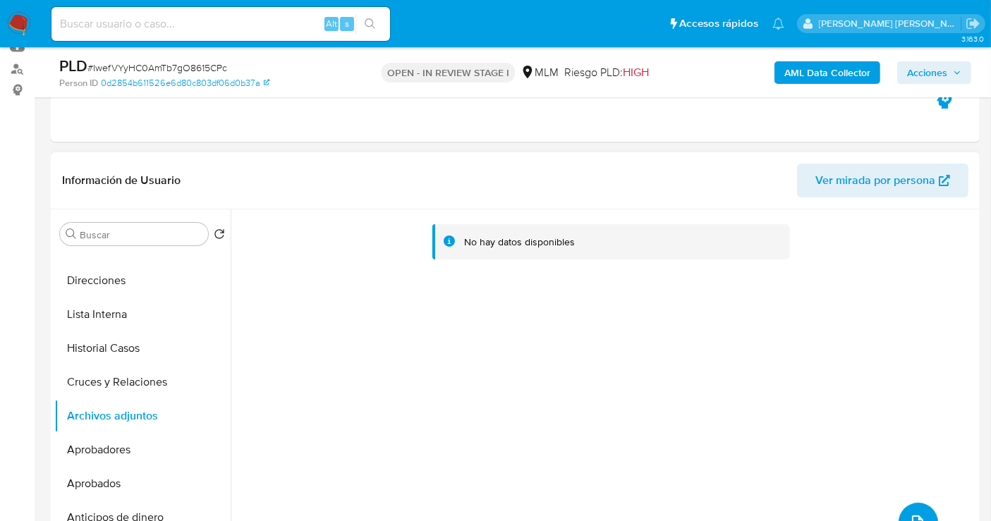
scroll to position [0, 0]
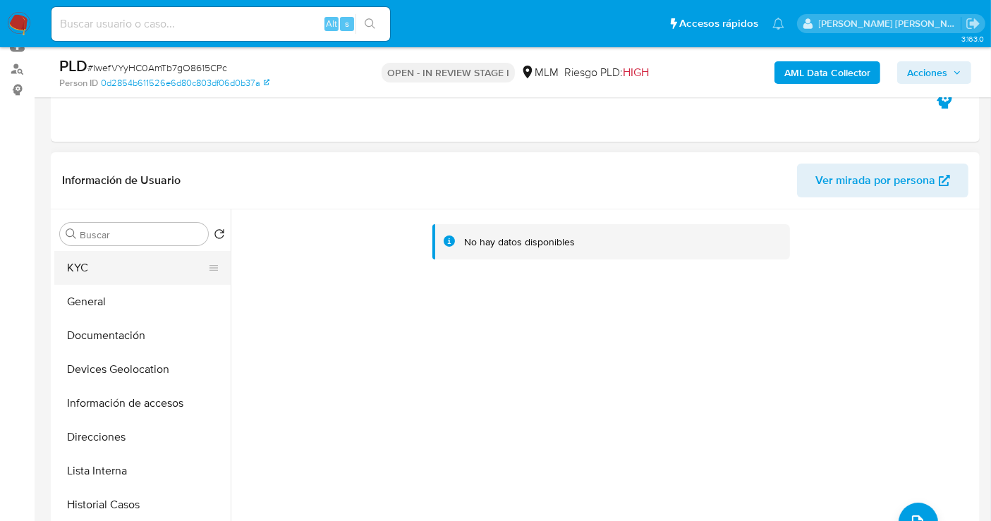
click at [99, 274] on button "KYC" at bounding box center [136, 268] width 165 height 34
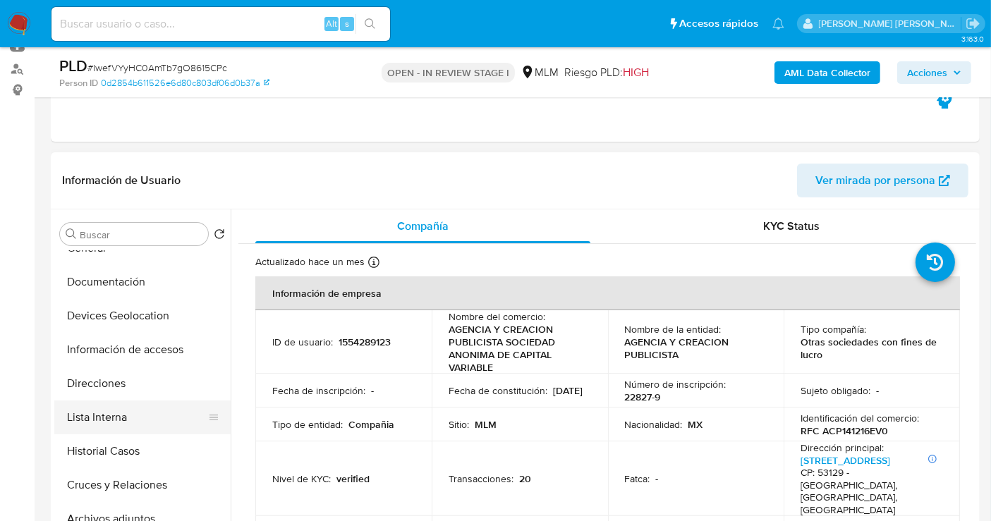
scroll to position [78, 0]
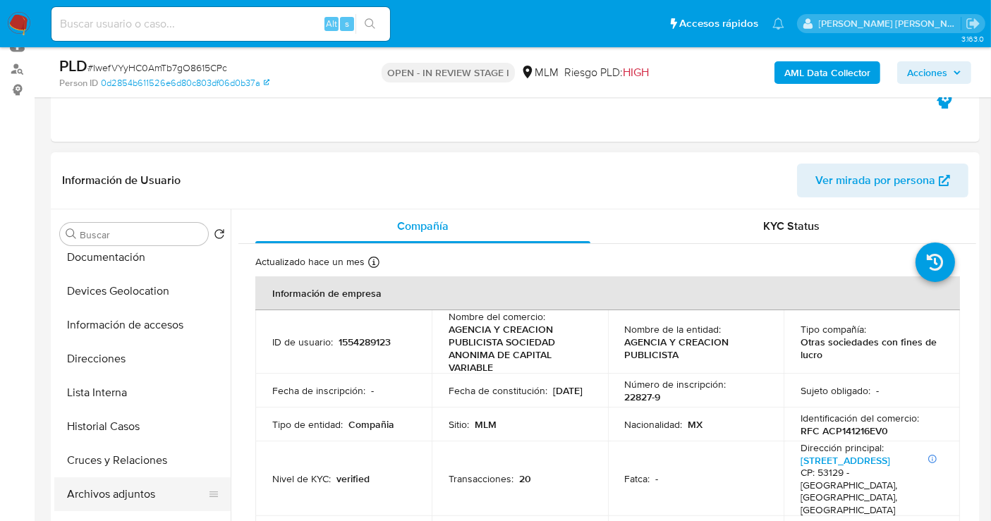
click at [108, 502] on button "Archivos adjuntos" at bounding box center [136, 495] width 165 height 34
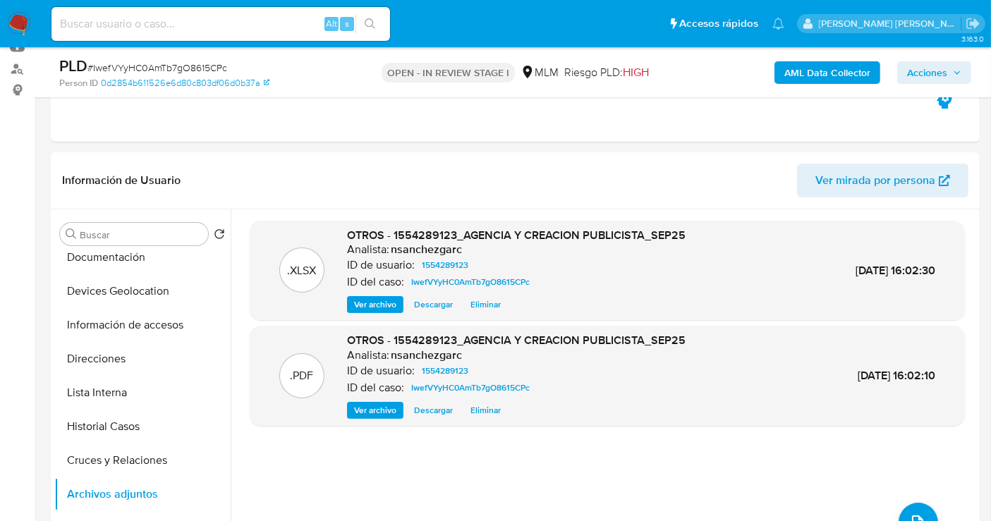
click at [928, 73] on span "Acciones" at bounding box center [927, 72] width 40 height 23
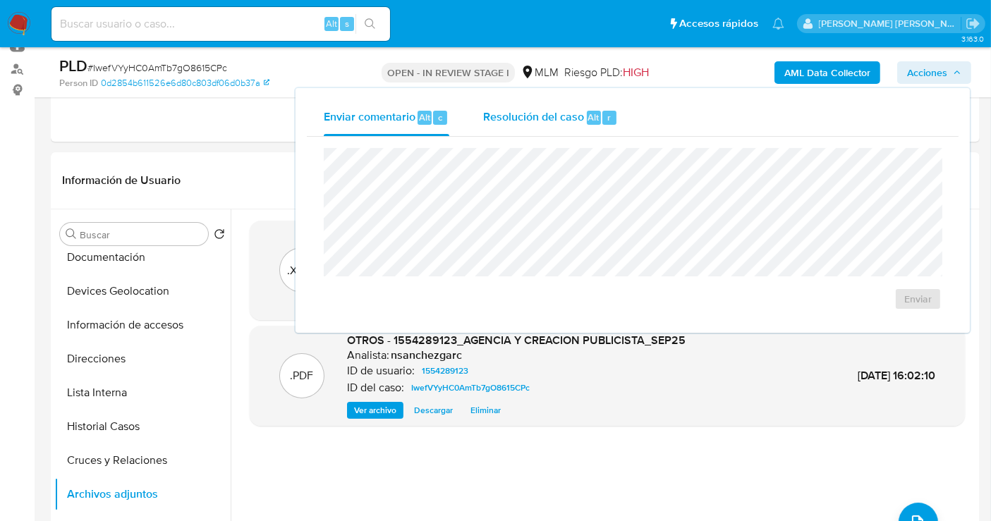
drag, startPoint x: 556, startPoint y: 118, endPoint x: 544, endPoint y: 138, distance: 23.1
click at [555, 118] on span "Resolución del caso" at bounding box center [533, 117] width 101 height 16
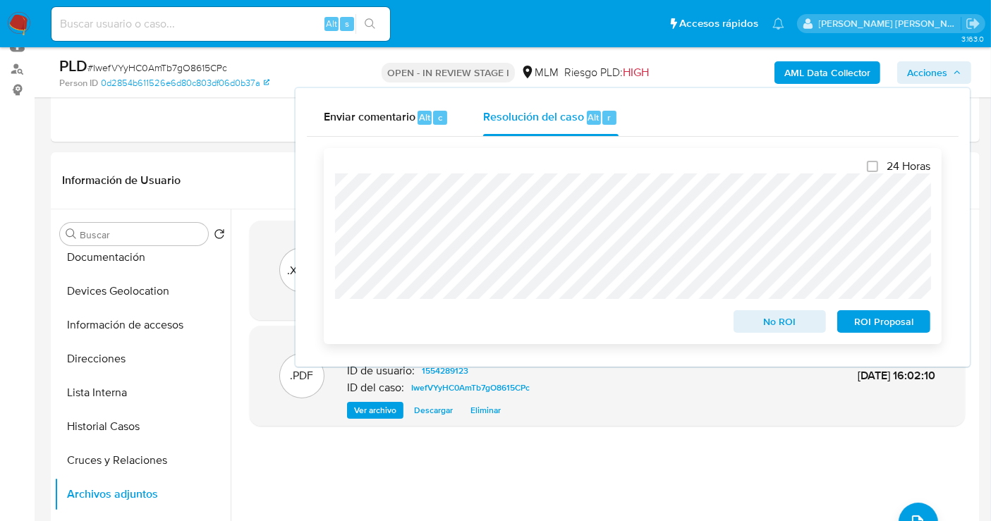
click at [749, 323] on span "No ROI" at bounding box center [780, 322] width 73 height 20
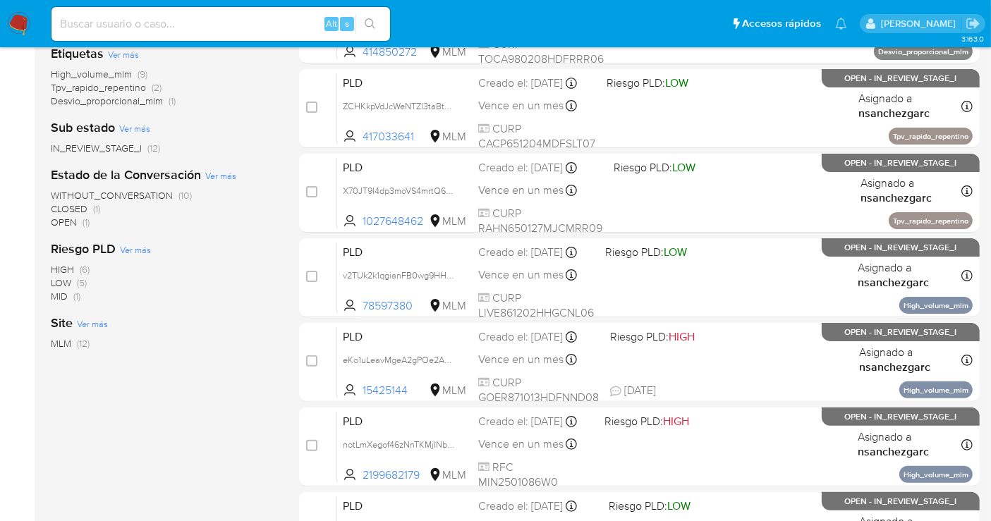
scroll to position [157, 0]
